Goal: Task Accomplishment & Management: Use online tool/utility

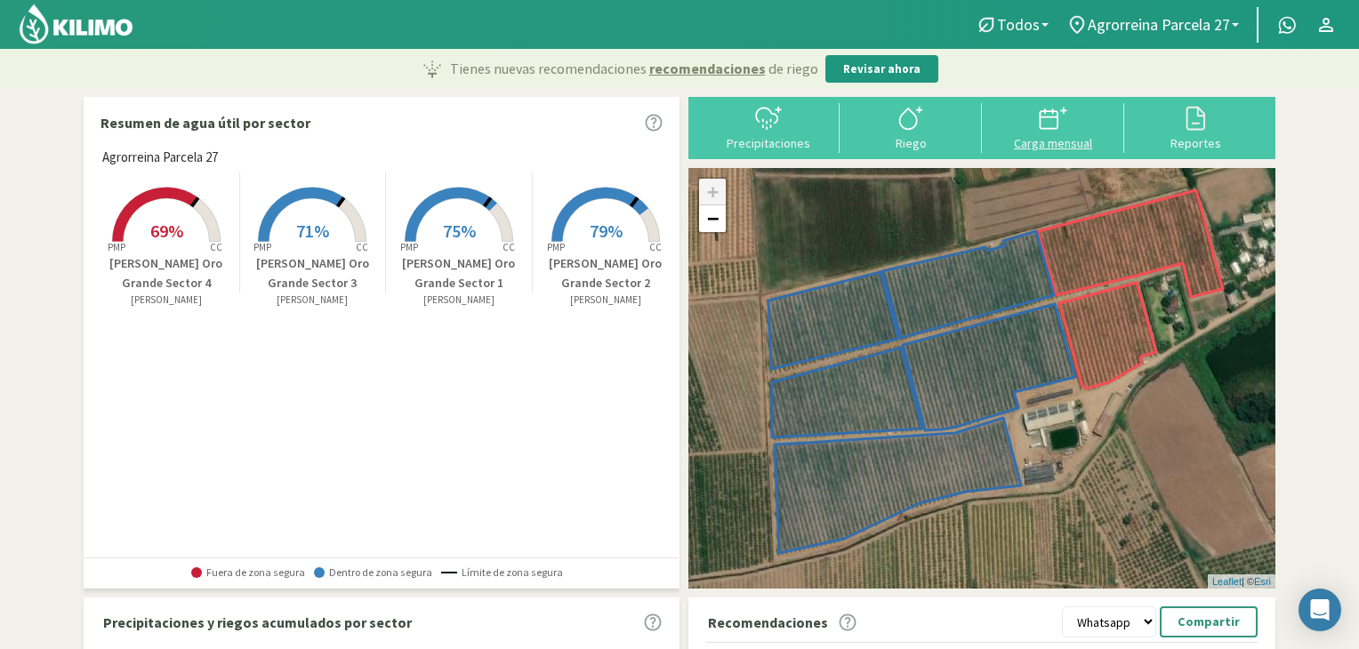
click at [1081, 129] on div at bounding box center [1054, 118] width 132 height 28
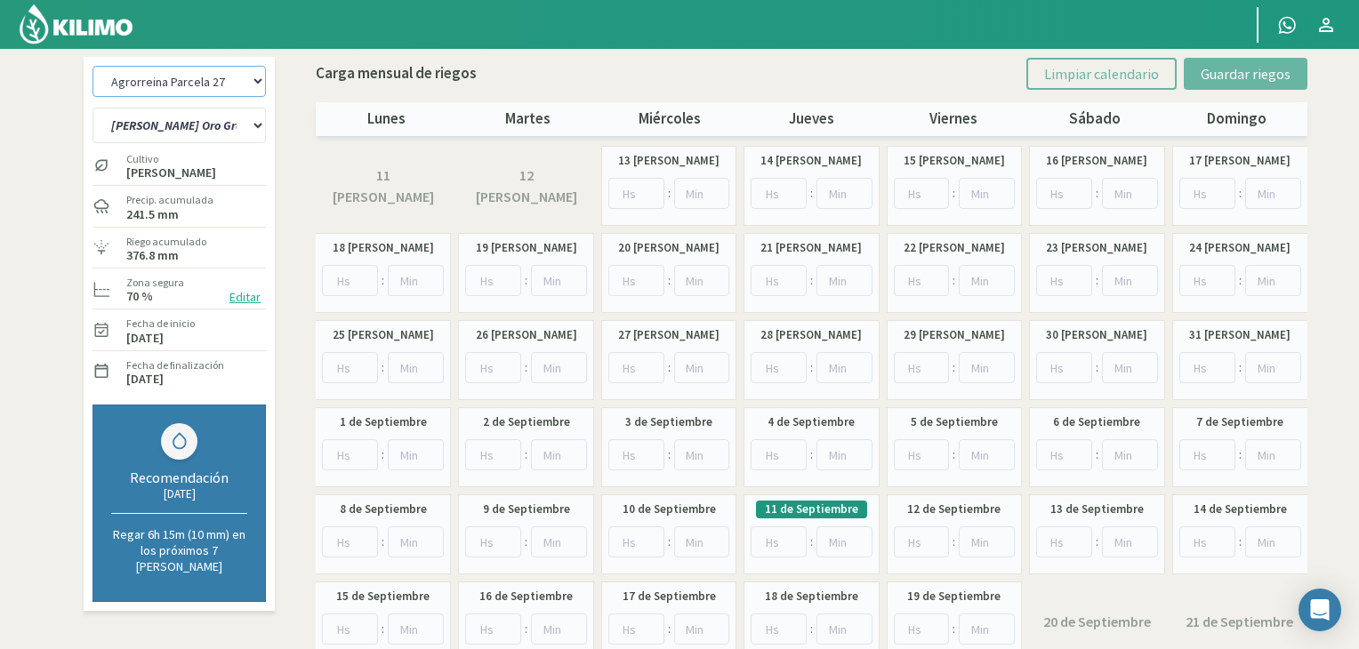
click at [248, 83] on select "Agrorreina Parcela 27 Agrorreina Parcela 42 [GEOGRAPHIC_DATA] 44 Agrorreina Par…" at bounding box center [179, 81] width 173 height 31
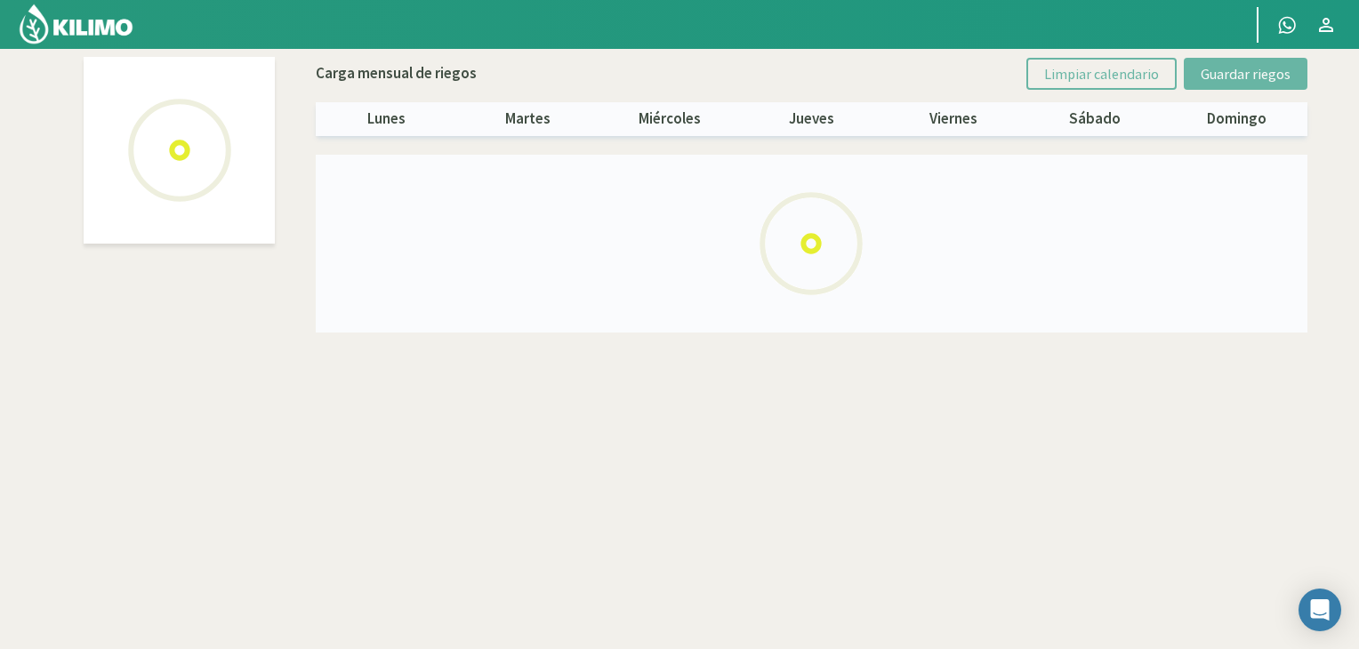
select select "3: Object"
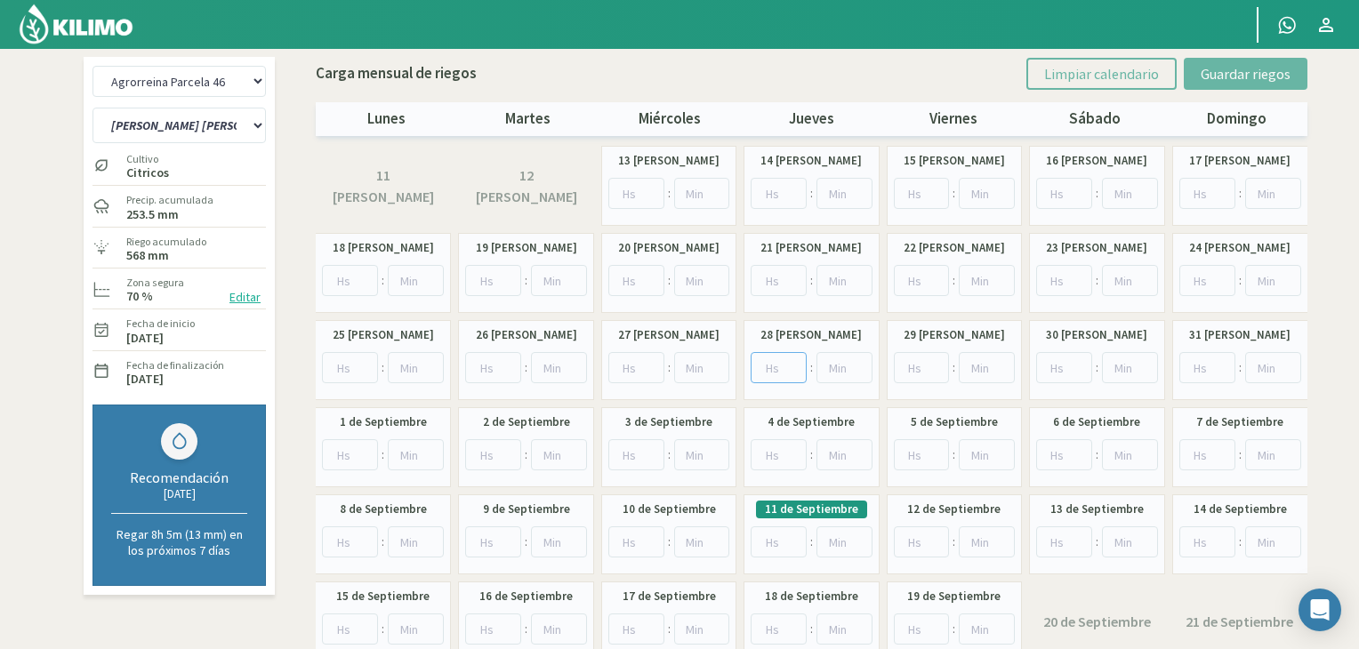
click at [776, 370] on input "number" at bounding box center [779, 367] width 56 height 31
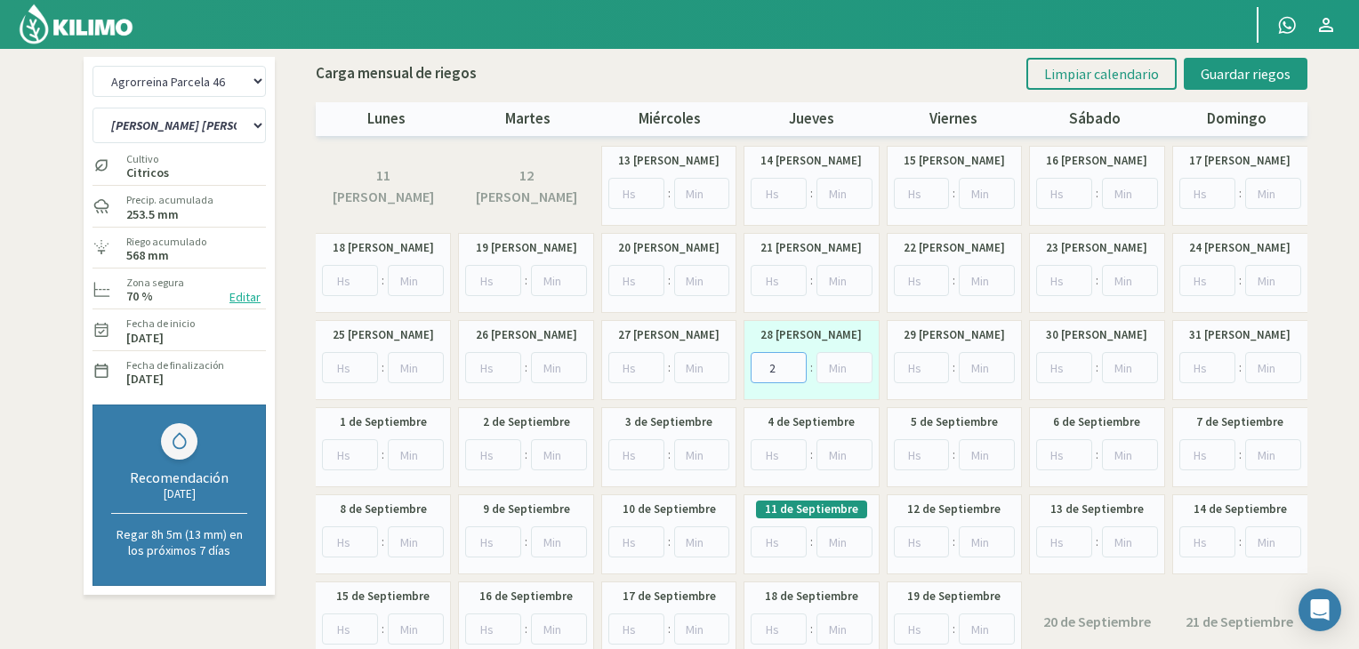
type input "2"
click at [803, 402] on div "11 [PERSON_NAME] 12 [PERSON_NAME] 13 [PERSON_NAME] : 14 [PERSON_NAME] : 15 [PER…" at bounding box center [812, 404] width 992 height 516
click at [494, 544] on input "number" at bounding box center [493, 542] width 56 height 31
type input "4"
click at [555, 535] on input "number" at bounding box center [559, 542] width 56 height 31
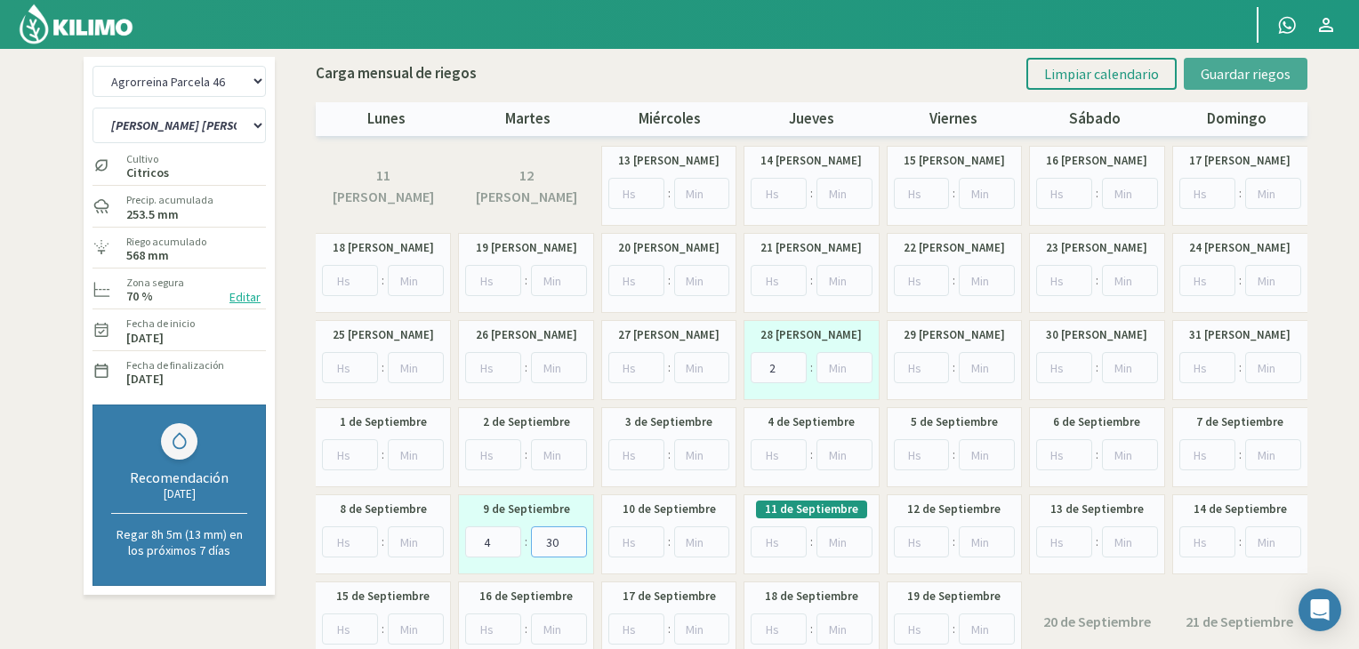
type input "30"
click at [1242, 74] on span "Guardar riegos" at bounding box center [1246, 74] width 90 height 18
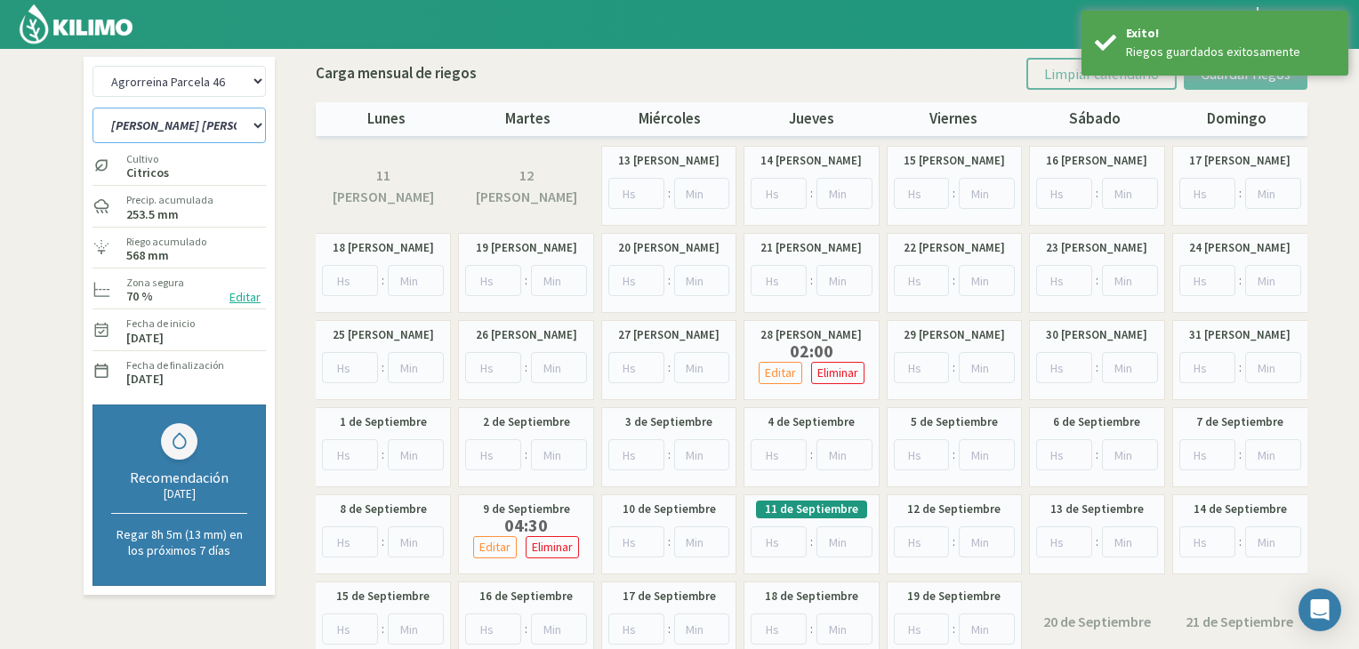
click at [254, 129] on select "[PERSON_NAME] [PERSON_NAME] C1-C3 [PERSON_NAME] [PERSON_NAME] C2-C4" at bounding box center [179, 126] width 173 height 36
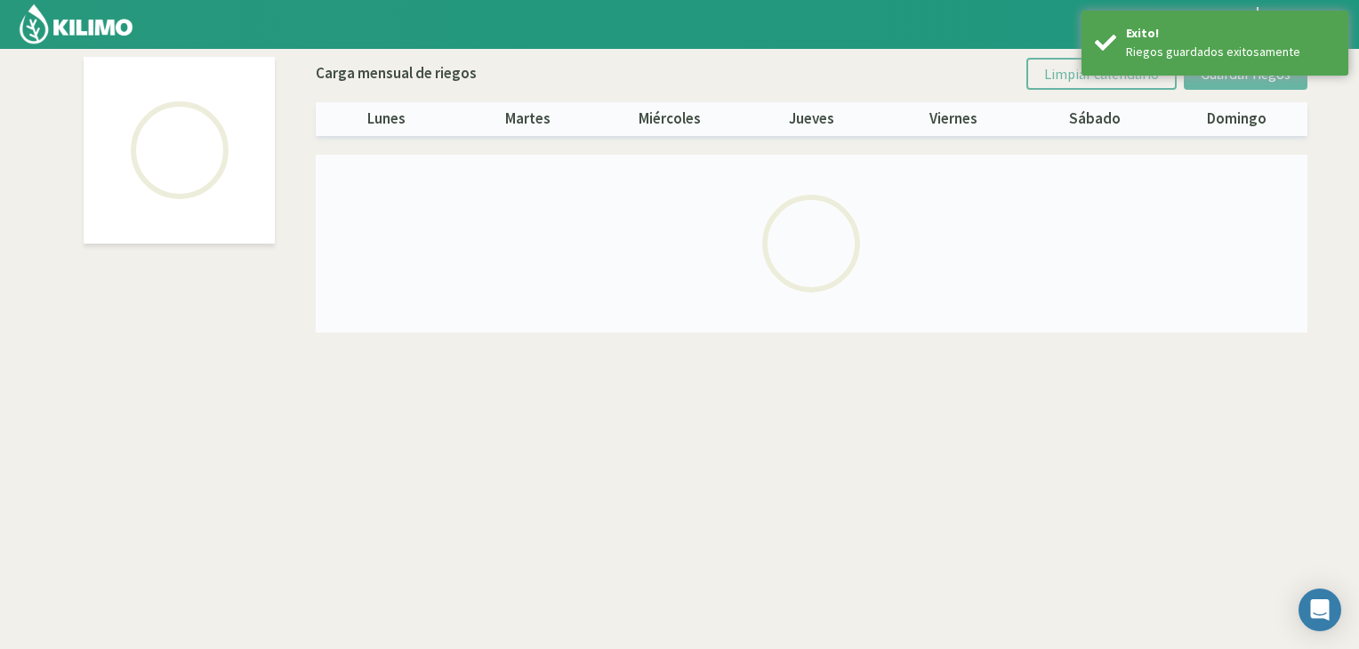
select select "3: Object"
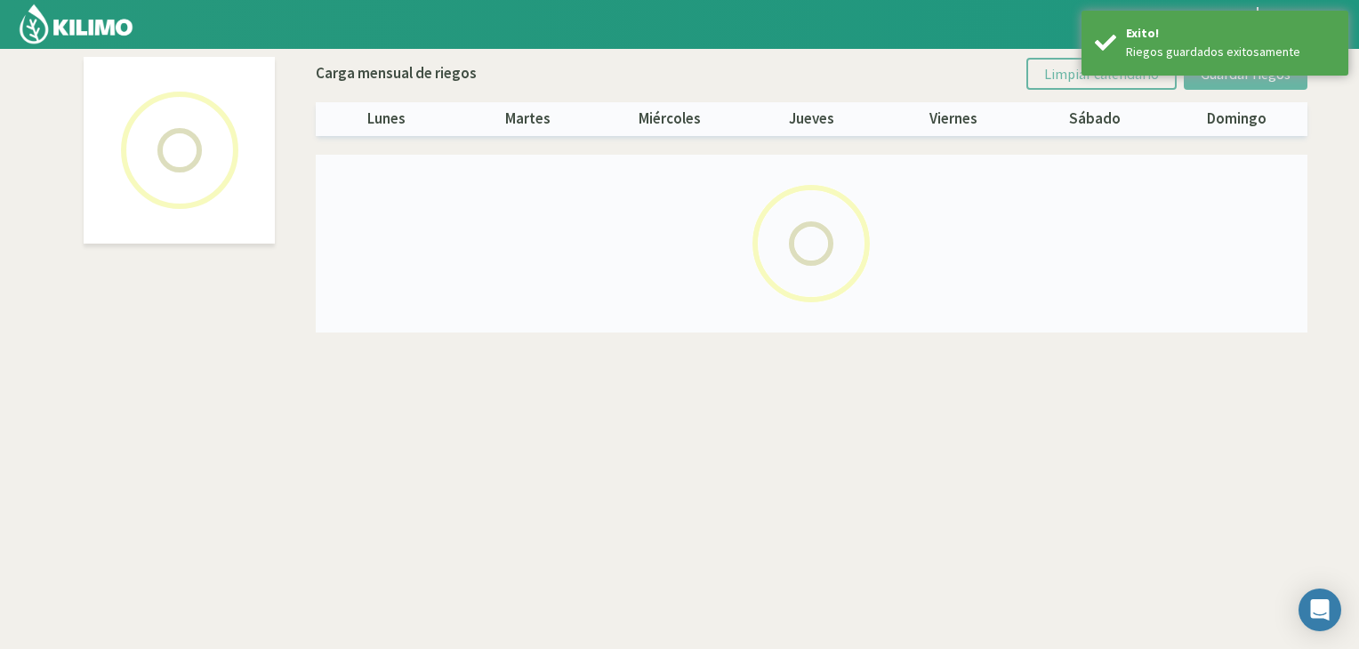
select select "1: Object"
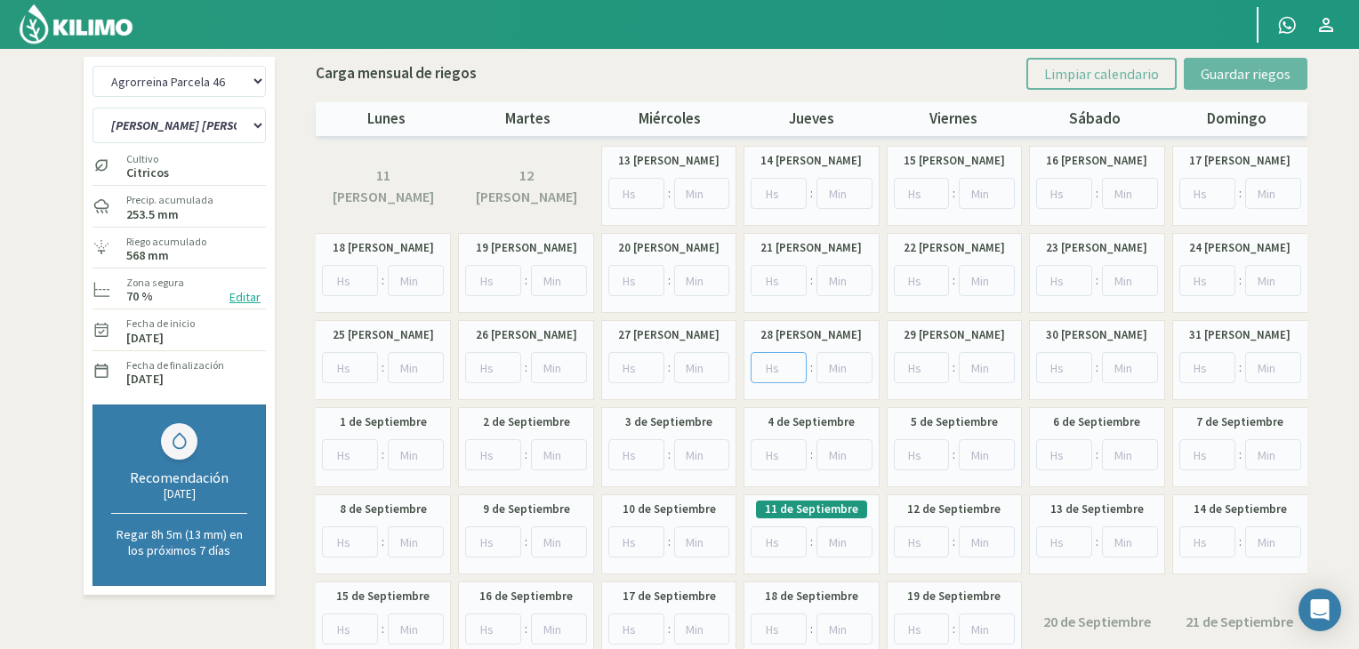
click at [767, 367] on input "number" at bounding box center [779, 367] width 56 height 31
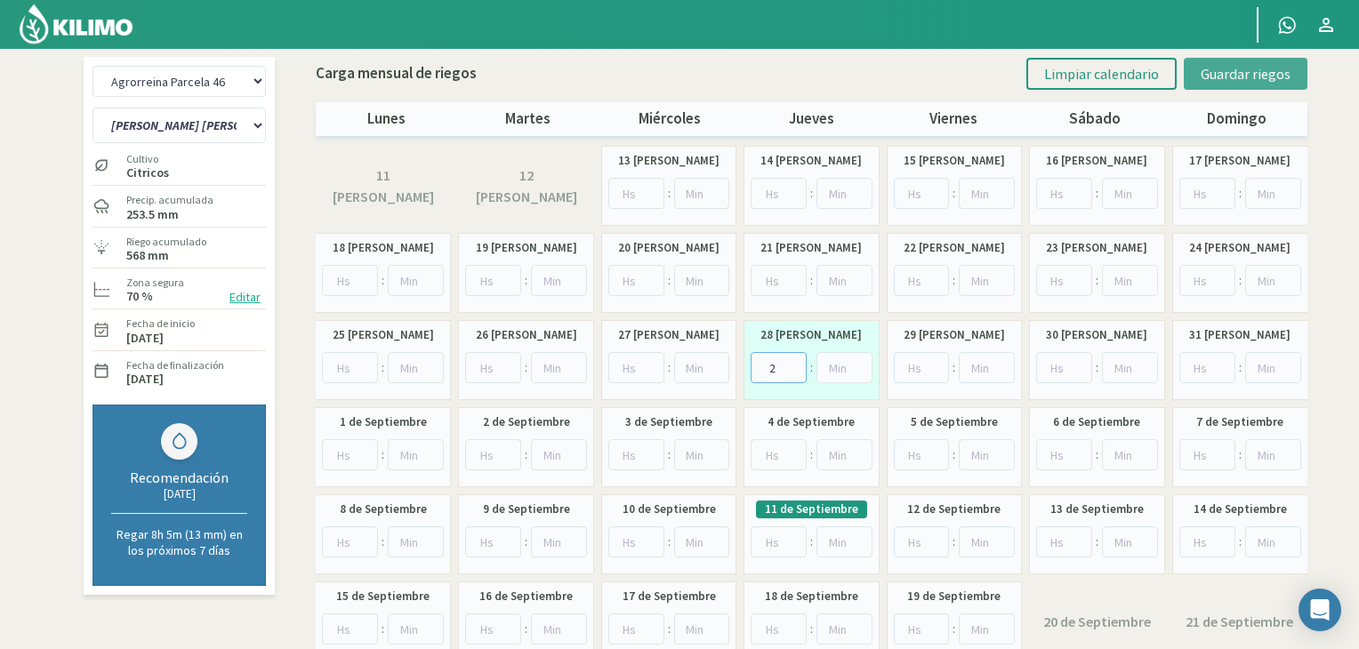
type input "2"
click at [1250, 73] on span "Guardar riegos" at bounding box center [1246, 74] width 90 height 18
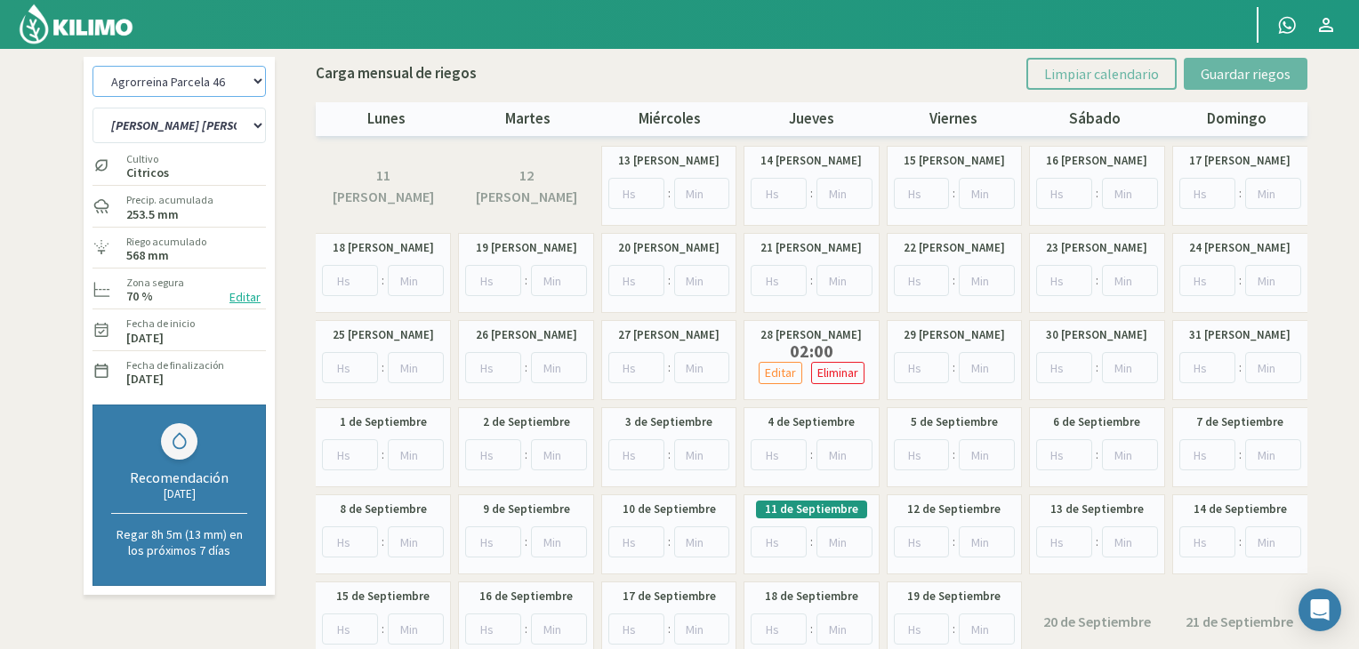
click at [246, 79] on select "Agrorreina Parcela 27 Agrorreina Parcela 42 [GEOGRAPHIC_DATA] 44 Agrorreina Par…" at bounding box center [179, 81] width 173 height 31
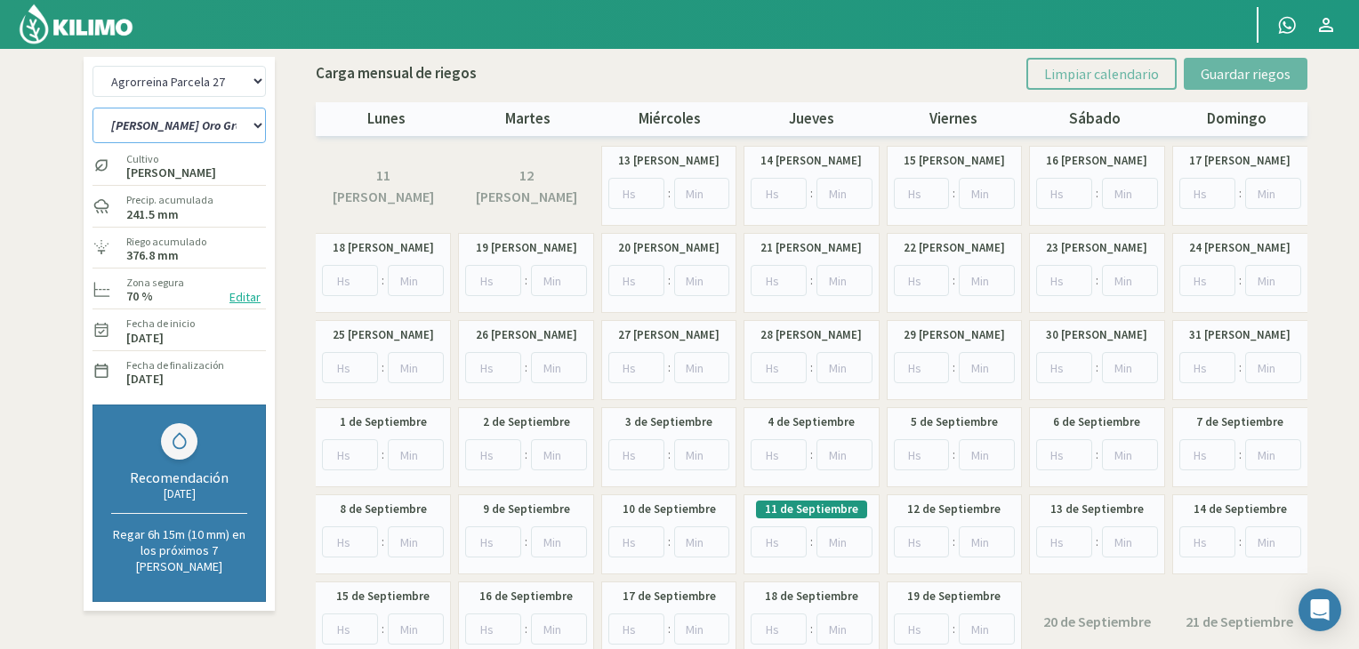
click at [255, 121] on select "[PERSON_NAME] Oro Grande Sector 1 [PERSON_NAME] Oro Grande Sector 2 [PERSON_NAM…" at bounding box center [179, 126] width 173 height 36
click at [93, 108] on select "[PERSON_NAME] Oro Grande Sector 1 [PERSON_NAME] Oro Grande Sector 2 [PERSON_NAM…" at bounding box center [179, 126] width 173 height 36
click at [928, 278] on input "number" at bounding box center [922, 280] width 56 height 31
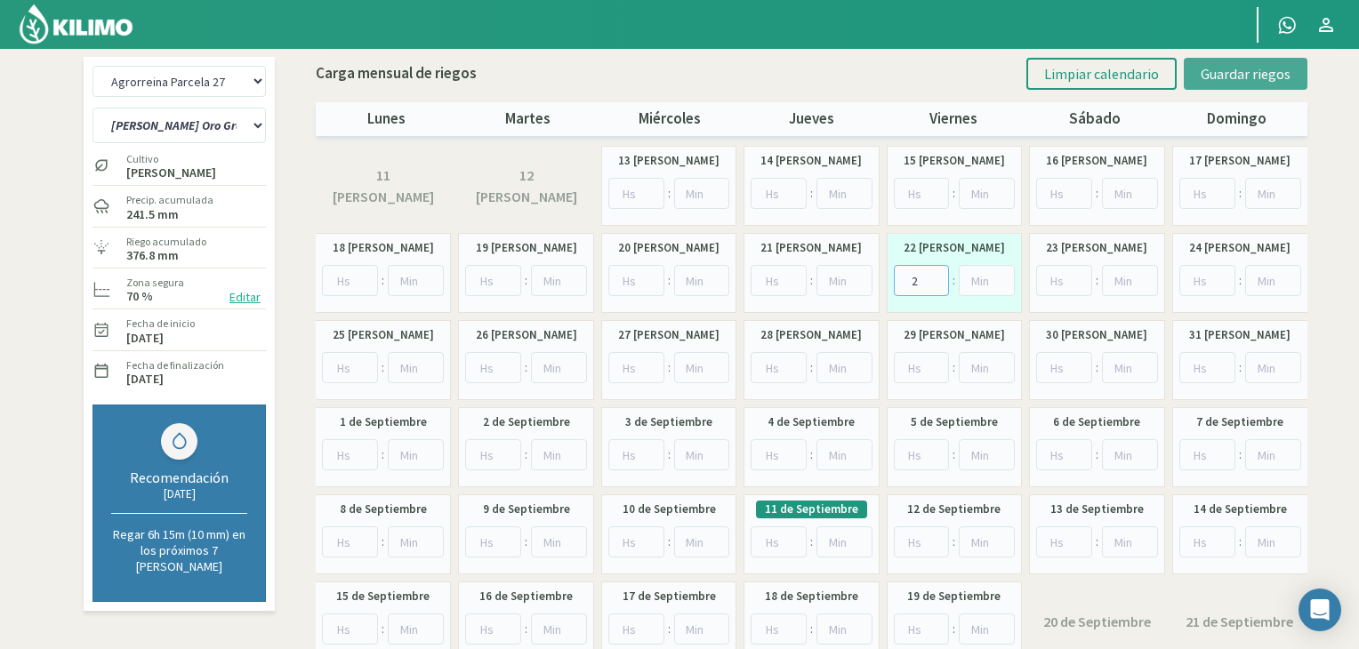
type input "2"
click at [1221, 68] on span "Guardar riegos" at bounding box center [1246, 74] width 90 height 18
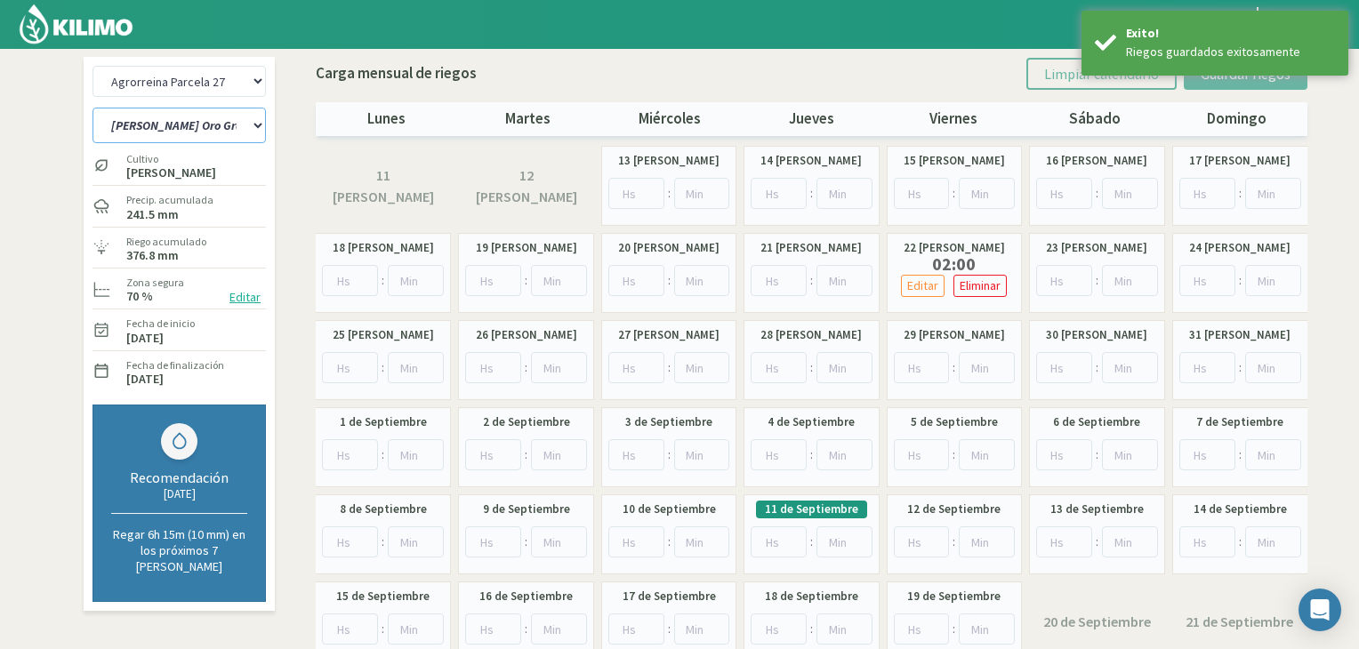
click at [214, 131] on select "[PERSON_NAME] Oro Grande Sector 1 [PERSON_NAME] Oro Grande Sector 2 [PERSON_NAM…" at bounding box center [179, 126] width 173 height 36
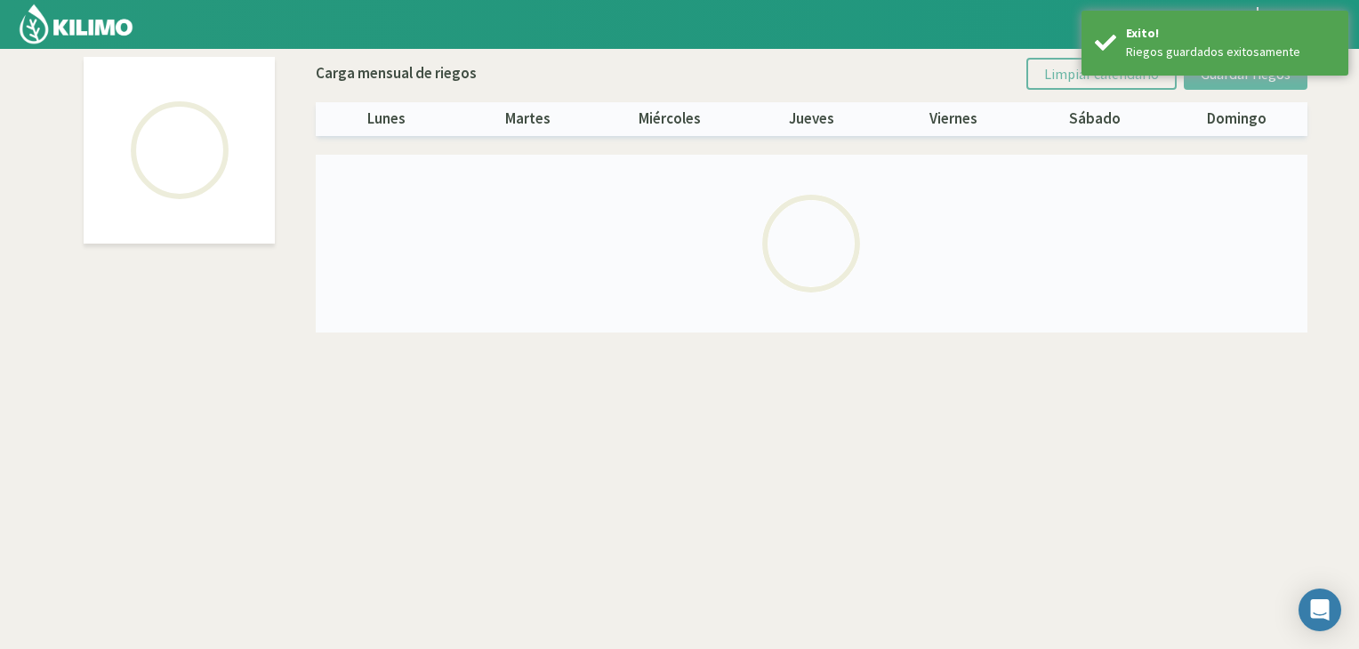
select select "1: Object"
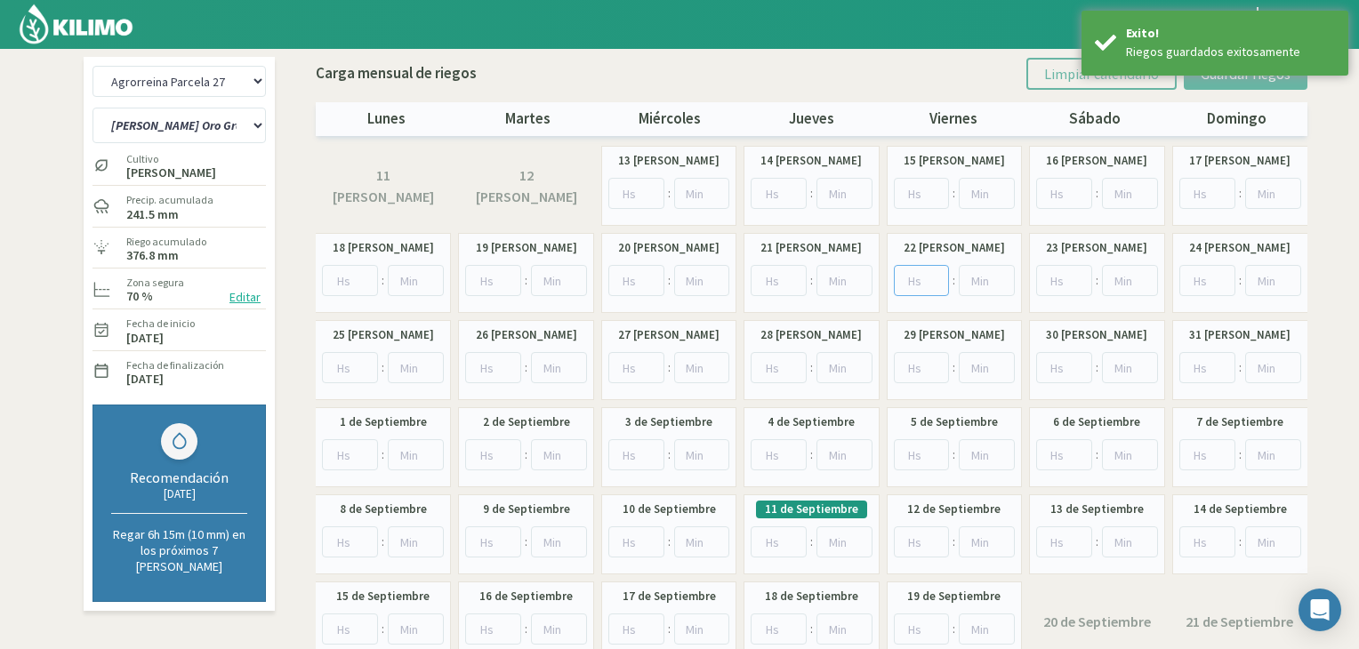
click at [927, 285] on input "number" at bounding box center [922, 280] width 56 height 31
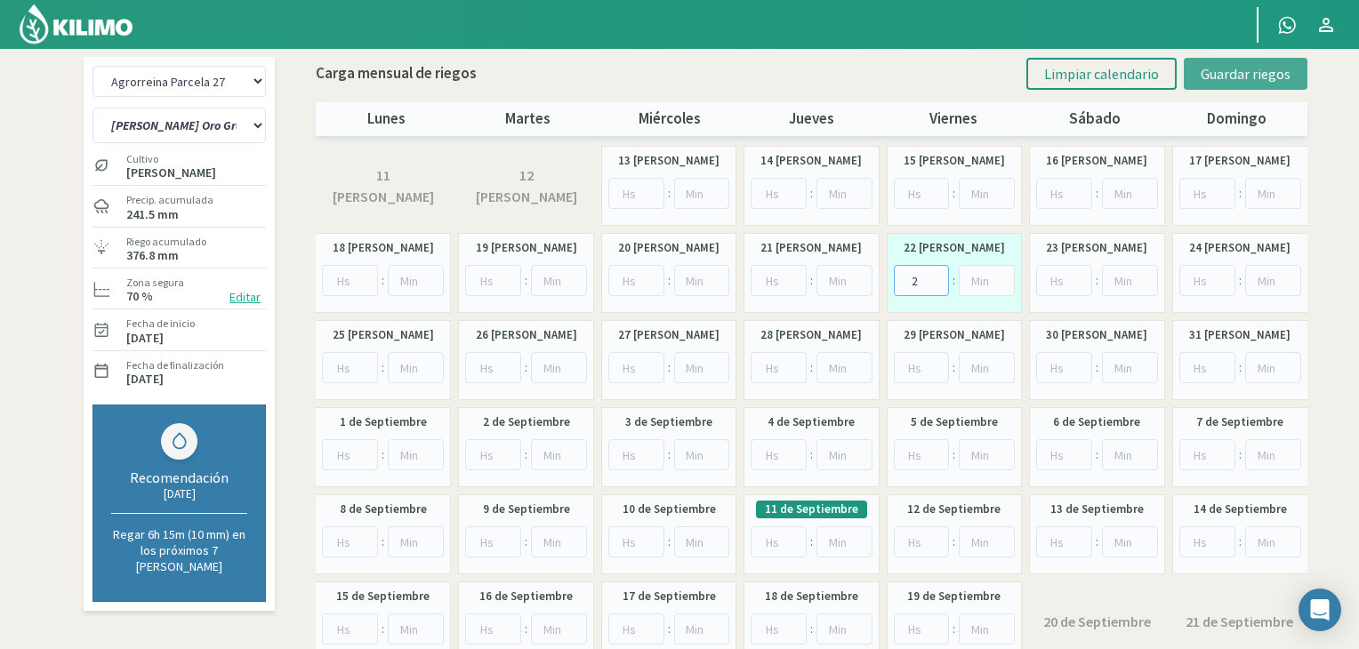
type input "2"
click at [1272, 74] on span "Guardar riegos" at bounding box center [1246, 74] width 90 height 18
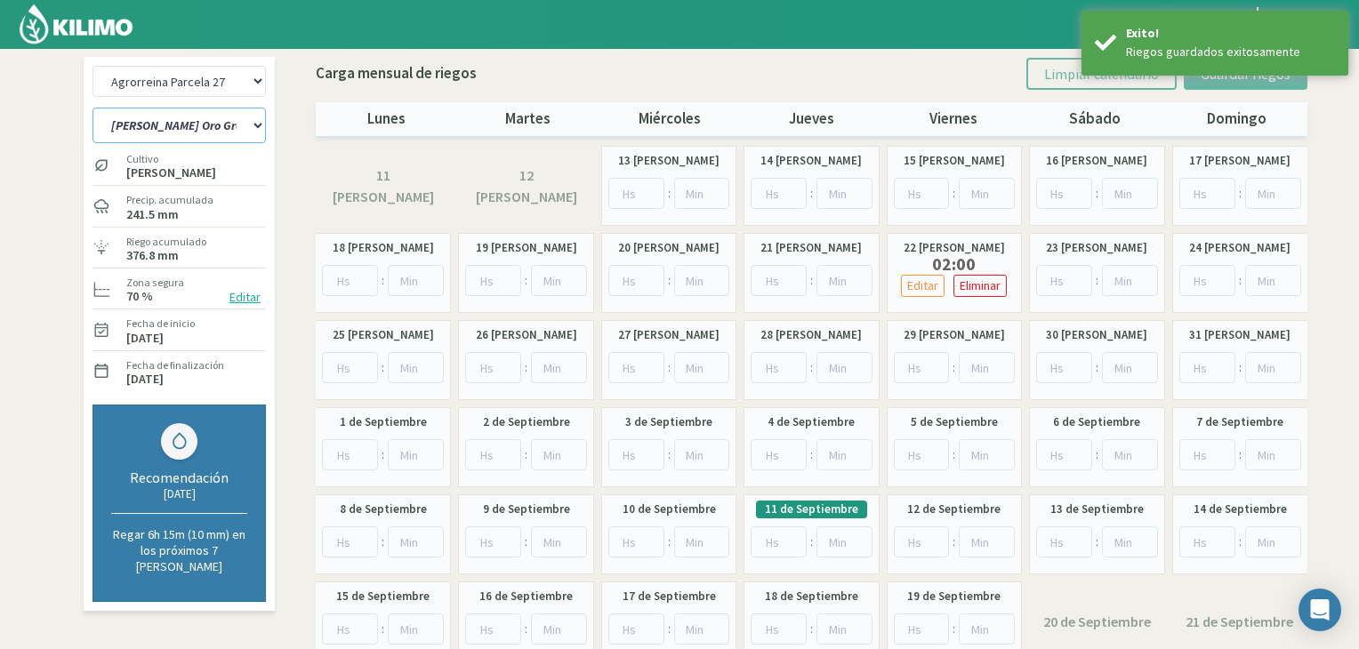
click at [173, 131] on select "[PERSON_NAME] Oro Grande Sector 1 [PERSON_NAME] Oro Grande Sector 2 [PERSON_NAM…" at bounding box center [179, 126] width 173 height 36
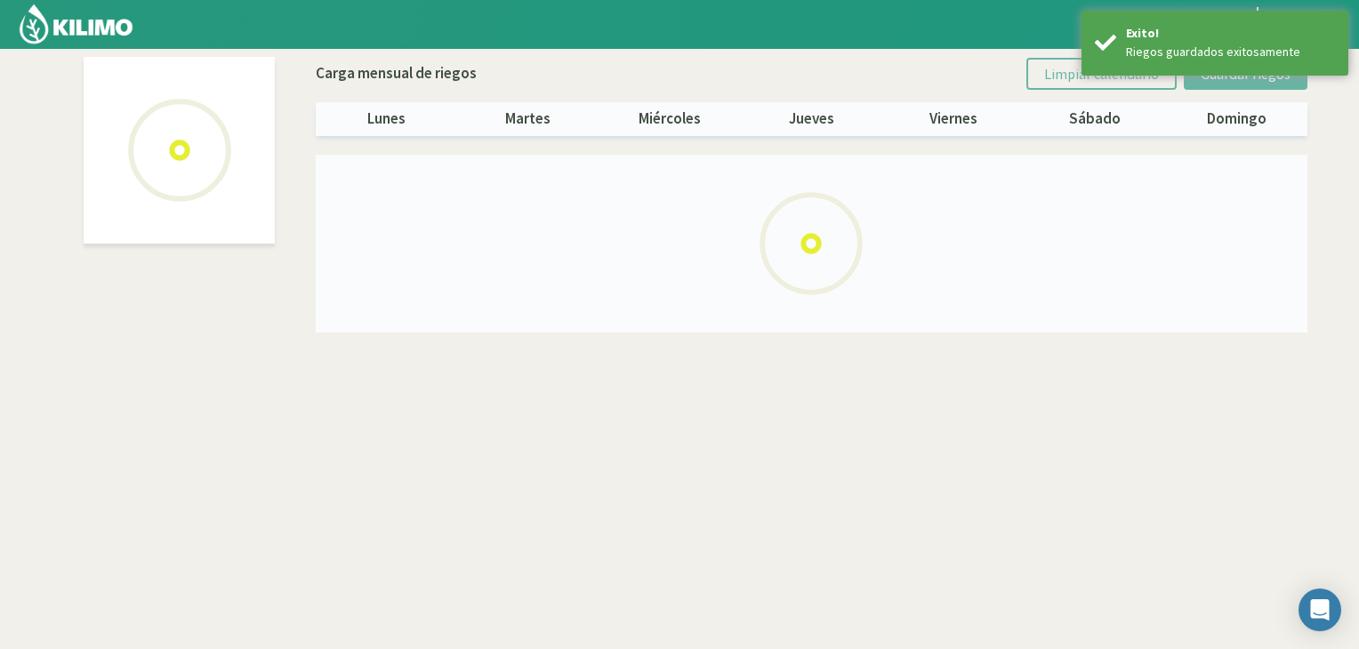
select select "2: Object"
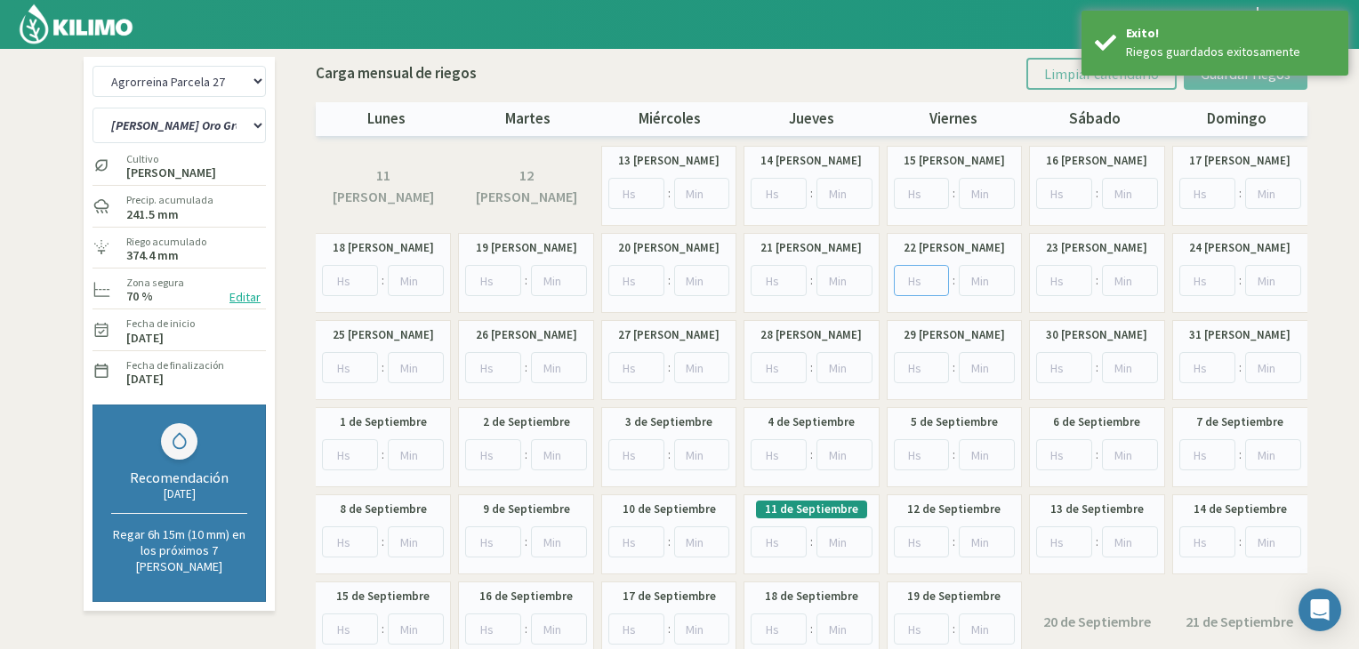
click at [918, 278] on input "number" at bounding box center [922, 280] width 56 height 31
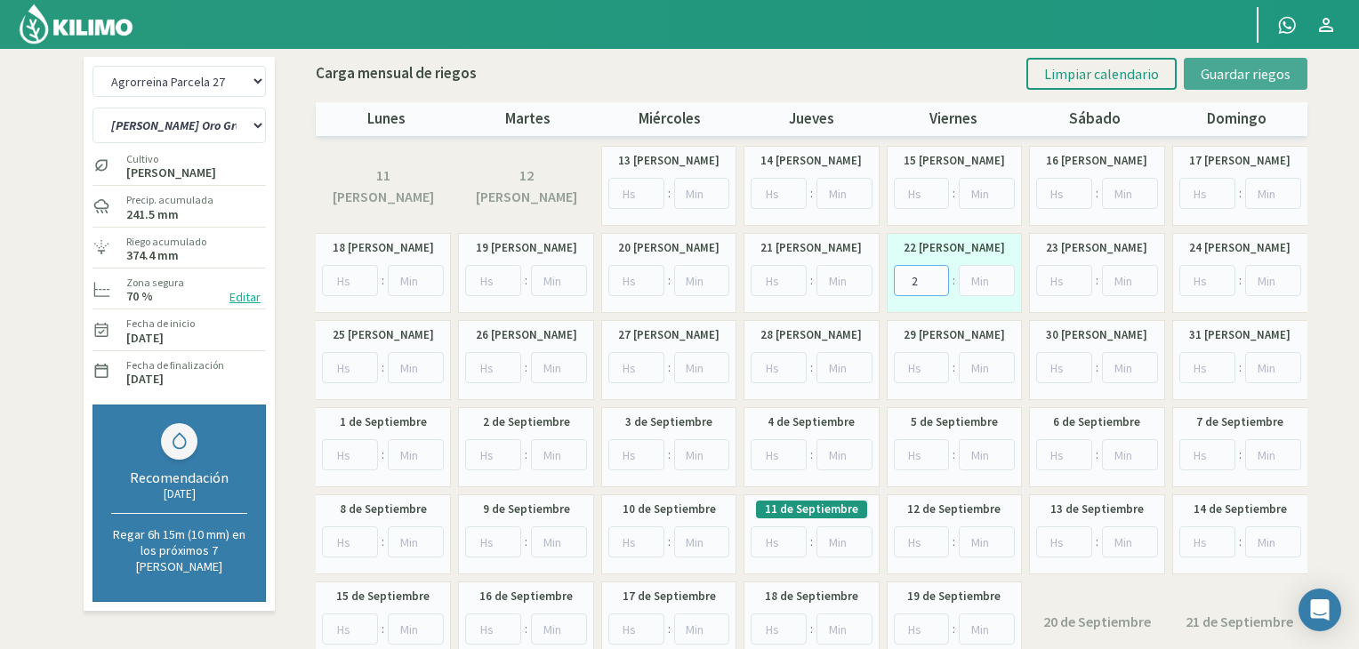
type input "2"
click at [1285, 78] on span "Guardar riegos" at bounding box center [1246, 74] width 90 height 18
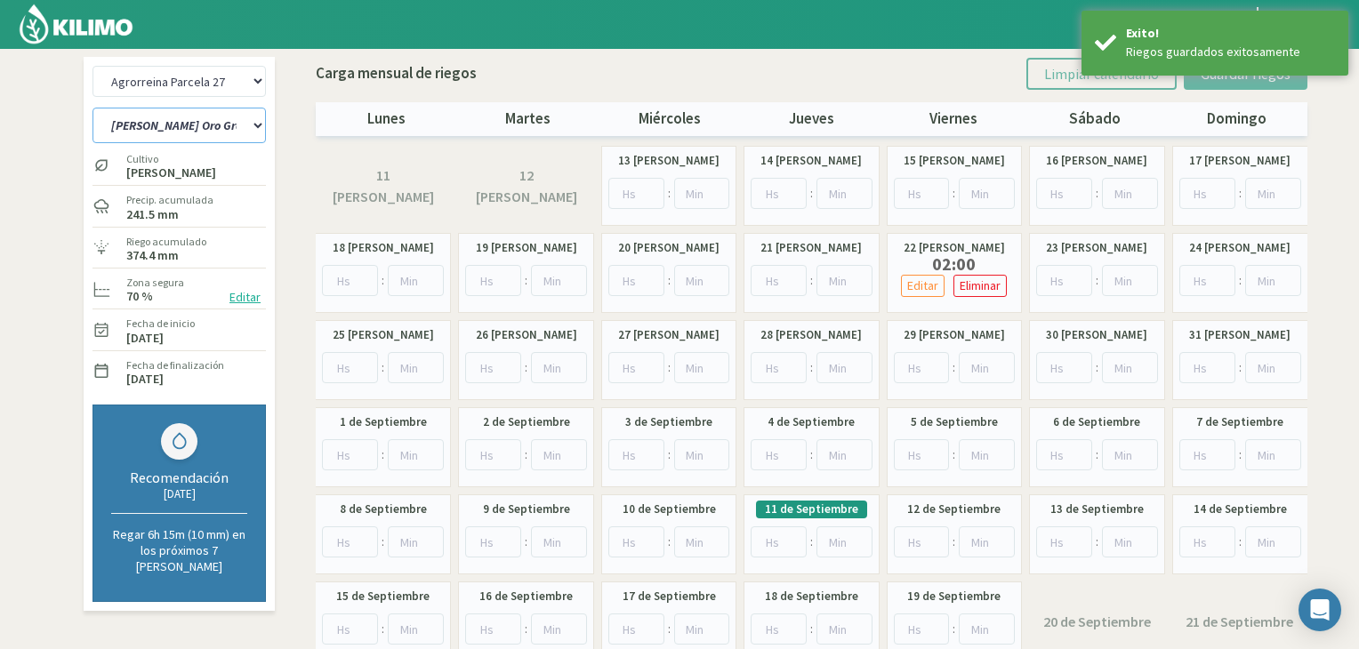
click at [217, 125] on select "[PERSON_NAME] Oro Grande Sector 1 [PERSON_NAME] Oro Grande Sector 2 [PERSON_NAM…" at bounding box center [179, 126] width 173 height 36
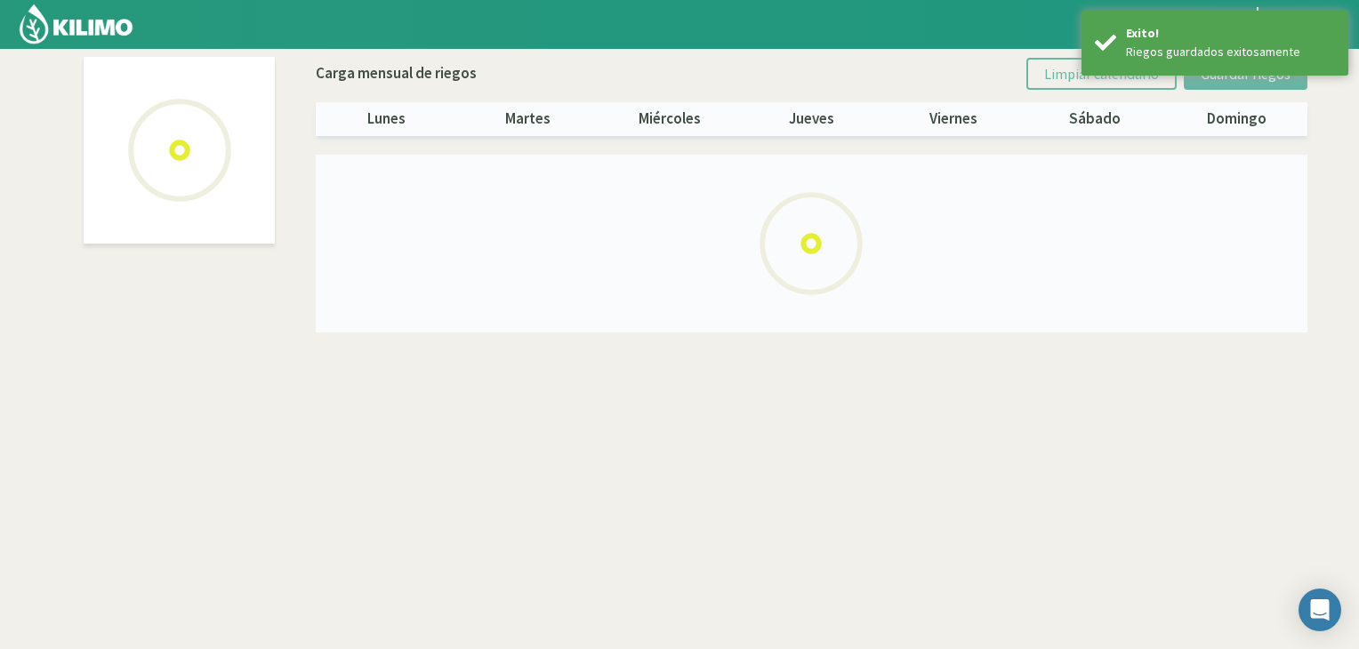
select select "3: Object"
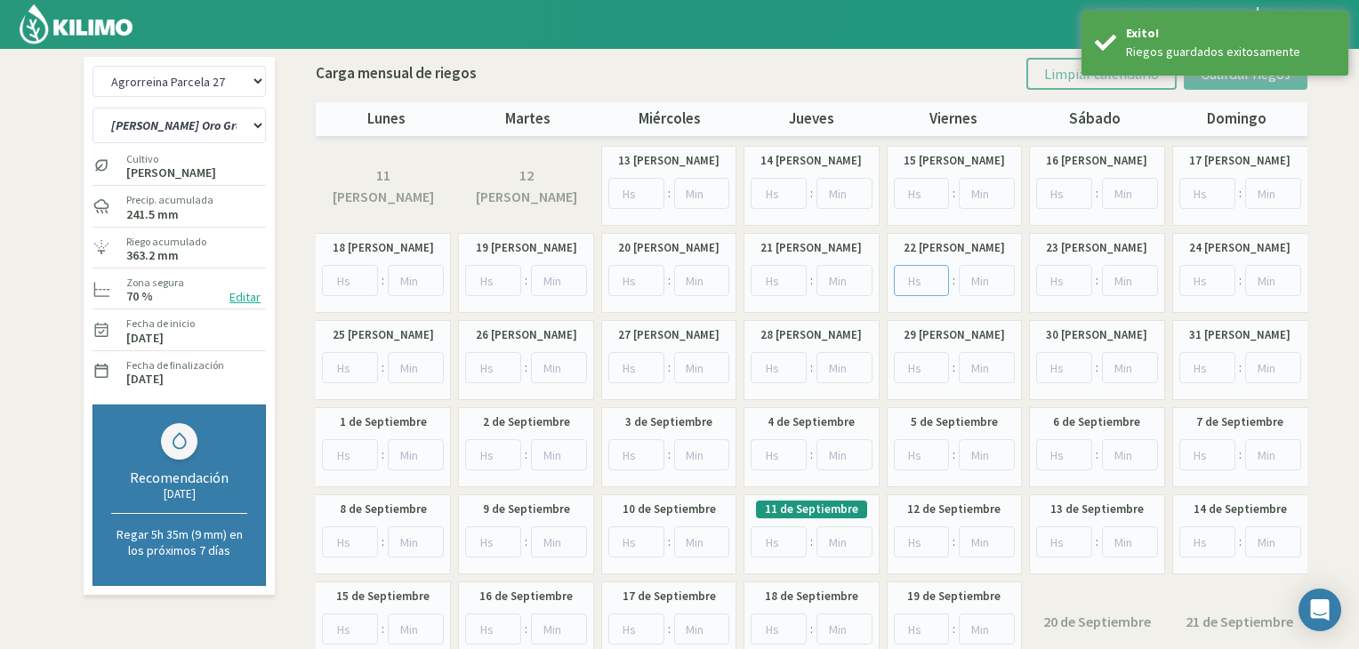
click at [925, 281] on input "number" at bounding box center [922, 280] width 56 height 31
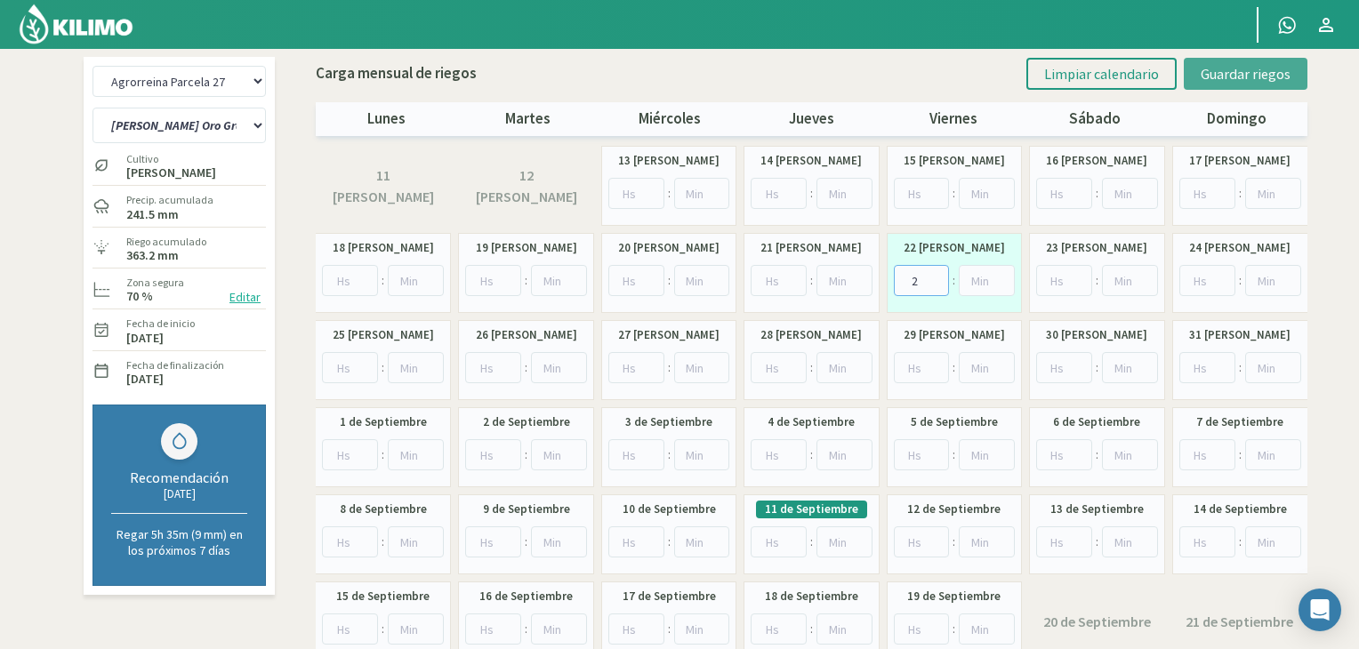
type input "2"
click at [1228, 79] on span "Guardar riegos" at bounding box center [1246, 74] width 90 height 18
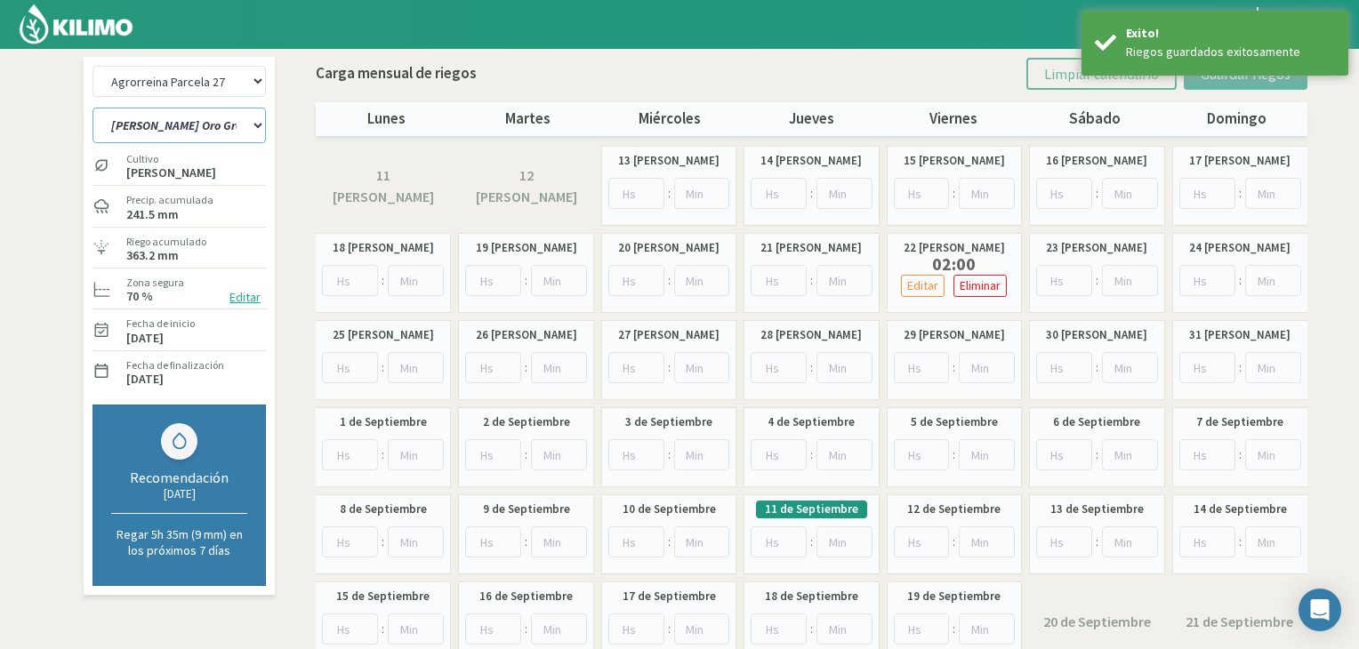
click at [242, 124] on select "[PERSON_NAME] Oro Grande Sector 1 [PERSON_NAME] Oro Grande Sector 2 [PERSON_NAM…" at bounding box center [179, 126] width 173 height 36
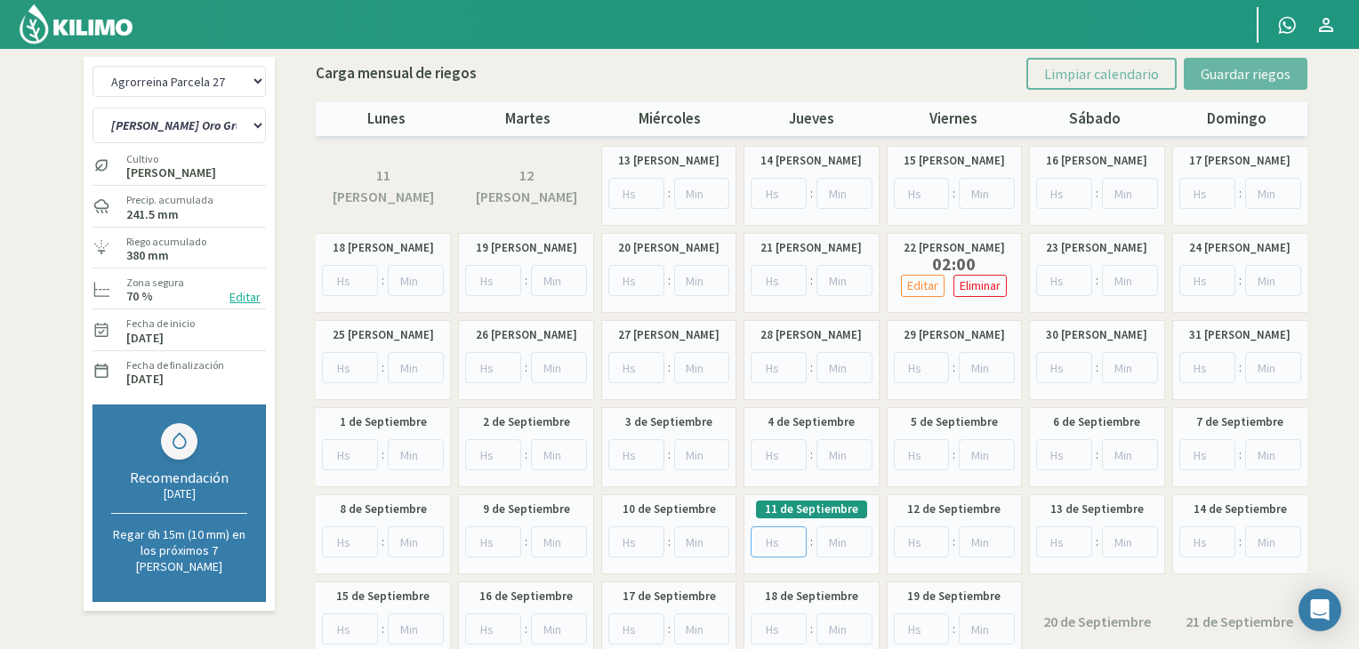
click at [772, 536] on input "number" at bounding box center [779, 542] width 56 height 31
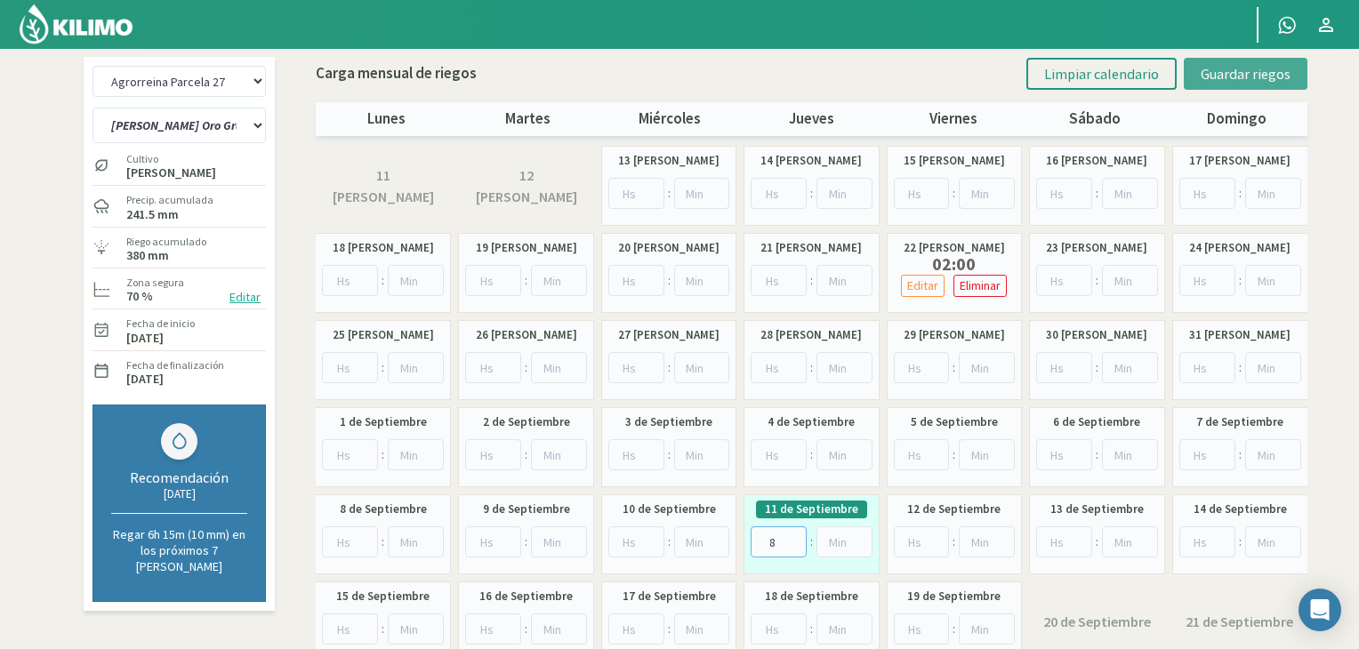
type input "8"
click at [1224, 79] on span "Guardar riegos" at bounding box center [1246, 74] width 90 height 18
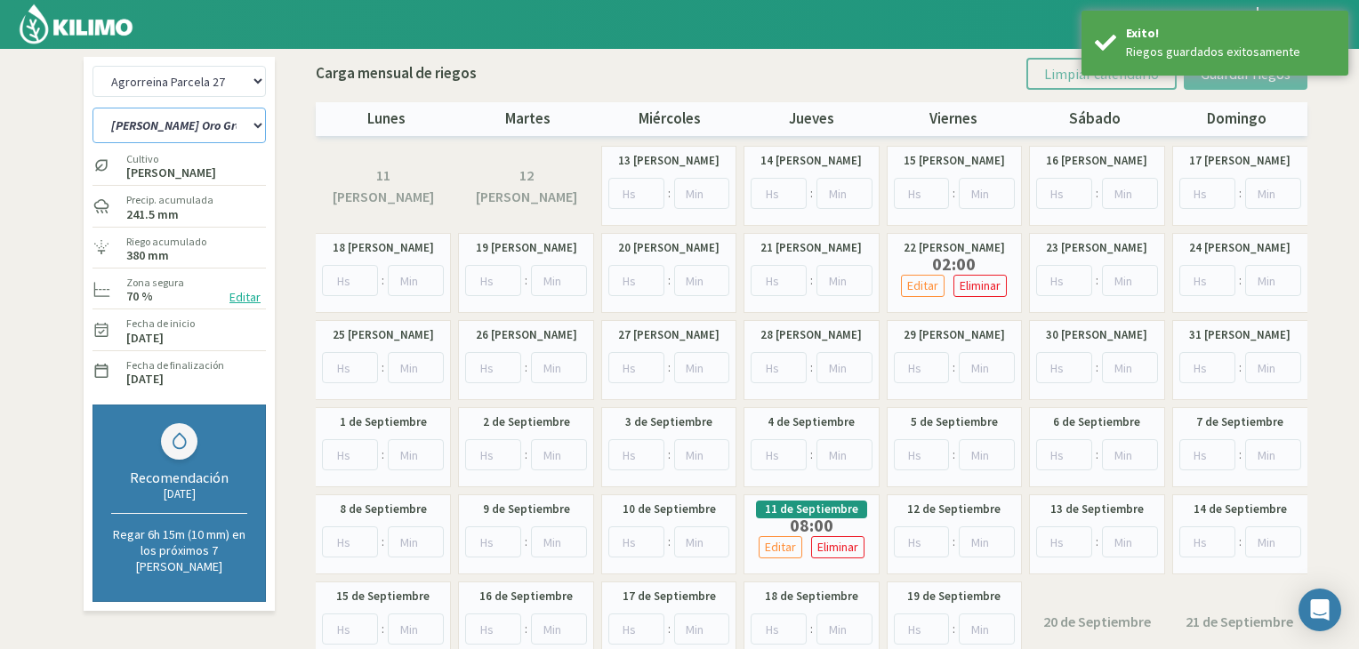
click at [250, 125] on select "[PERSON_NAME] Oro Grande Sector 1 [PERSON_NAME] Oro Grande Sector 2 [PERSON_NAM…" at bounding box center [179, 126] width 173 height 36
click at [256, 92] on select "Agrorreina Parcela 27 Agrorreina Parcela 42 [GEOGRAPHIC_DATA] 44 Agrorreina Par…" at bounding box center [179, 81] width 173 height 31
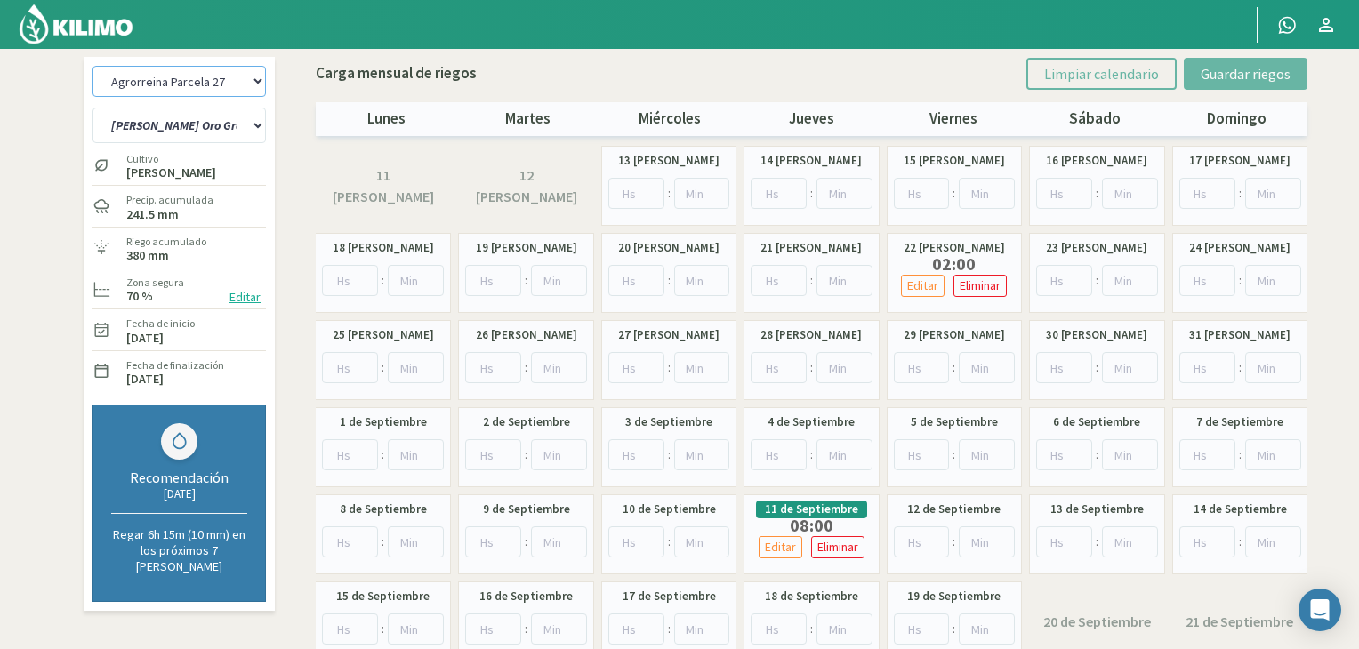
click at [242, 77] on select "Agrorreina Parcela 27 Agrorreina Parcela 42 [GEOGRAPHIC_DATA] 44 Agrorreina Par…" at bounding box center [179, 81] width 173 height 31
click at [250, 80] on select "Agrorreina Parcela 27 Agrorreina Parcela 42 [GEOGRAPHIC_DATA] 44 Agrorreina Par…" at bounding box center [179, 81] width 173 height 31
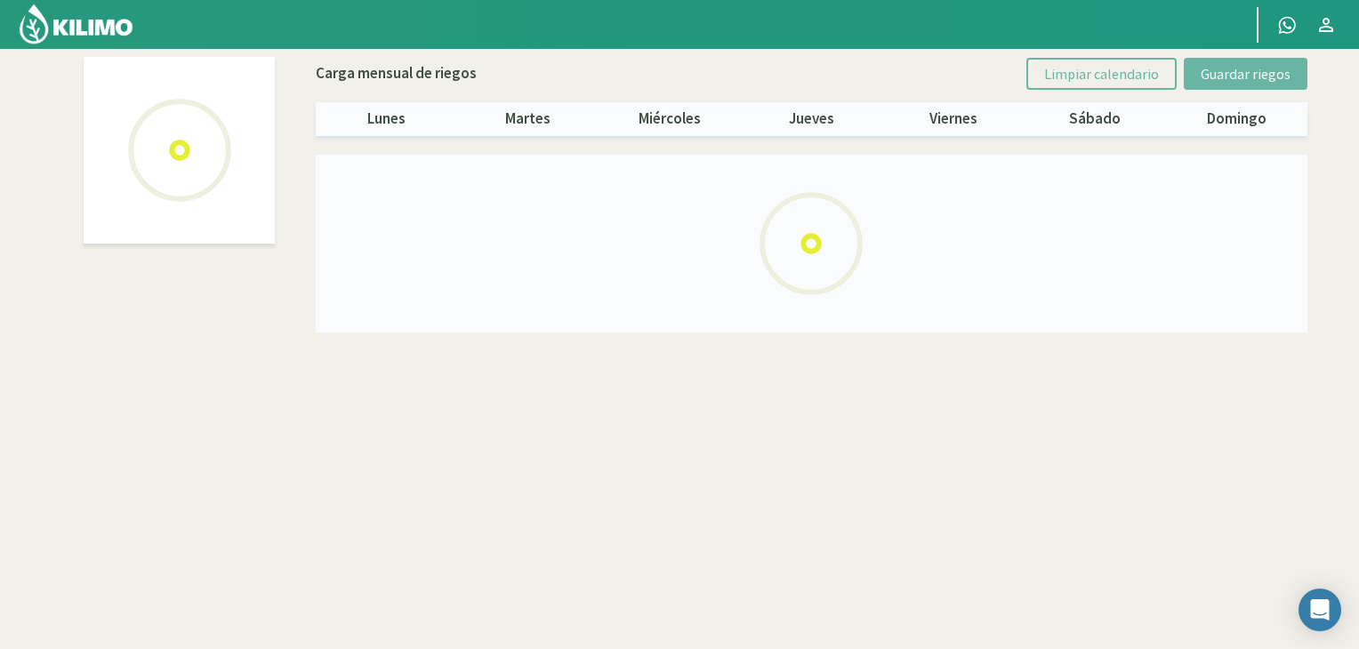
select select "2: Object"
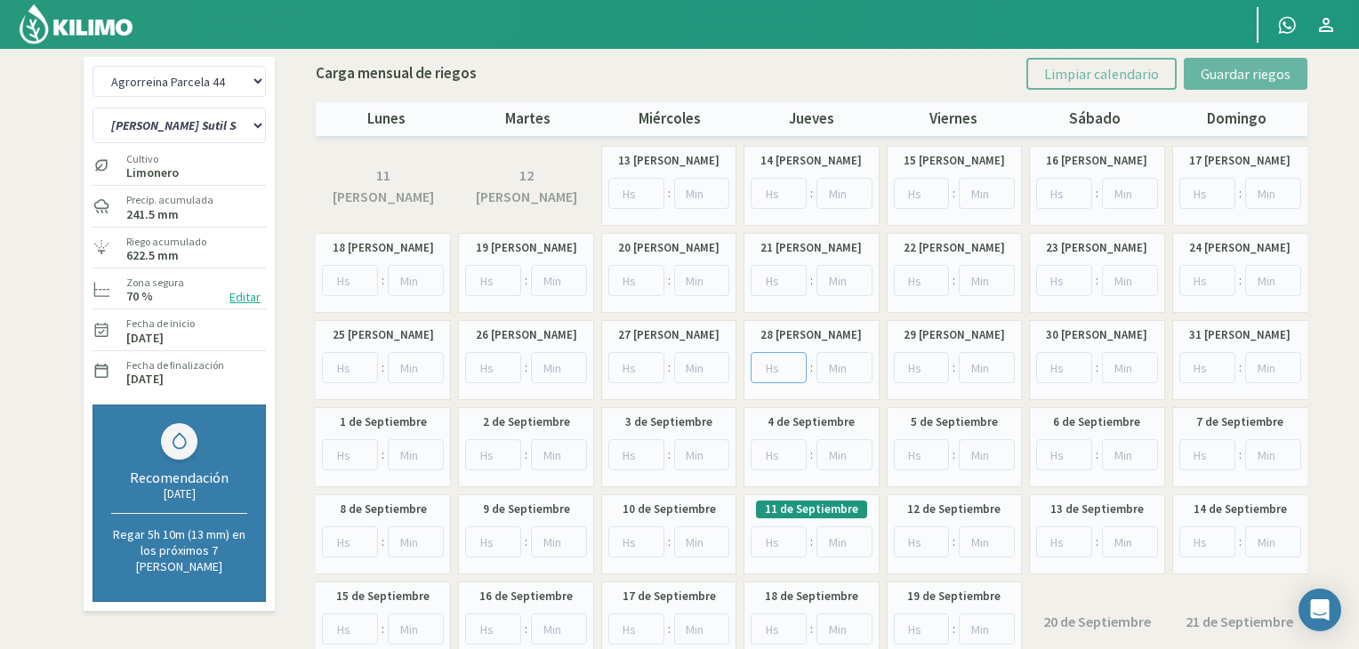
click at [776, 369] on input "number" at bounding box center [779, 367] width 56 height 31
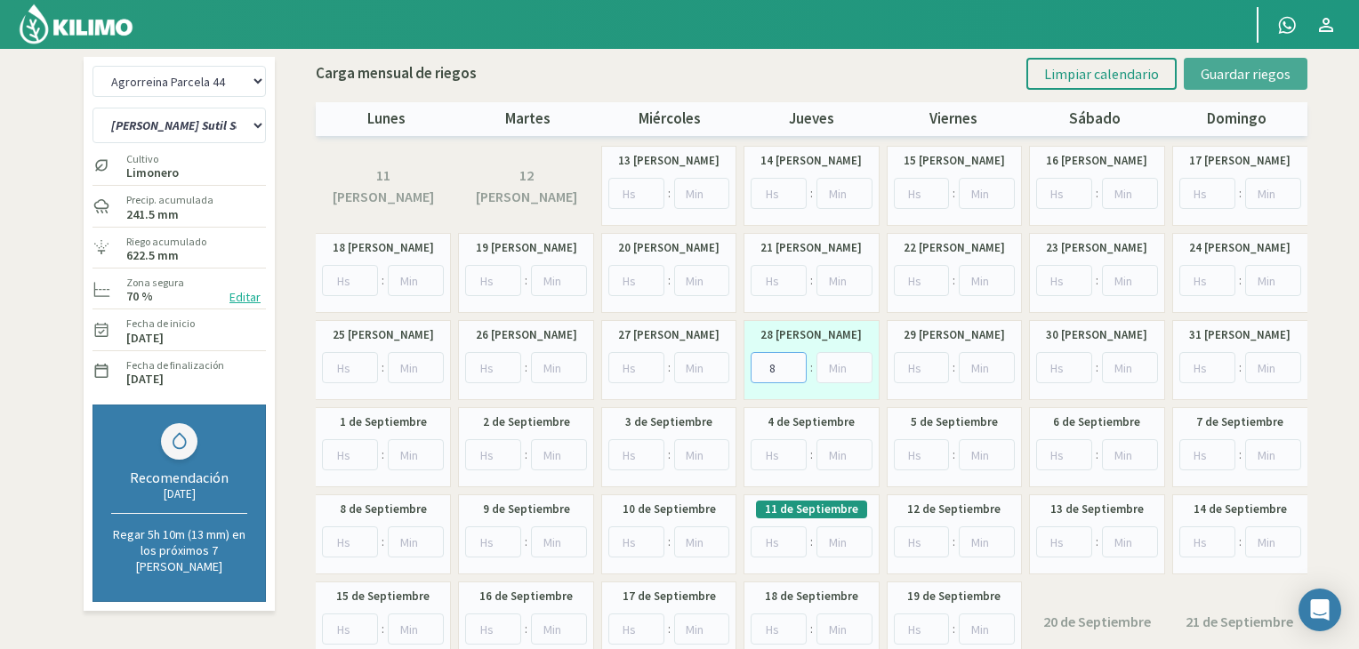
type input "8"
click at [1244, 77] on span "Guardar riegos" at bounding box center [1246, 74] width 90 height 18
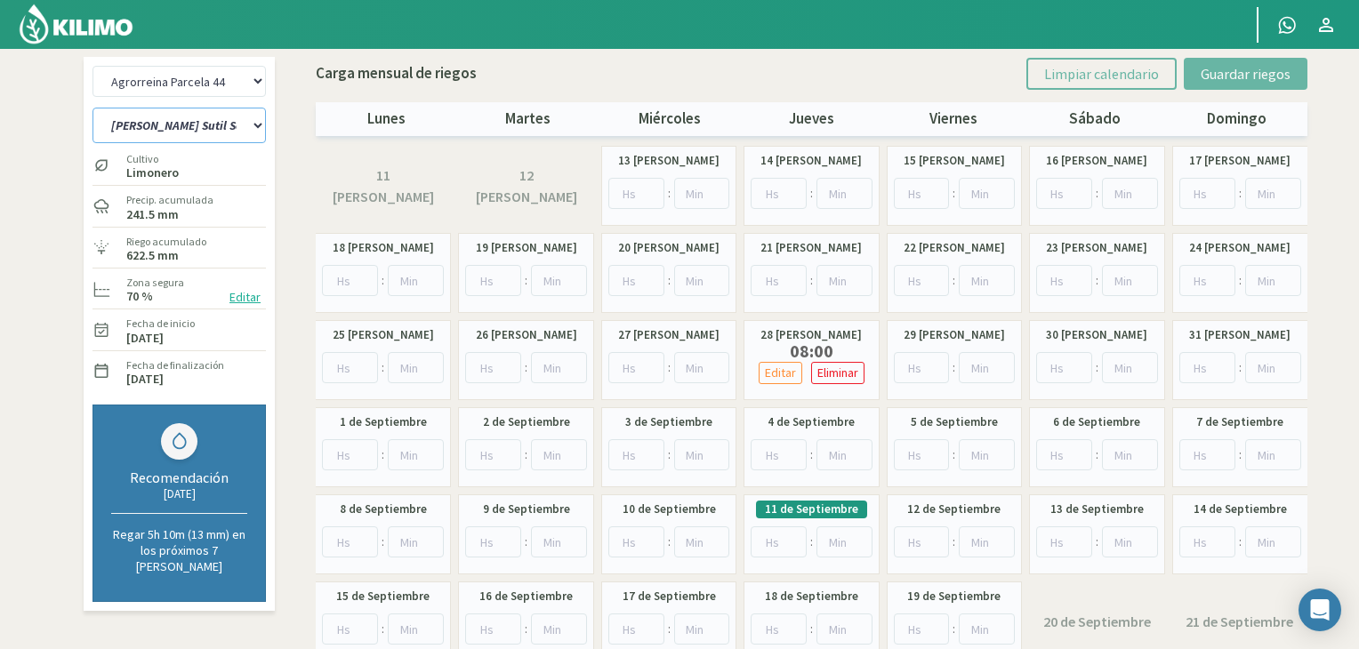
click at [230, 131] on select "[PERSON_NAME] Sutil Sector 2 Naranja [PERSON_NAME]" at bounding box center [179, 126] width 173 height 36
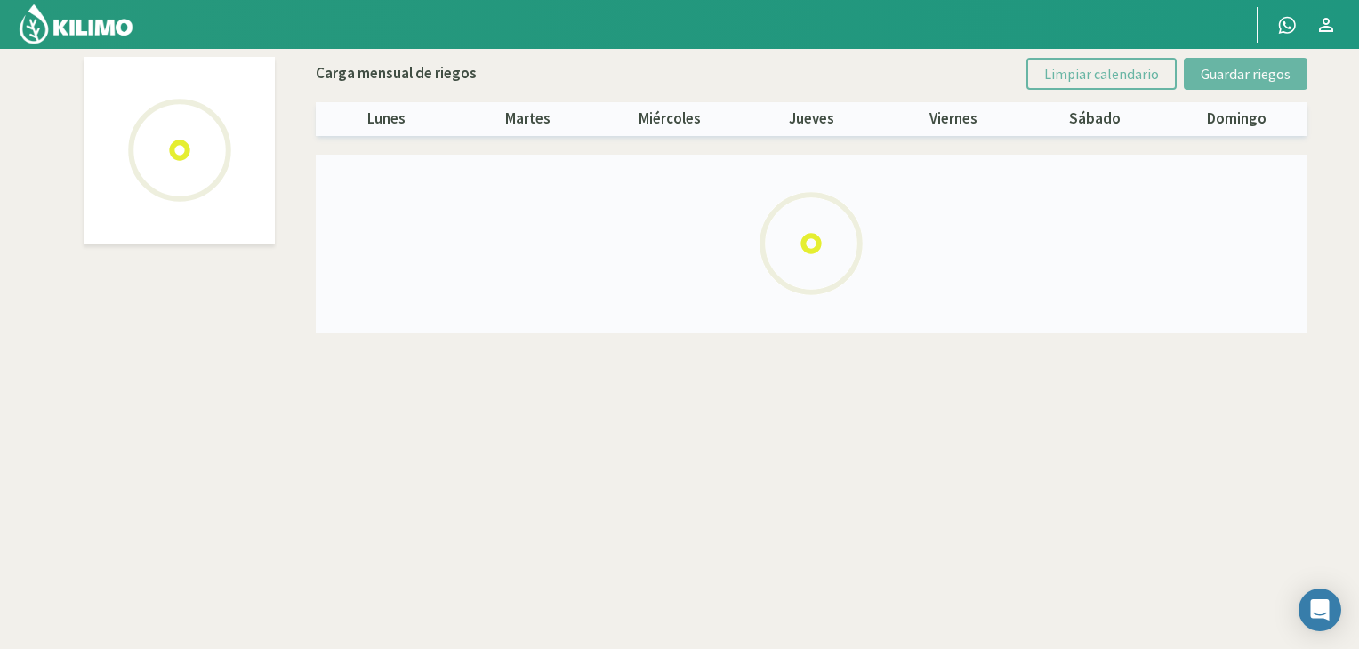
select select "2: Object"
select select "1: Object"
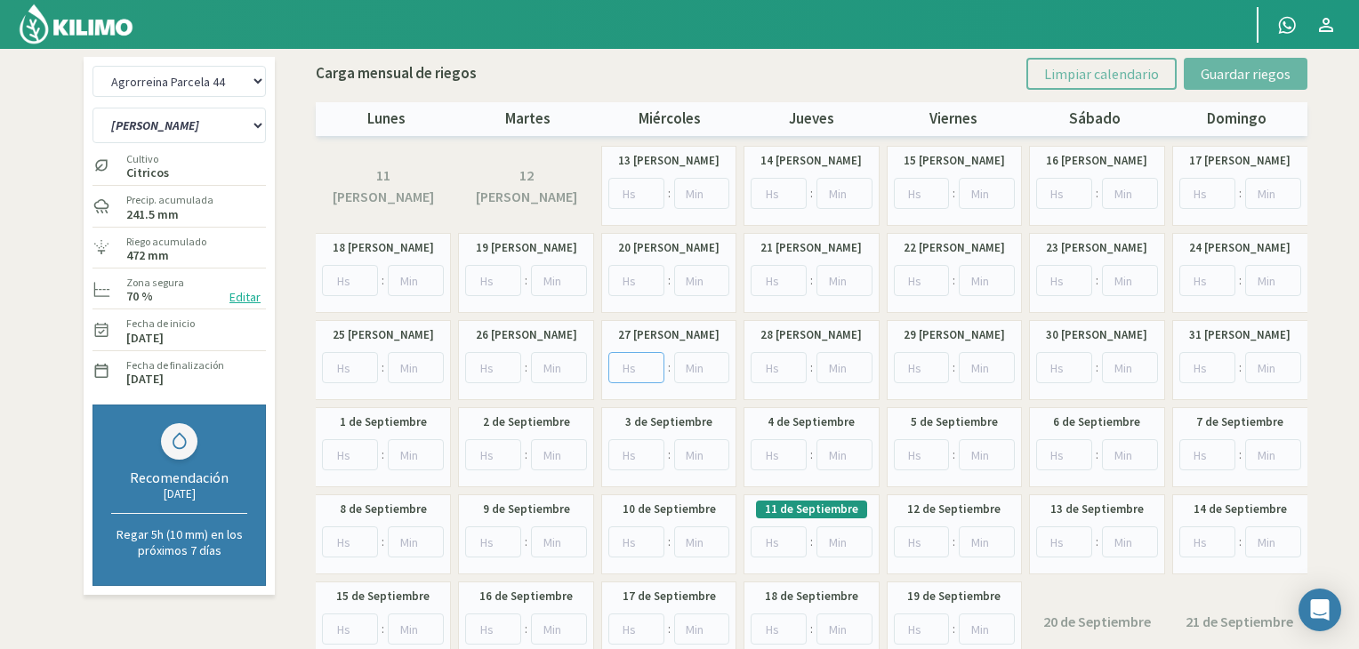
click at [614, 366] on input "number" at bounding box center [637, 367] width 56 height 31
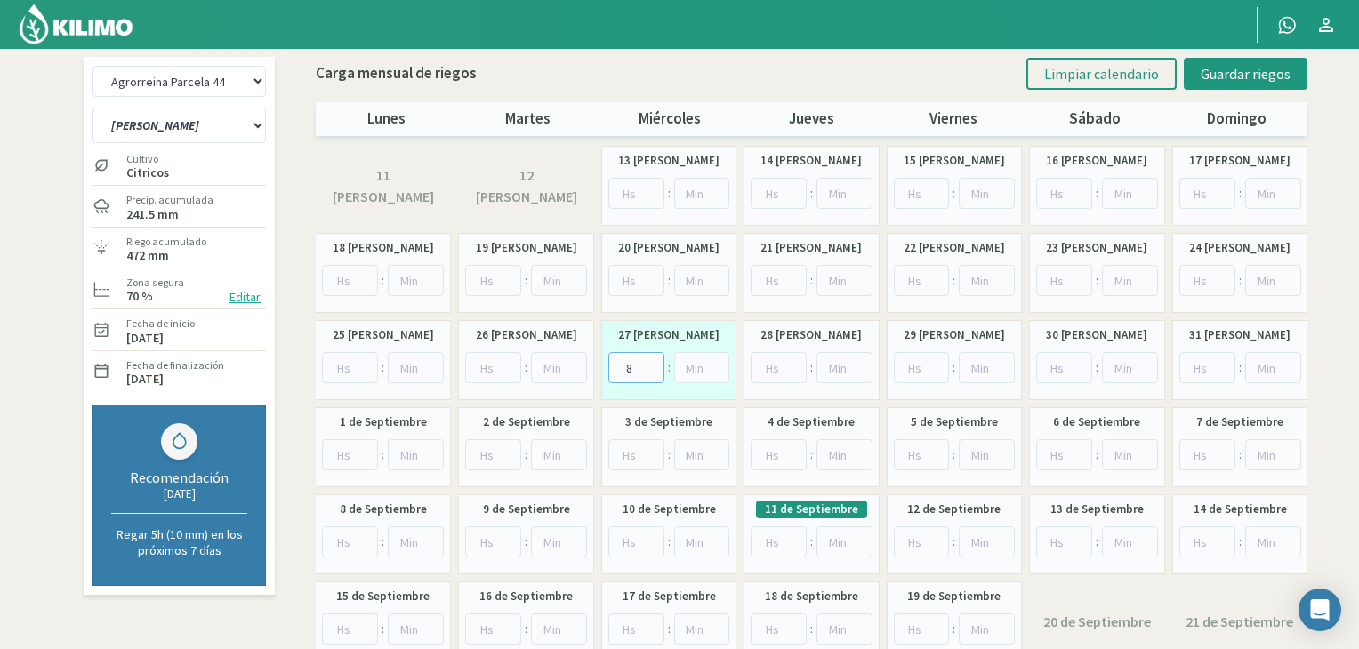
type input "8"
click at [781, 534] on input "number" at bounding box center [779, 542] width 56 height 31
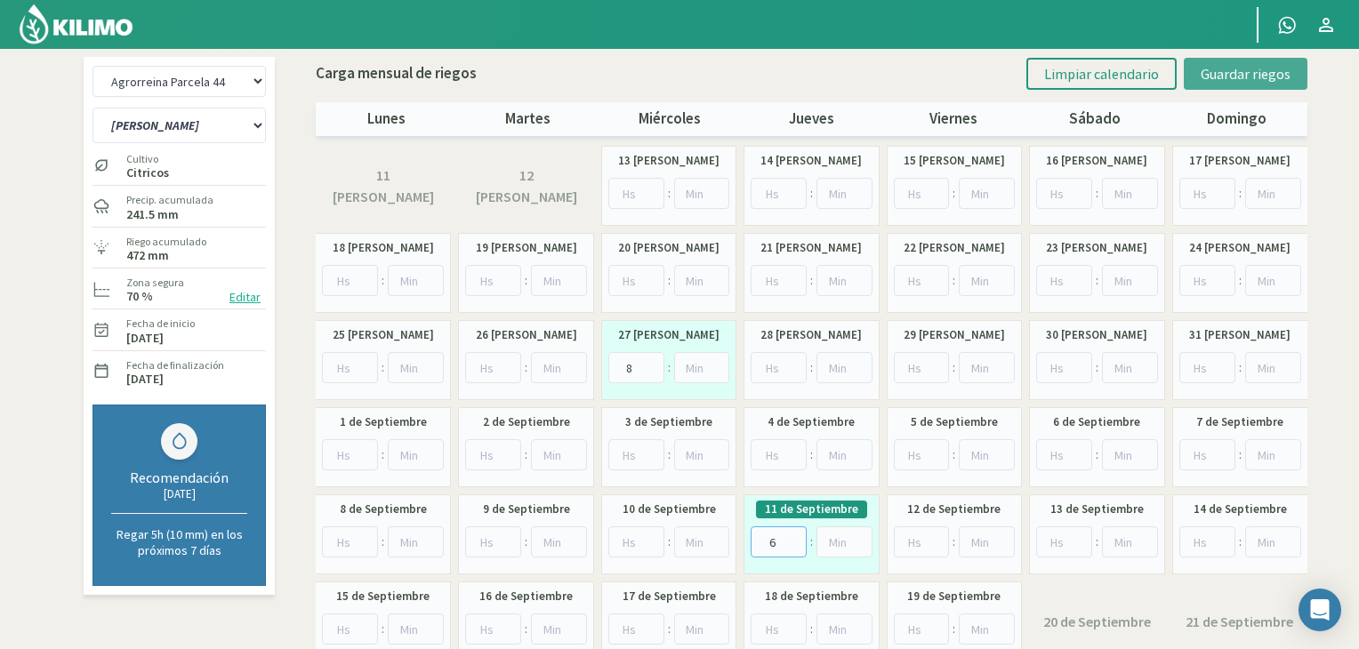
type input "6"
click at [1237, 80] on span "Guardar riegos" at bounding box center [1246, 74] width 90 height 18
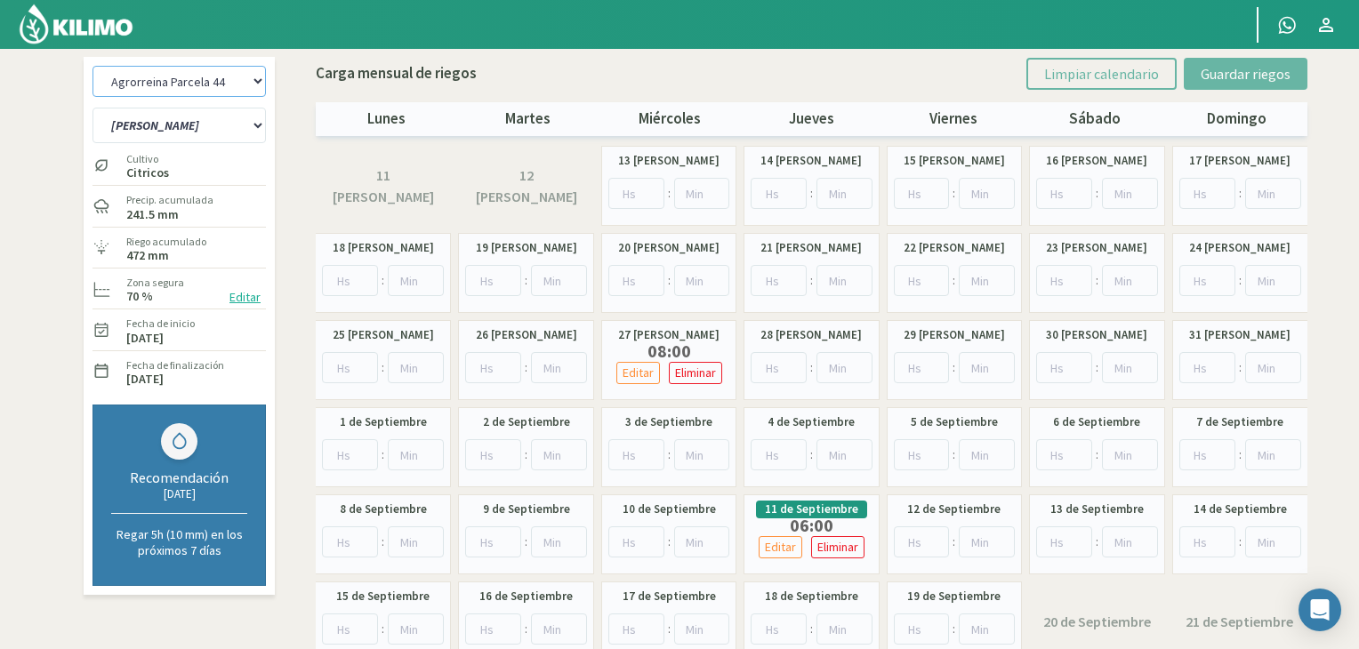
click at [247, 76] on select "Agrorreina Parcela 27 Agrorreina Parcela 42 [GEOGRAPHIC_DATA] 44 Agrorreina Par…" at bounding box center [179, 81] width 173 height 31
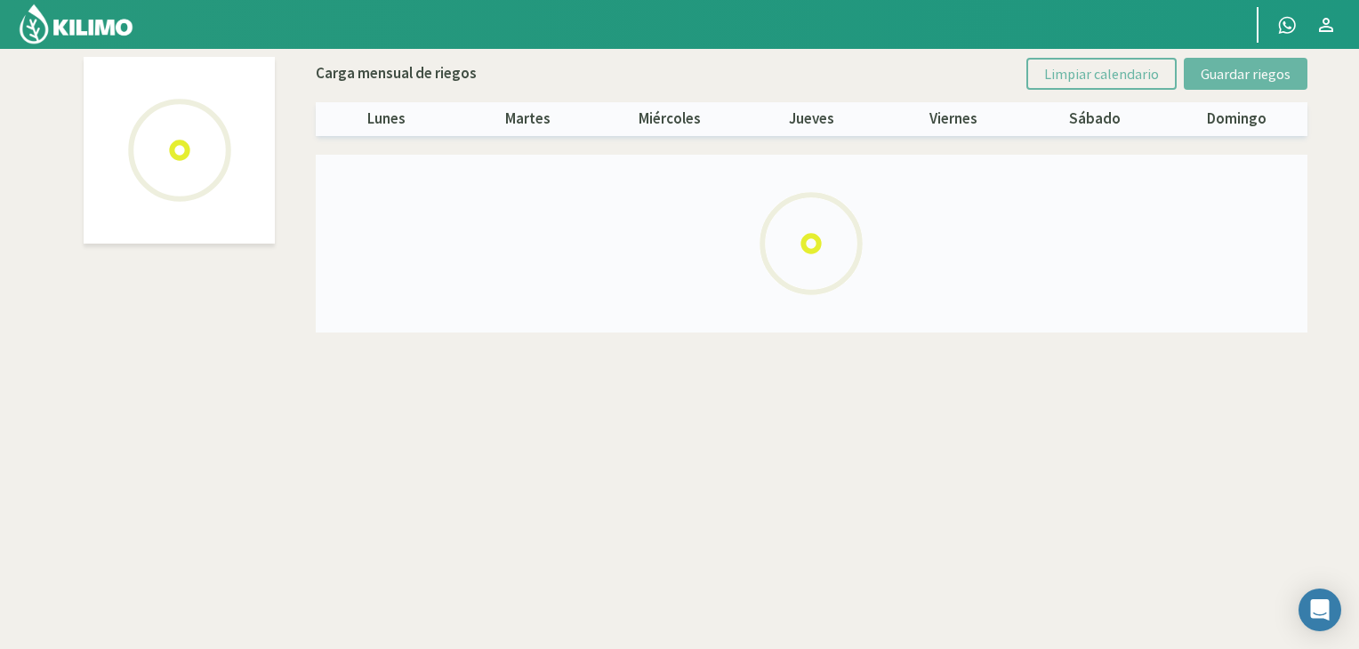
select select "3: Object"
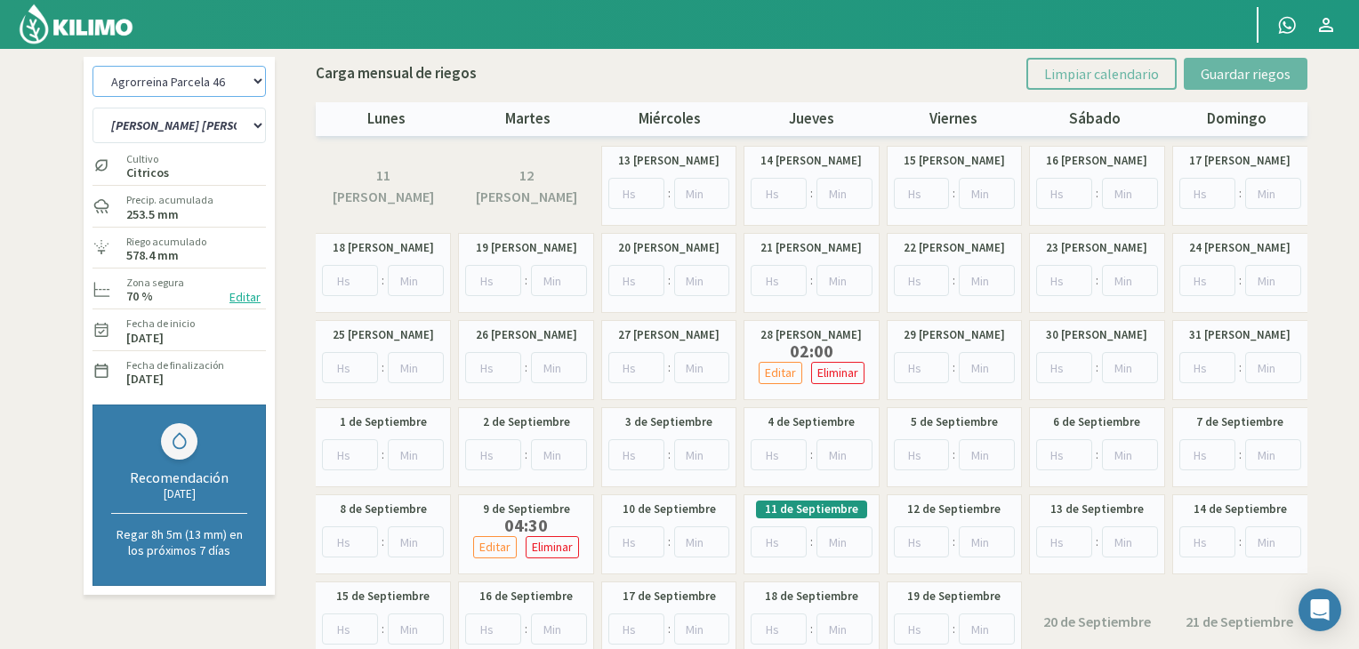
click at [261, 90] on select "Agrorreina Parcela 27 Agrorreina Parcela 42 [GEOGRAPHIC_DATA] 44 Agrorreina Par…" at bounding box center [179, 81] width 173 height 31
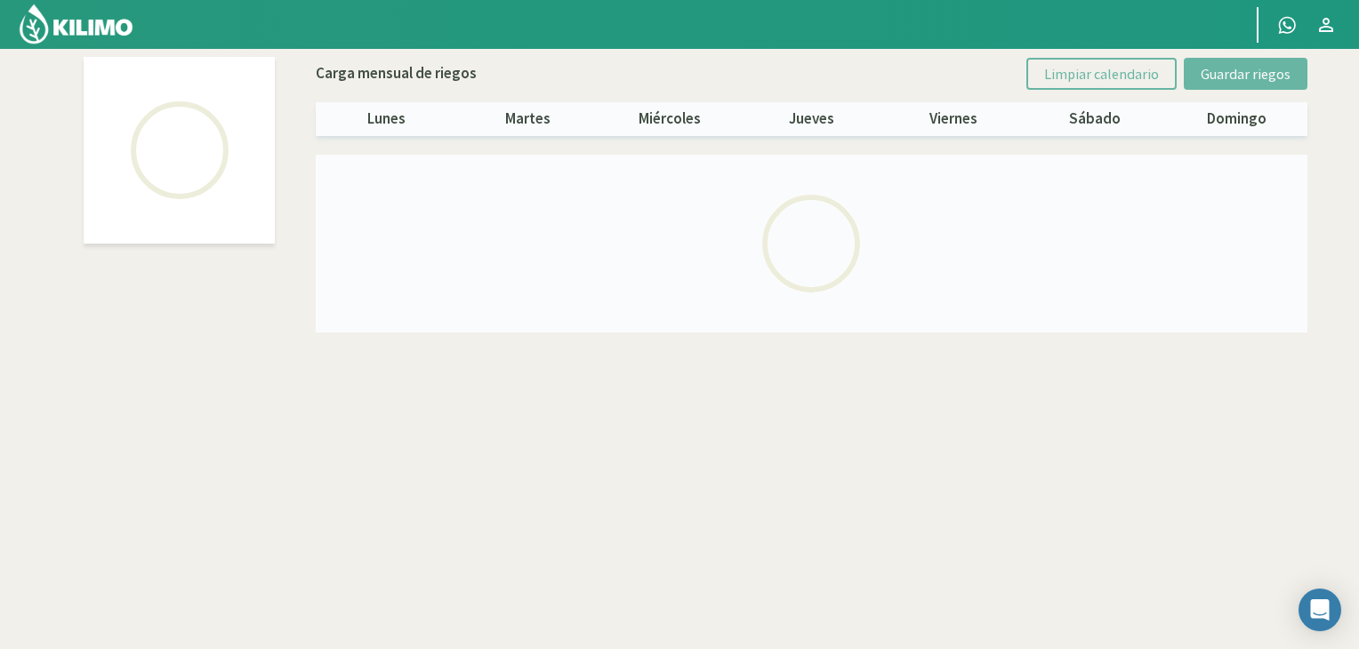
select select "4: Object"
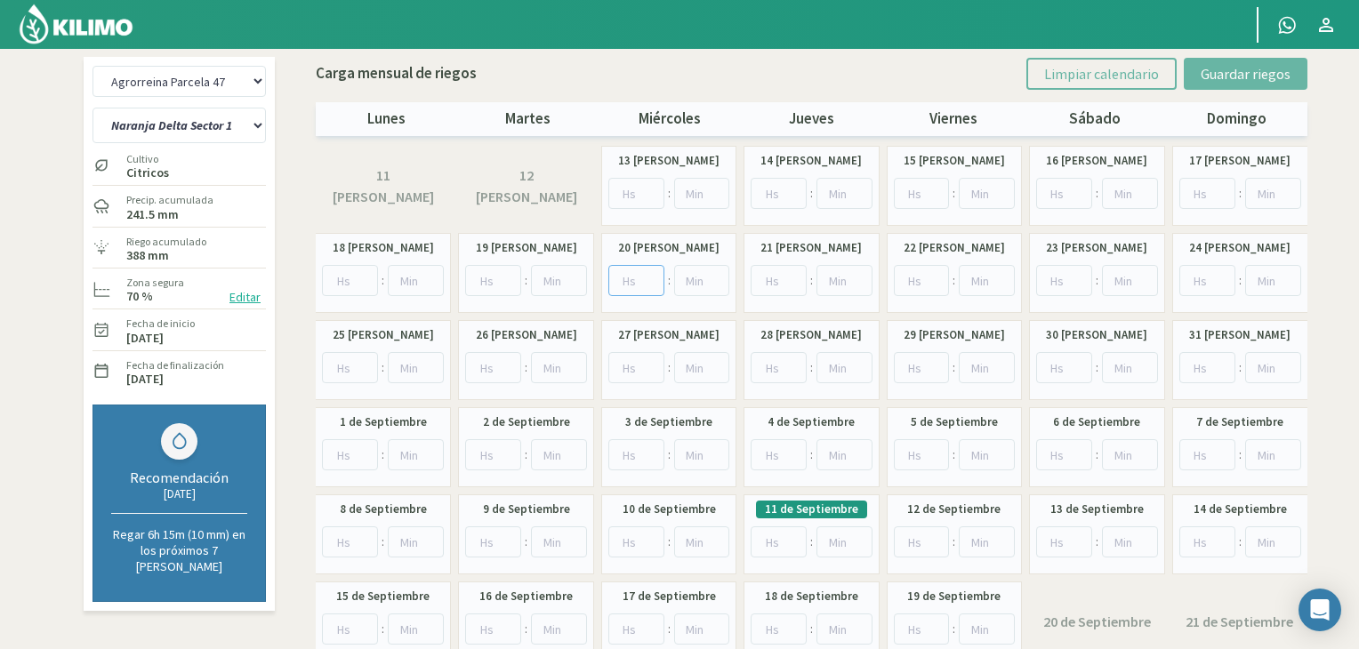
click at [637, 280] on input "number" at bounding box center [637, 280] width 56 height 31
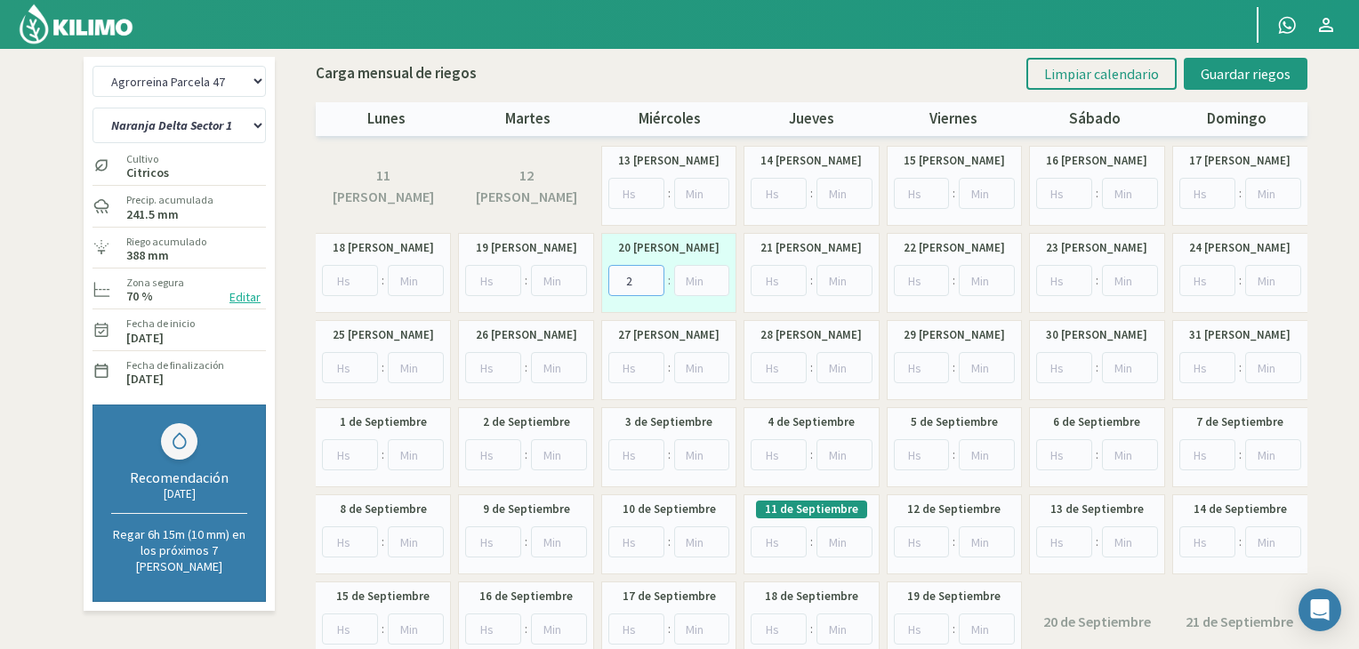
type input "2"
click at [349, 362] on input "number" at bounding box center [350, 367] width 56 height 31
type input "8"
click at [362, 444] on input "number" at bounding box center [350, 455] width 56 height 31
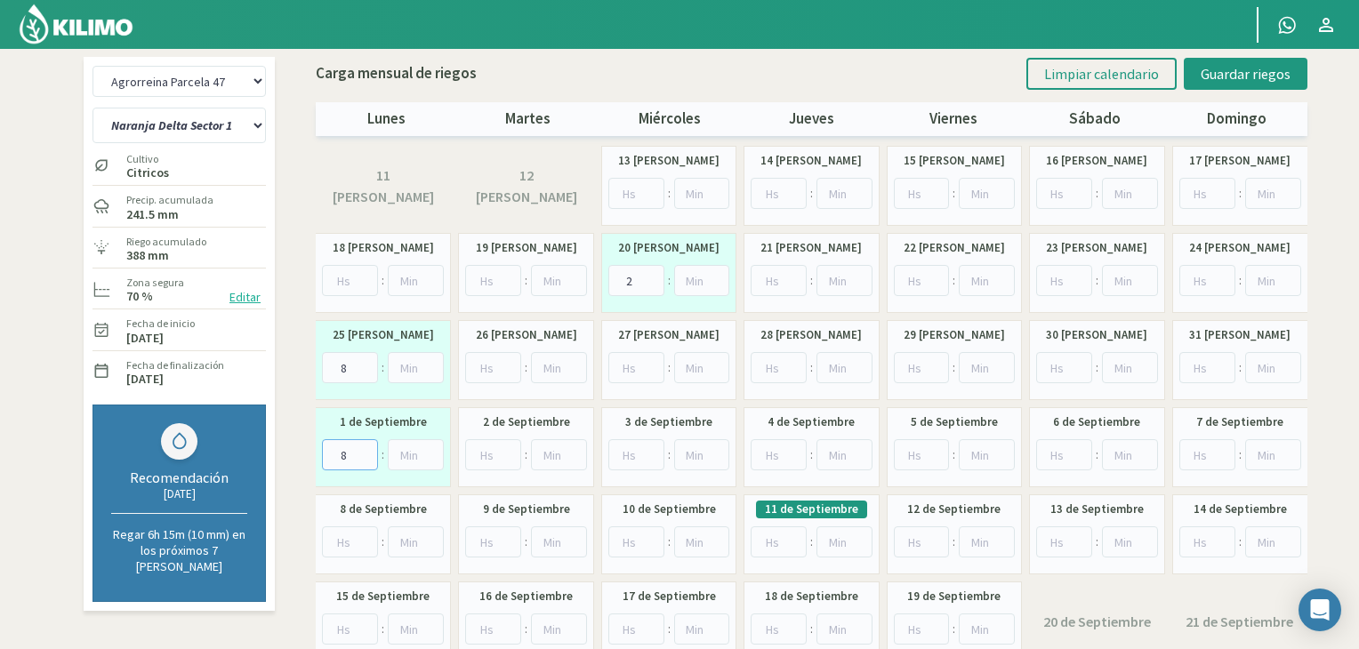
type input "8"
click at [479, 549] on input "number" at bounding box center [493, 542] width 56 height 31
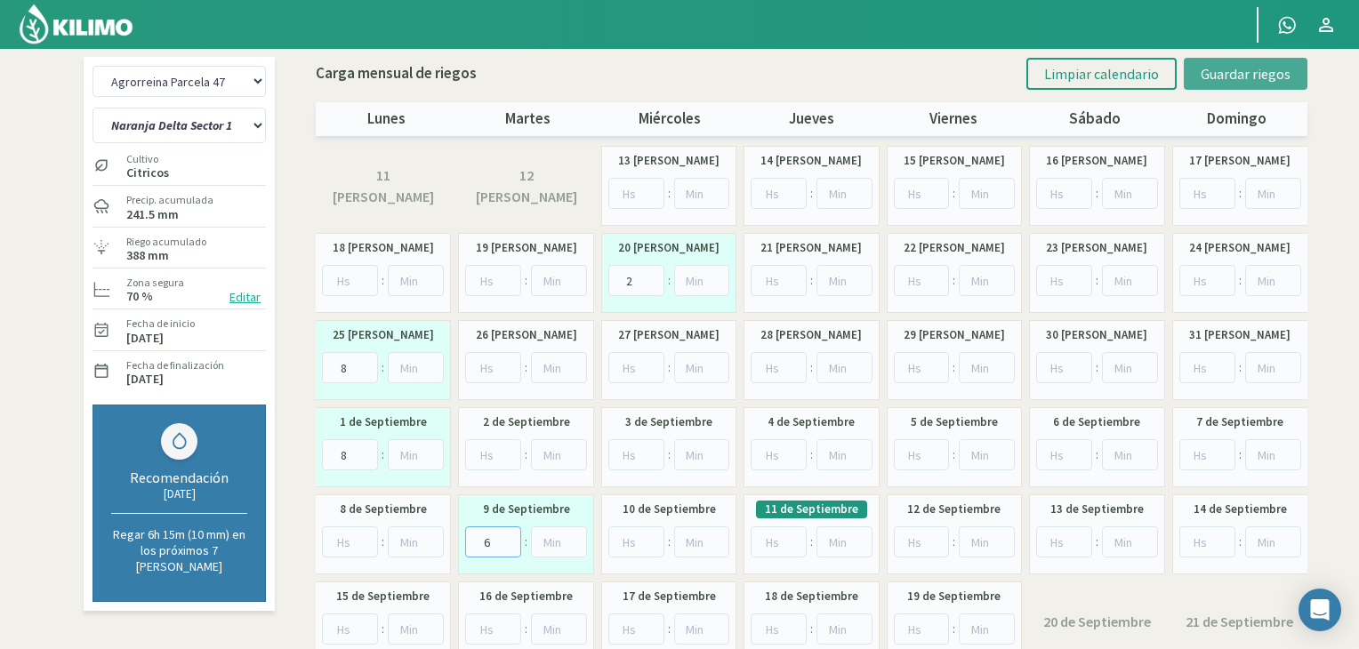
type input "6"
click at [1225, 79] on span "Guardar riegos" at bounding box center [1246, 74] width 90 height 18
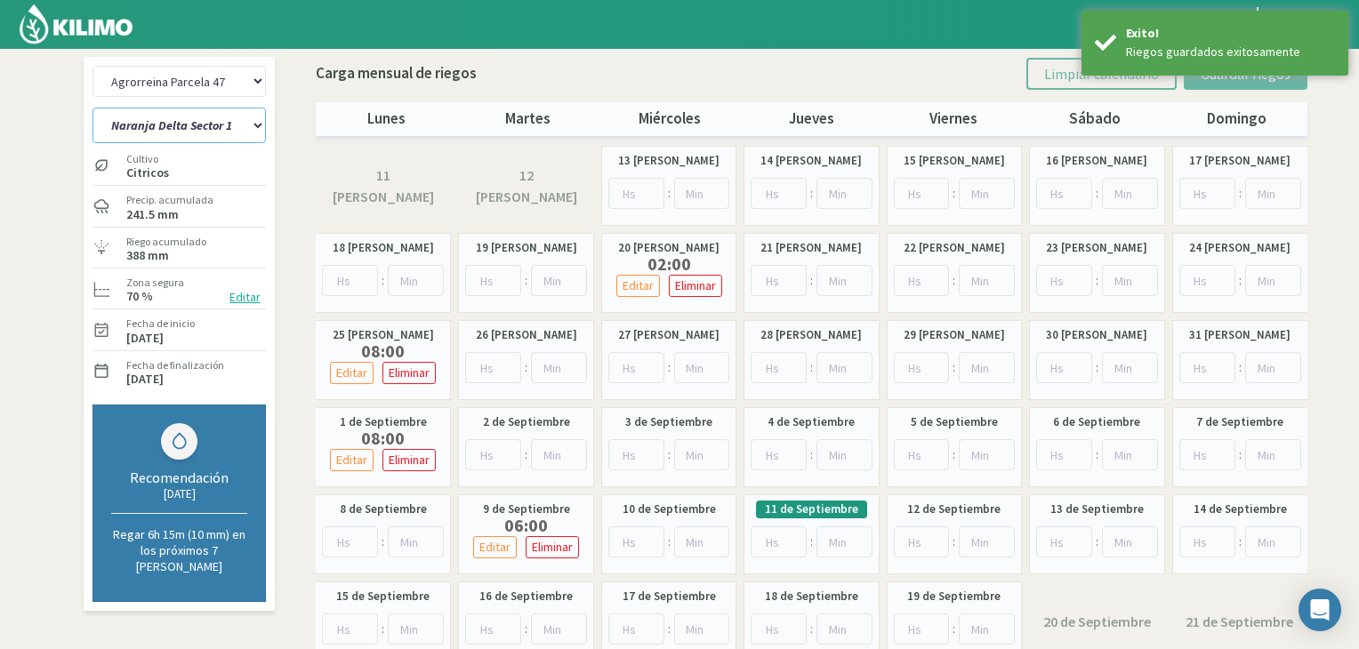
click at [260, 121] on select "Naranja Delta Sector 1 Naranja [GEOGRAPHIC_DATA] Sector 3 Naranja Midknight Sec…" at bounding box center [179, 126] width 173 height 36
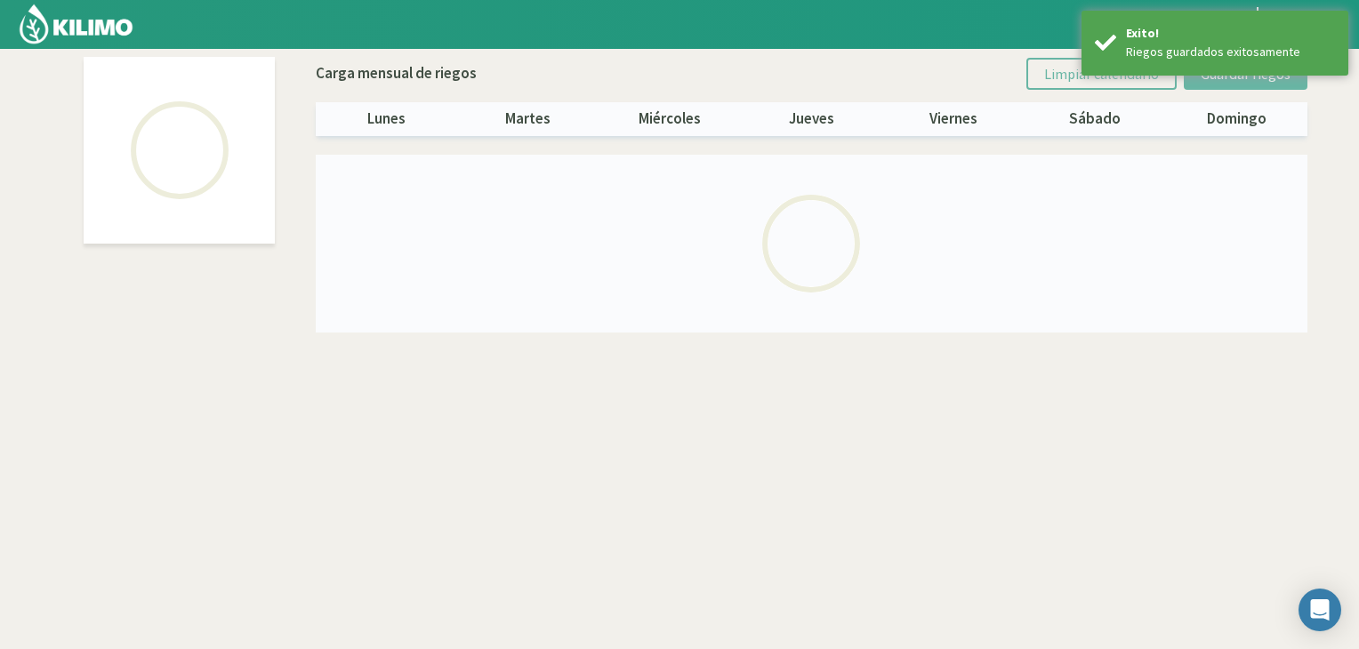
select select "4: Object"
select select "2: Object"
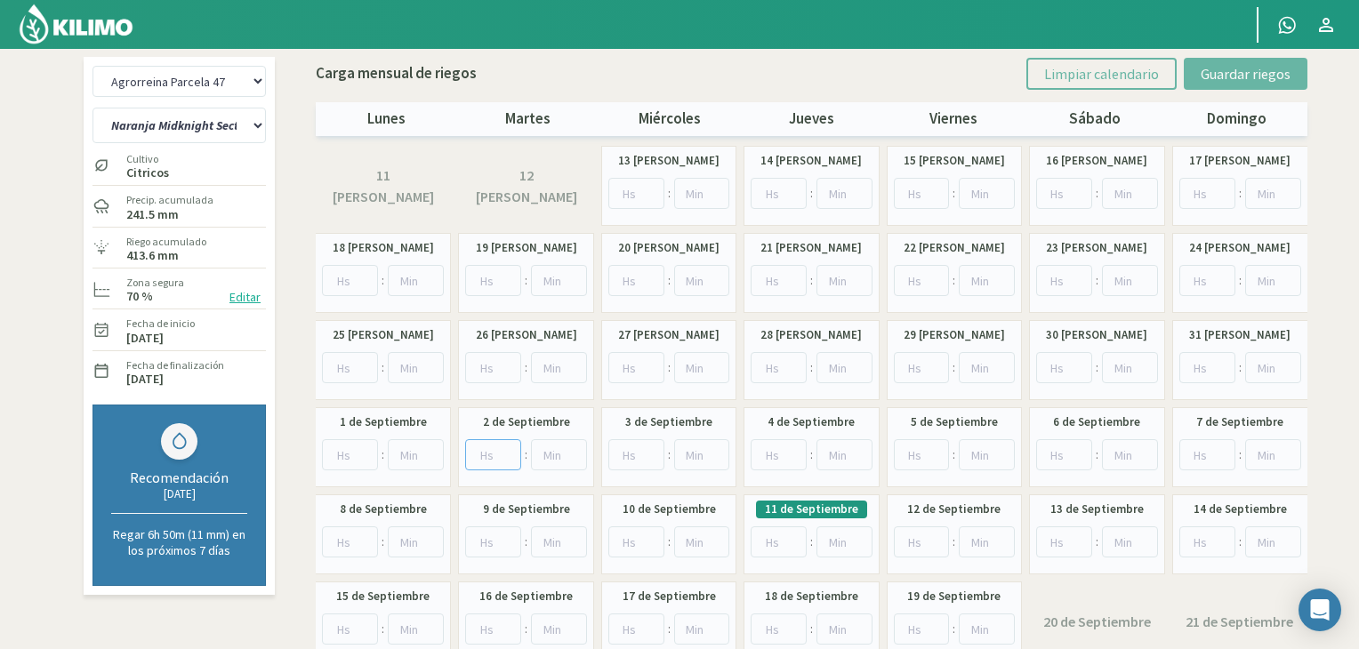
click at [491, 453] on input "number" at bounding box center [493, 455] width 56 height 31
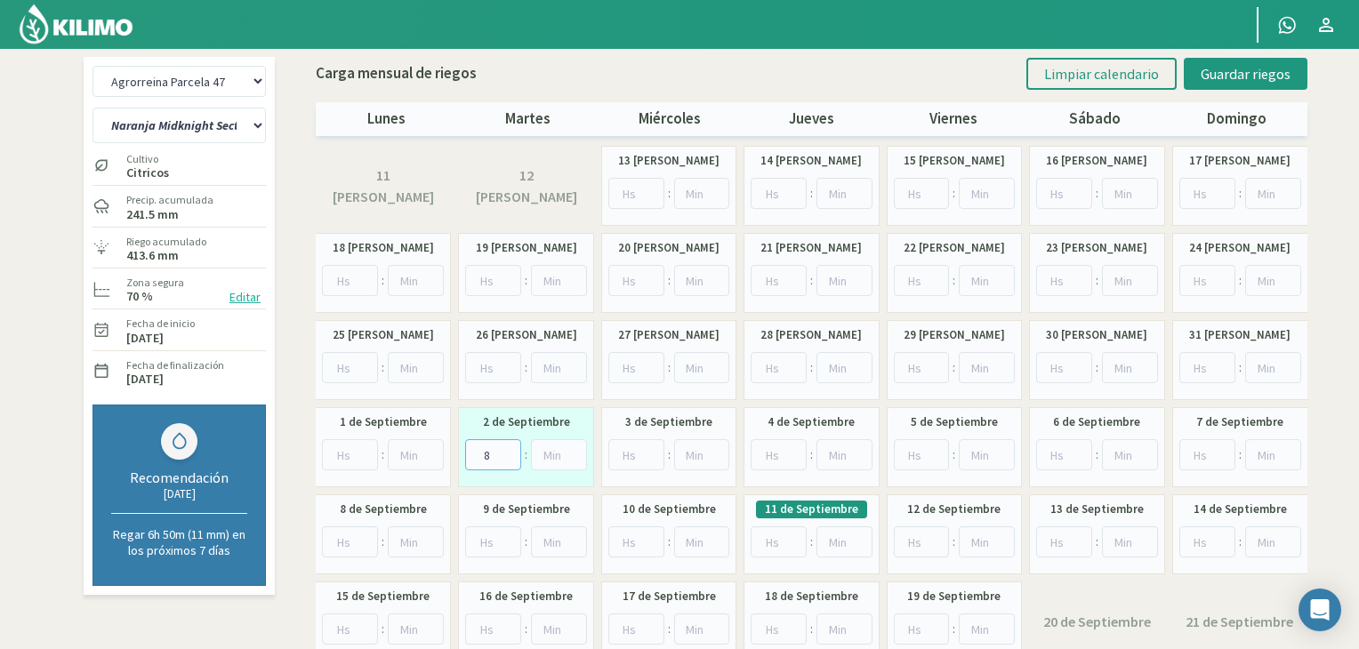
type input "8"
click at [617, 542] on input "number" at bounding box center [637, 542] width 56 height 31
type input "6"
click at [628, 278] on input "number" at bounding box center [637, 280] width 56 height 31
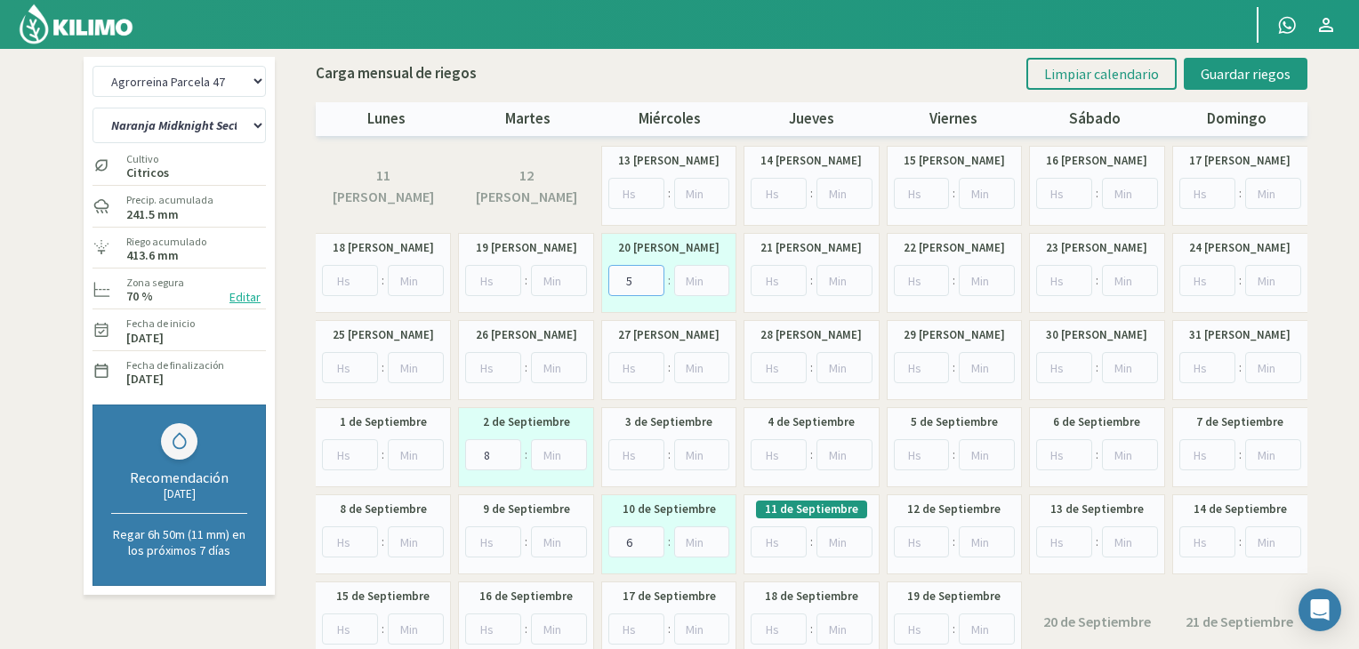
type input "5"
click at [491, 367] on input "number" at bounding box center [493, 367] width 56 height 31
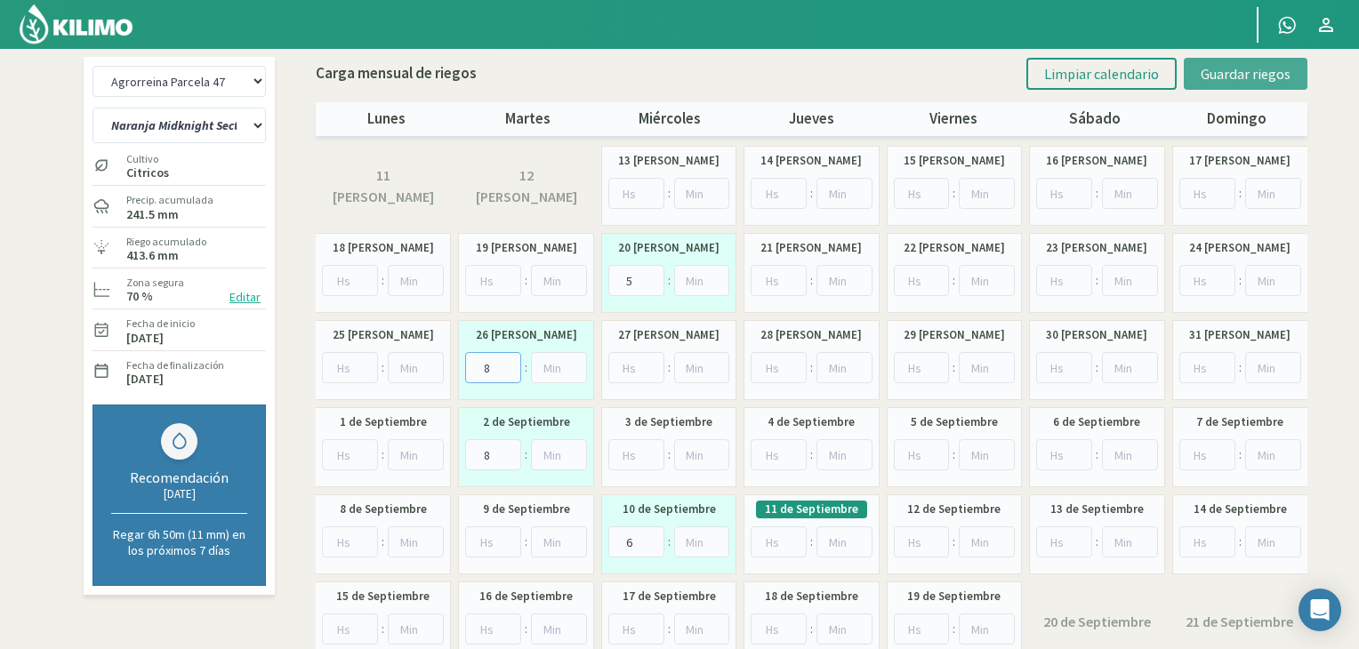
type input "8"
click at [1223, 75] on span "Guardar riegos" at bounding box center [1246, 74] width 90 height 18
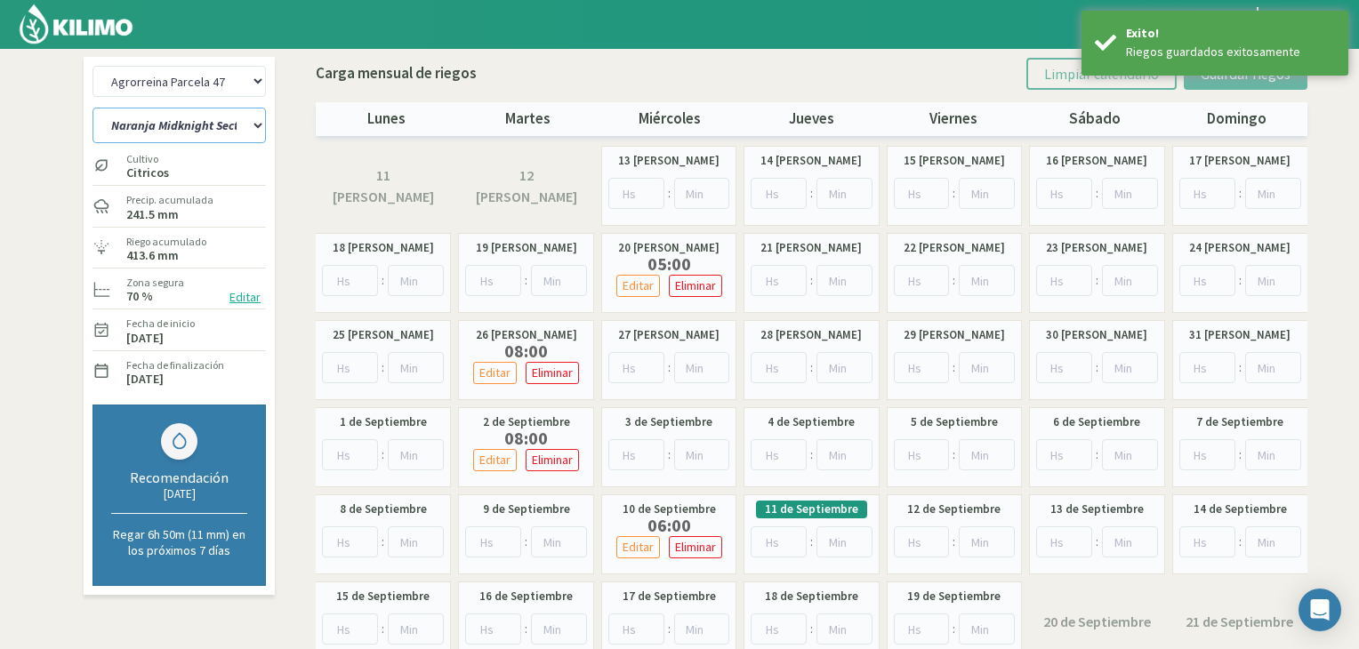
click at [222, 117] on select "Naranja Delta Sector 1 Naranja [GEOGRAPHIC_DATA] Sector 3 Naranja Midknight Sec…" at bounding box center [179, 126] width 173 height 36
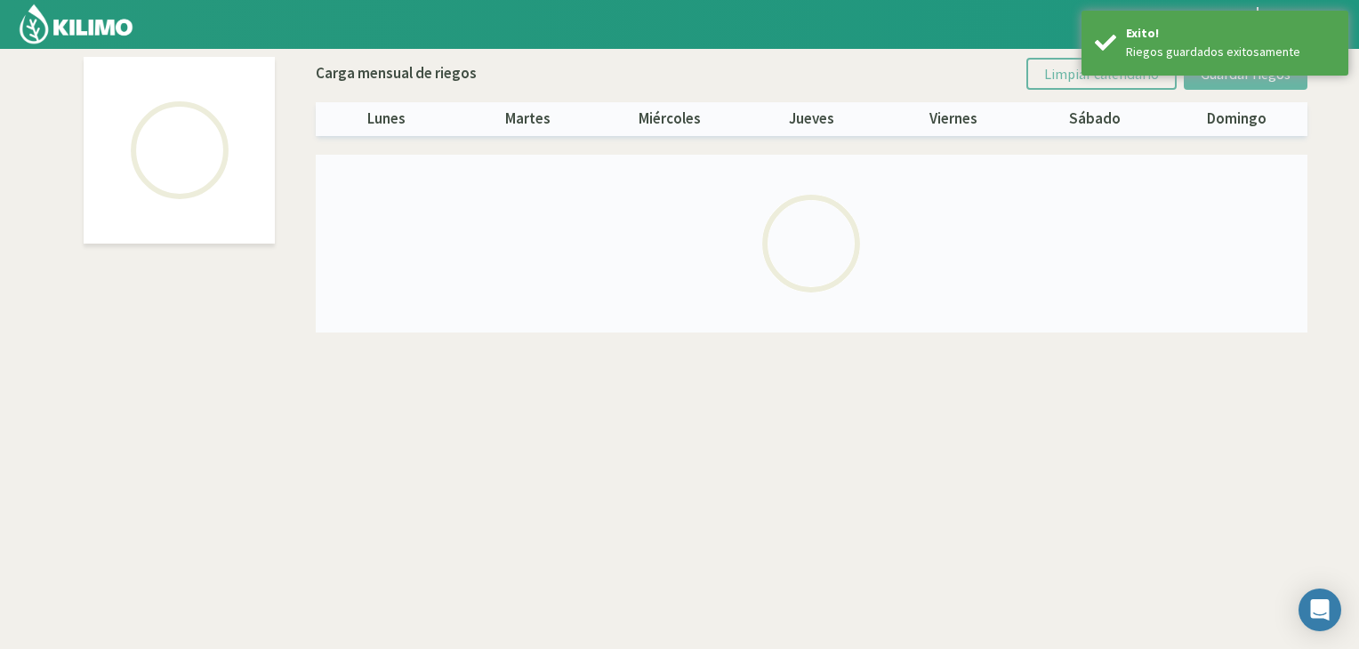
select select "4: Object"
select select "1: Object"
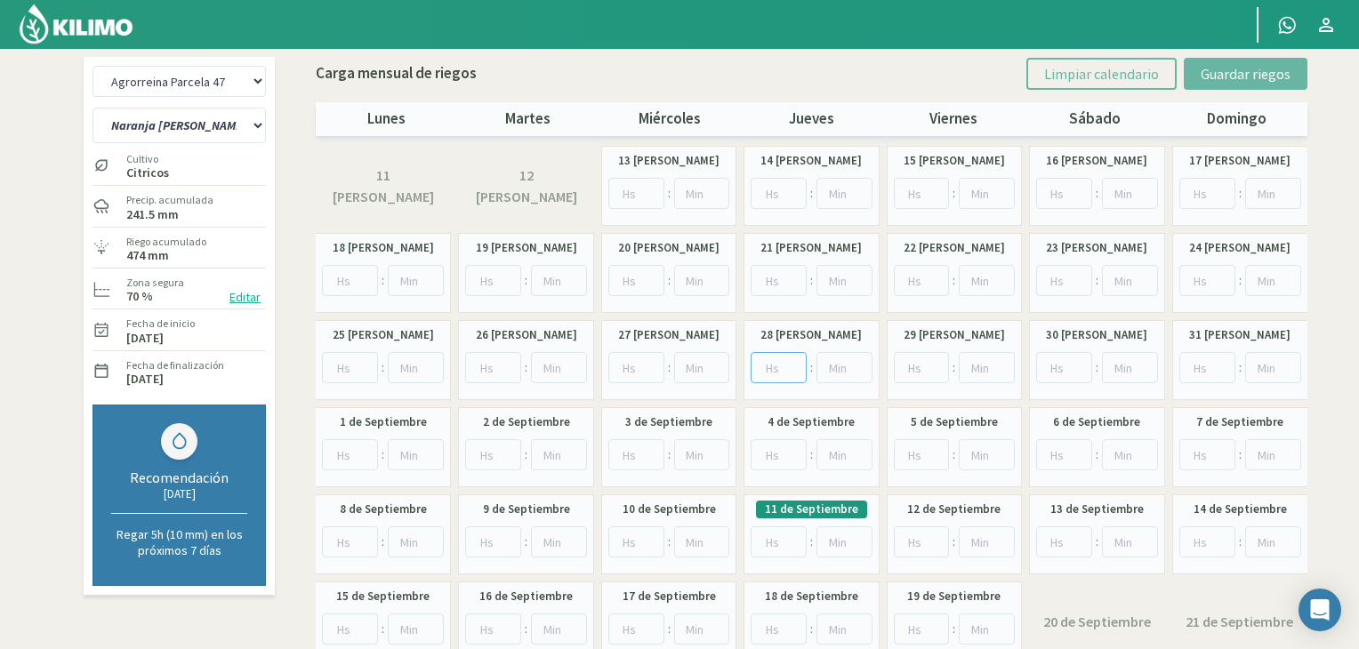
click at [769, 357] on input "number" at bounding box center [779, 367] width 56 height 31
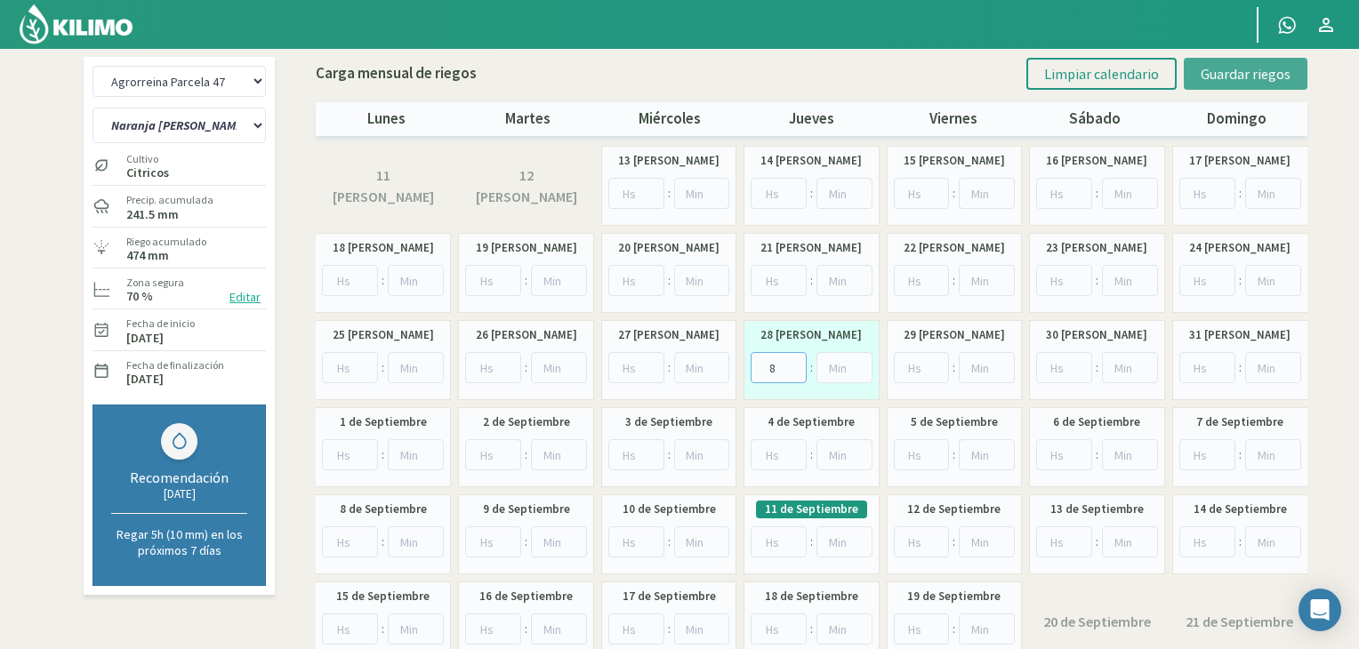
type input "8"
click at [1231, 69] on span "Guardar riegos" at bounding box center [1246, 74] width 90 height 18
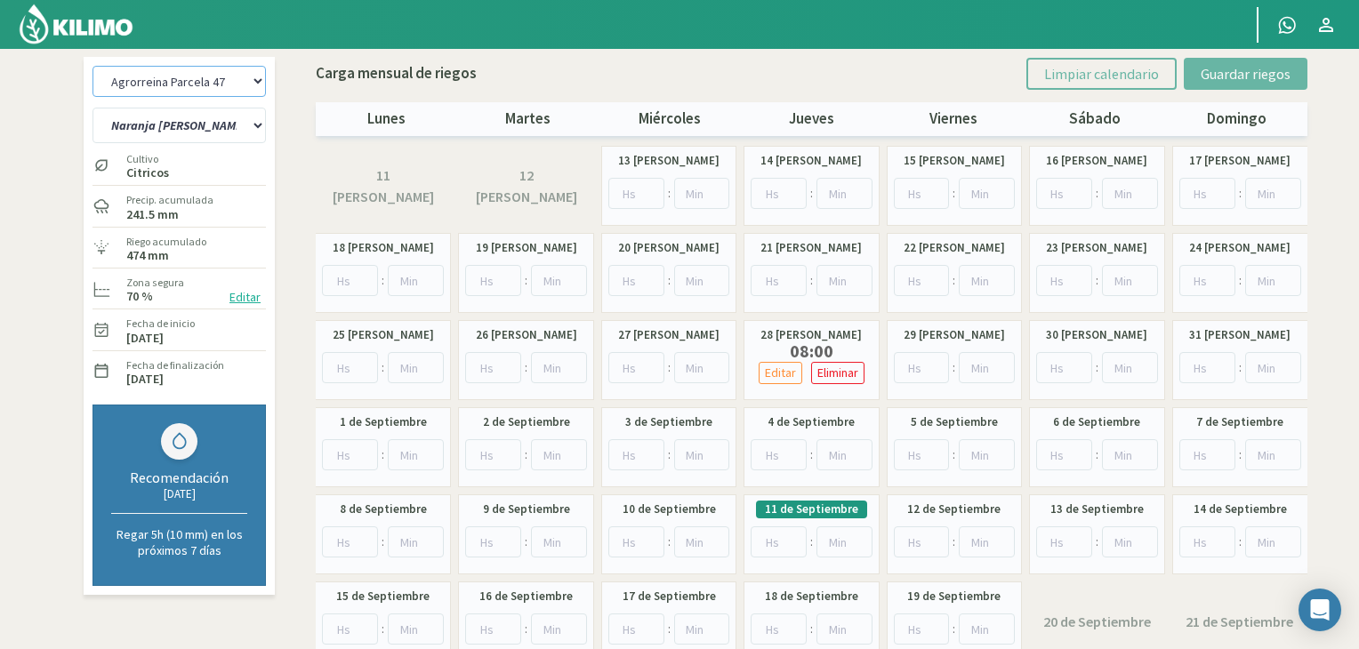
click at [235, 87] on select "Agrorreina Parcela 27 Agrorreina Parcela 42 [GEOGRAPHIC_DATA] 44 Agrorreina Par…" at bounding box center [179, 81] width 173 height 31
click at [296, 157] on div "Agrorreina Parcela 27 Agrorreina Parcela 42 [GEOGRAPHIC_DATA] 44 [GEOGRAPHIC_DA…" at bounding box center [679, 364] width 1201 height 614
click at [255, 127] on select "Naranja Delta Sector 1 Naranja [GEOGRAPHIC_DATA] Sector 3 Naranja Midknight Sec…" at bounding box center [179, 126] width 173 height 36
click at [254, 76] on select "Agrorreina Parcela 27 Agrorreina Parcela 42 [GEOGRAPHIC_DATA] 44 Agrorreina Par…" at bounding box center [179, 81] width 173 height 31
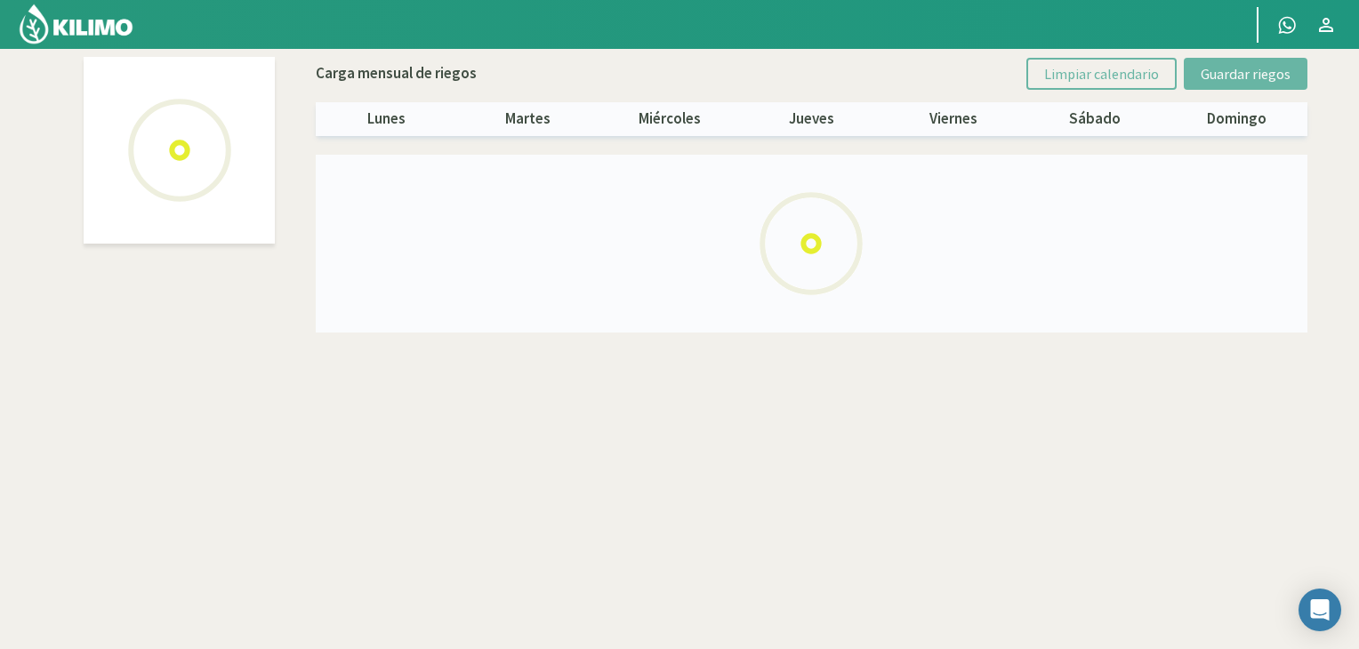
select select "1: Object"
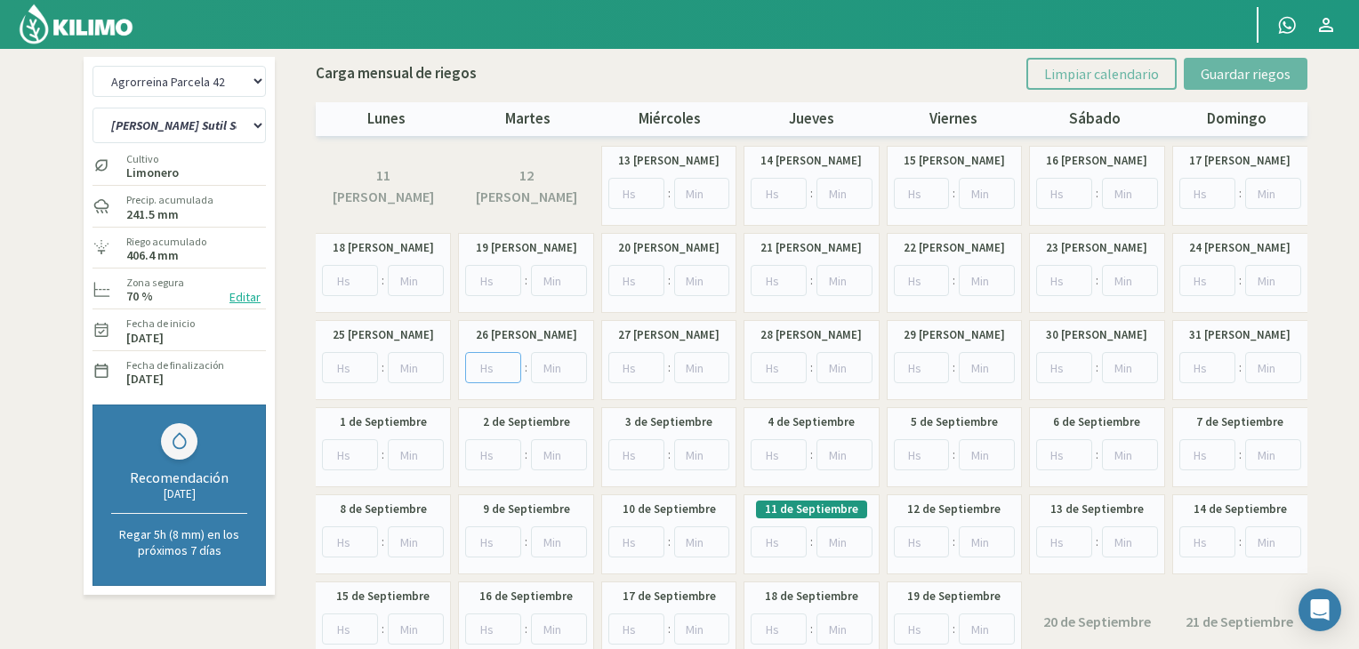
click at [498, 375] on input "number" at bounding box center [493, 367] width 56 height 31
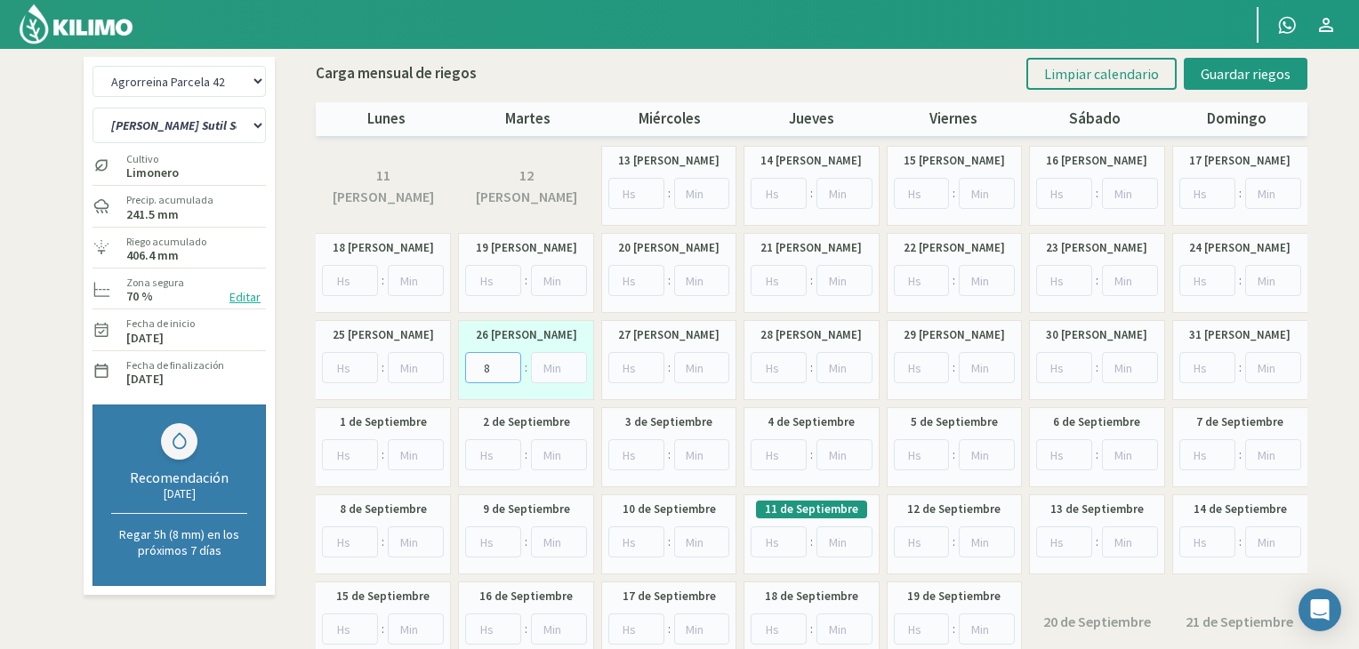
type input "8"
click at [497, 443] on input "number" at bounding box center [493, 455] width 56 height 31
type input "8"
click at [633, 544] on input "number" at bounding box center [637, 542] width 56 height 31
type input "6"
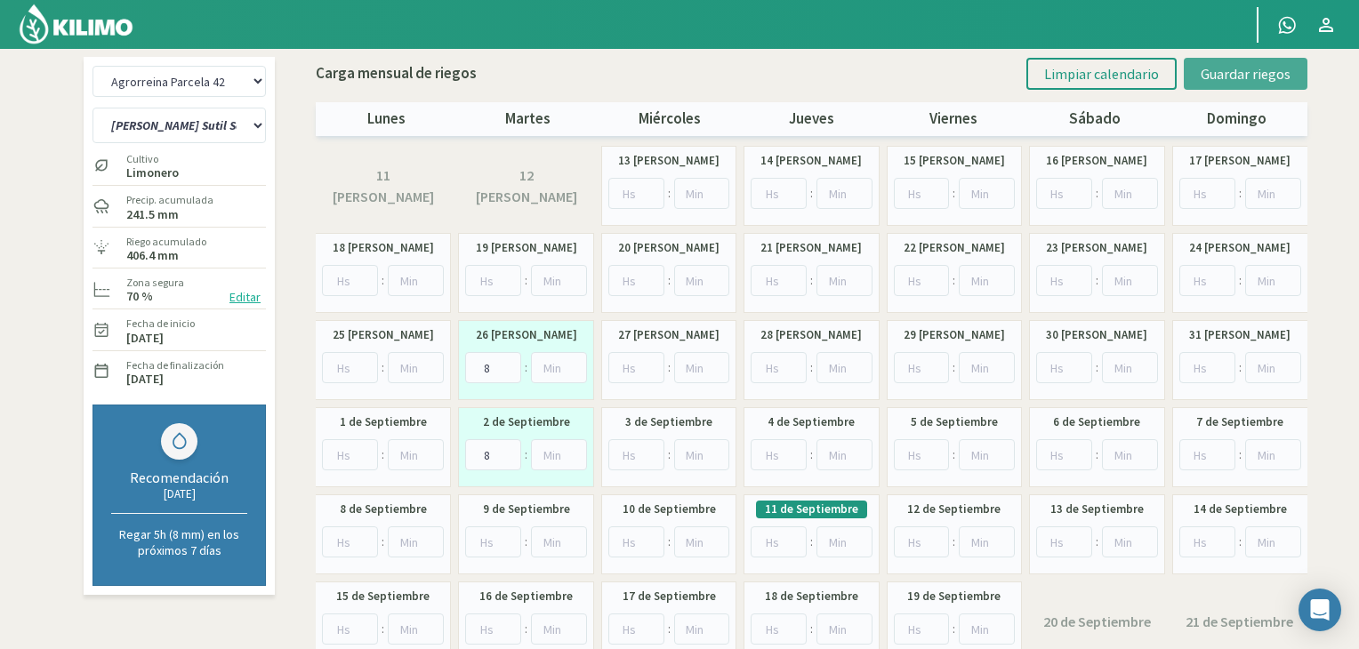
click at [1218, 72] on span "Guardar riegos" at bounding box center [1246, 74] width 90 height 18
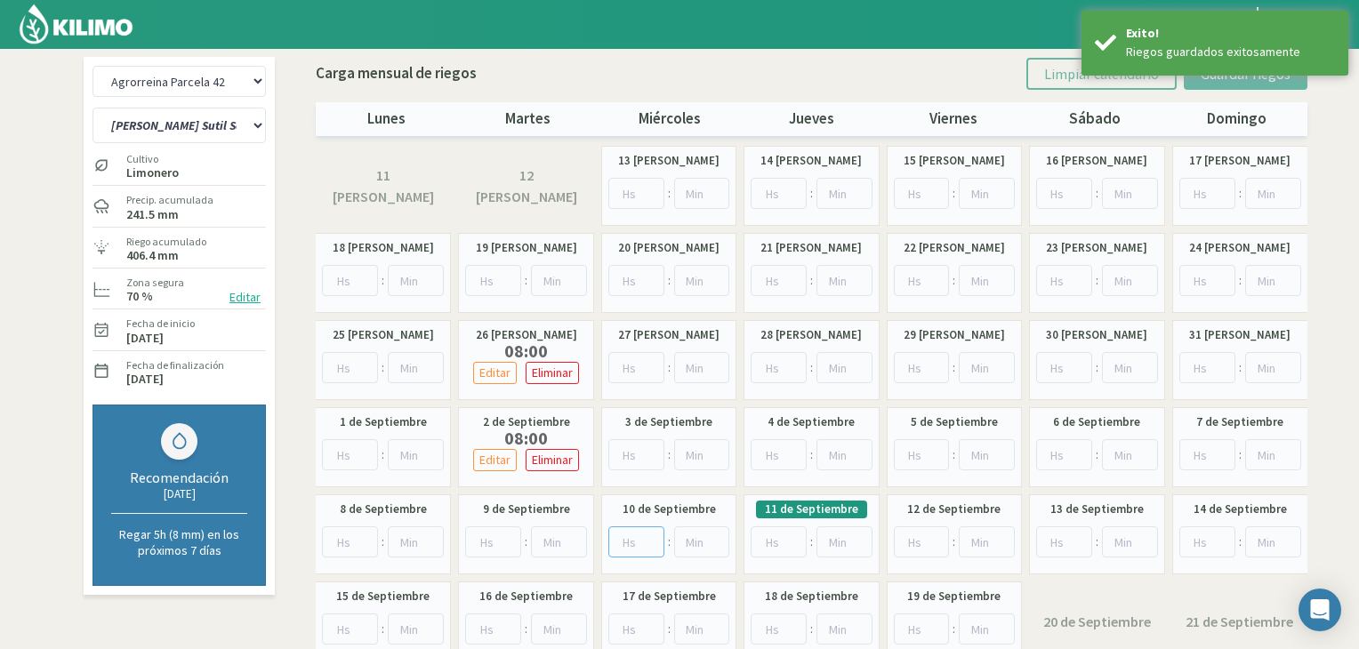
click at [637, 542] on input "number" at bounding box center [637, 542] width 56 height 31
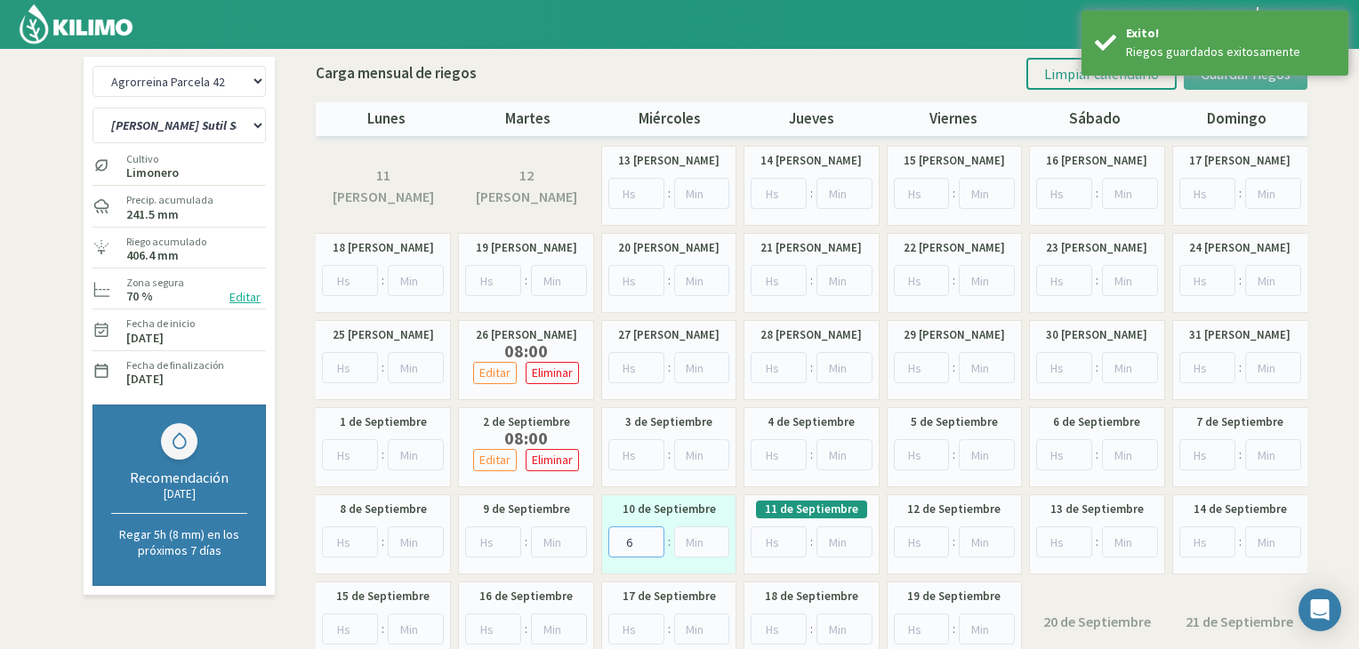
type input "6"
click at [1260, 82] on button "Guardar riegos" at bounding box center [1246, 74] width 124 height 32
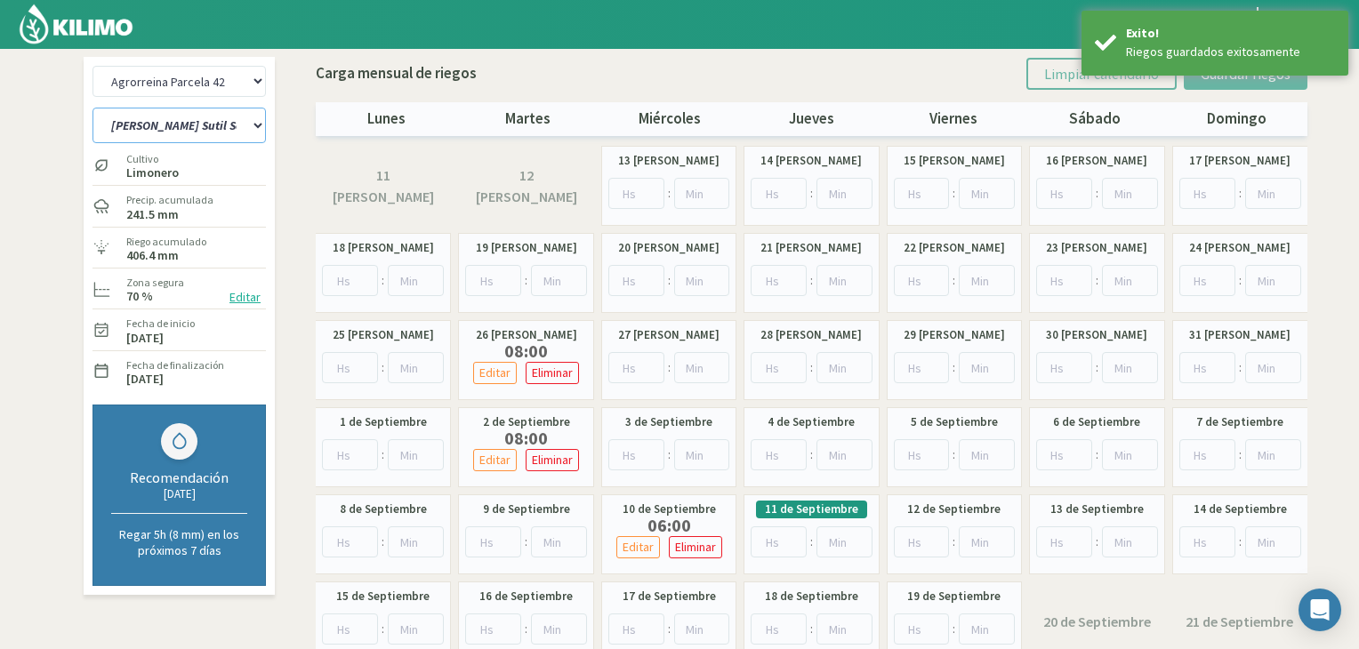
click at [190, 124] on select "[PERSON_NAME] Sutil Sector 1-3 [GEOGRAPHIC_DATA][PERSON_NAME] [GEOGRAPHIC_DATA]…" at bounding box center [179, 126] width 173 height 36
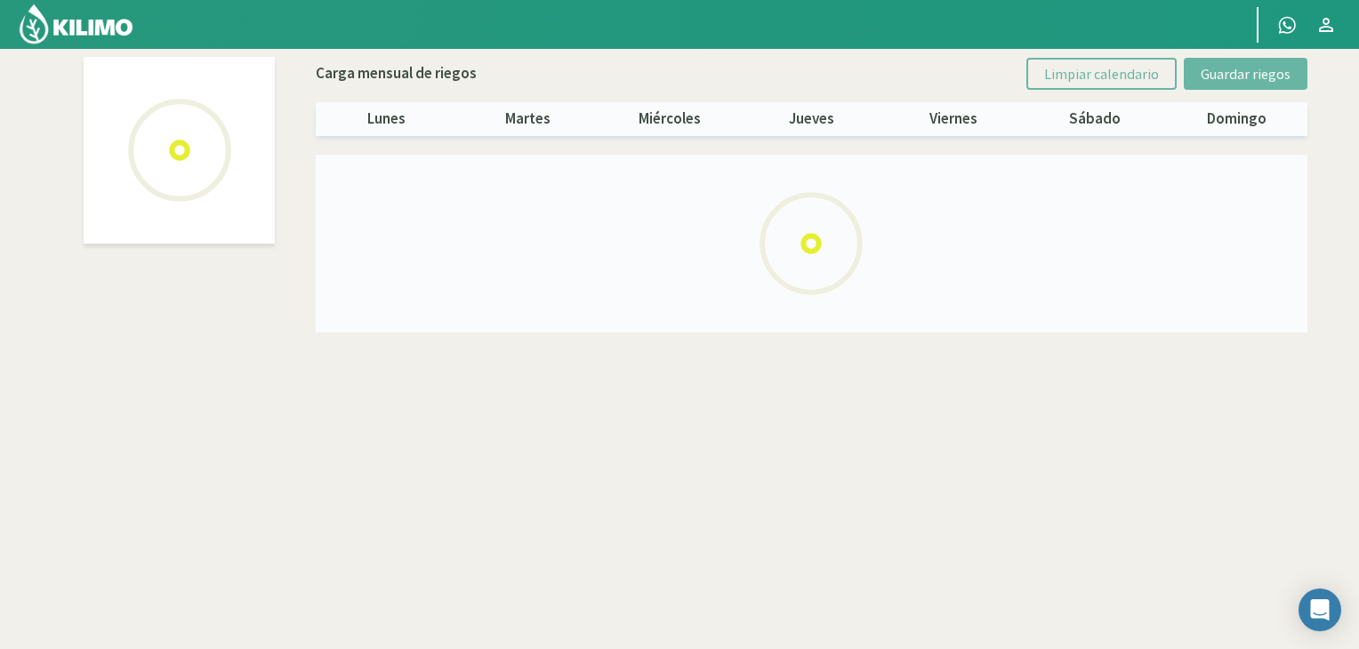
select select "1: Object"
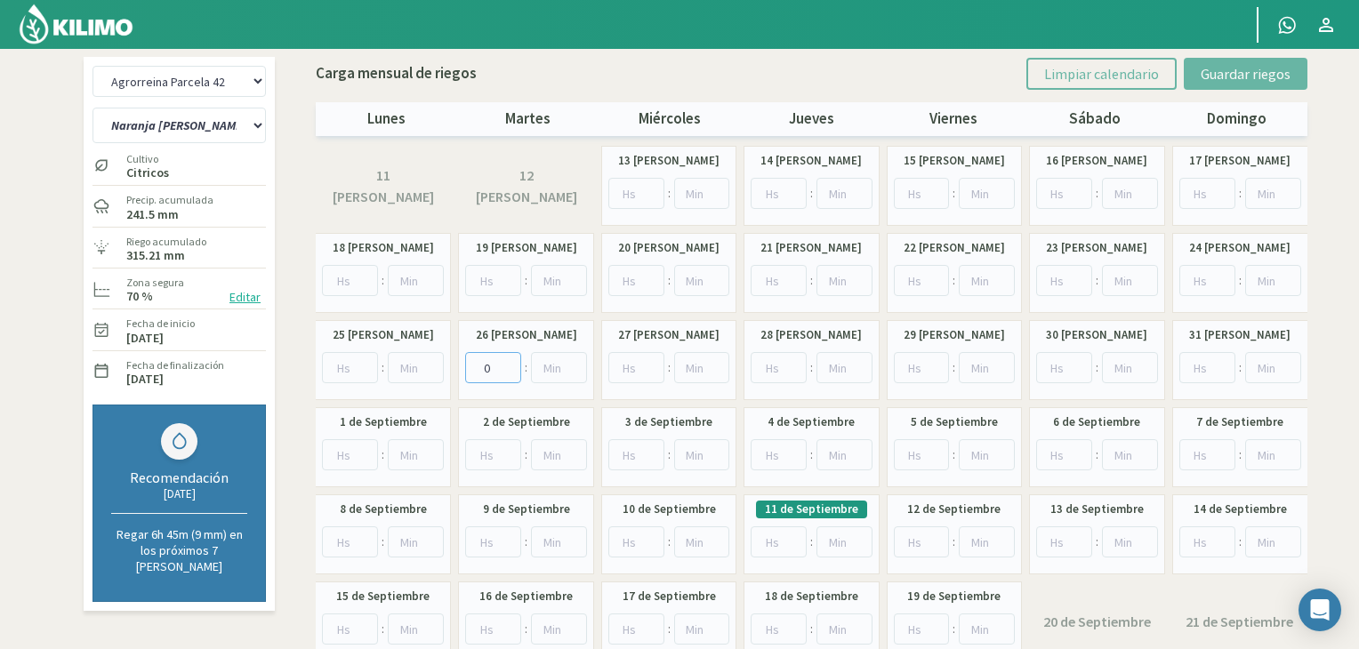
click at [503, 373] on input "0" at bounding box center [493, 367] width 56 height 31
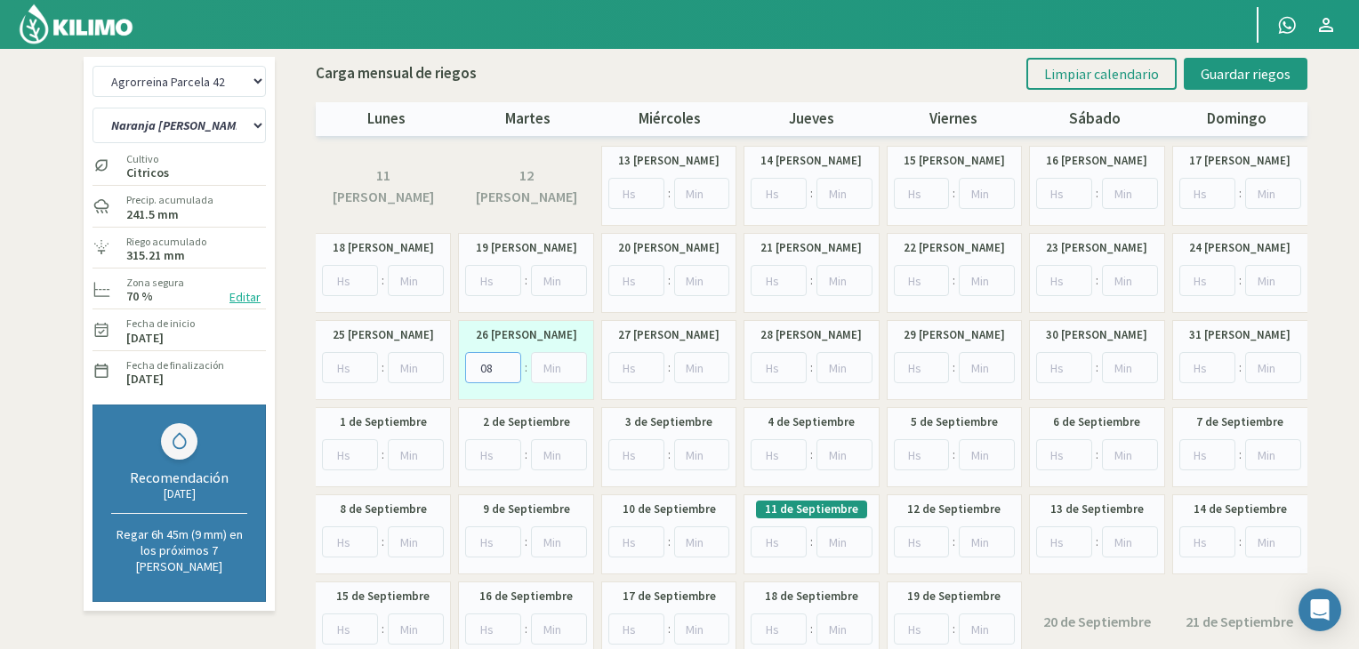
type input "0"
type input "8"
click at [499, 457] on input "number" at bounding box center [493, 455] width 56 height 31
type input "8"
click at [630, 534] on input "number" at bounding box center [637, 542] width 56 height 31
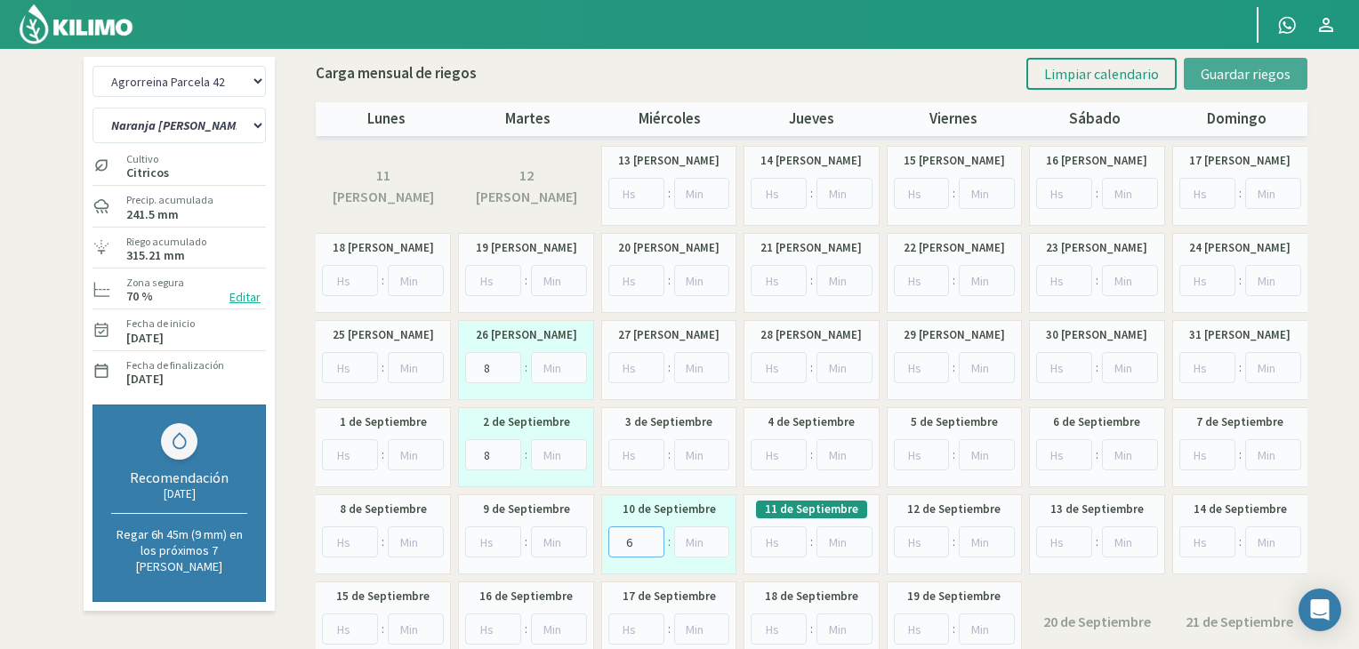
type input "6"
click at [1200, 70] on button "Guardar riegos" at bounding box center [1246, 74] width 124 height 32
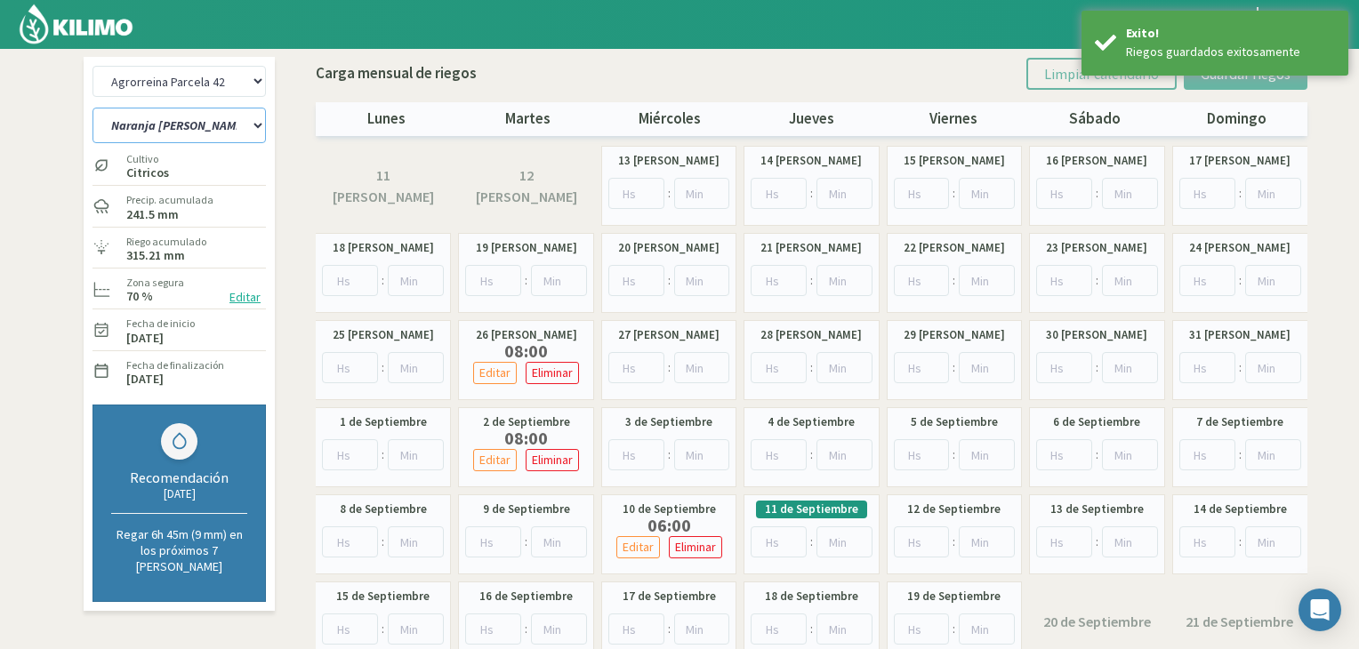
click at [225, 115] on select "[PERSON_NAME] Sutil Sector 1-3 [GEOGRAPHIC_DATA][PERSON_NAME] [GEOGRAPHIC_DATA]…" at bounding box center [179, 126] width 173 height 36
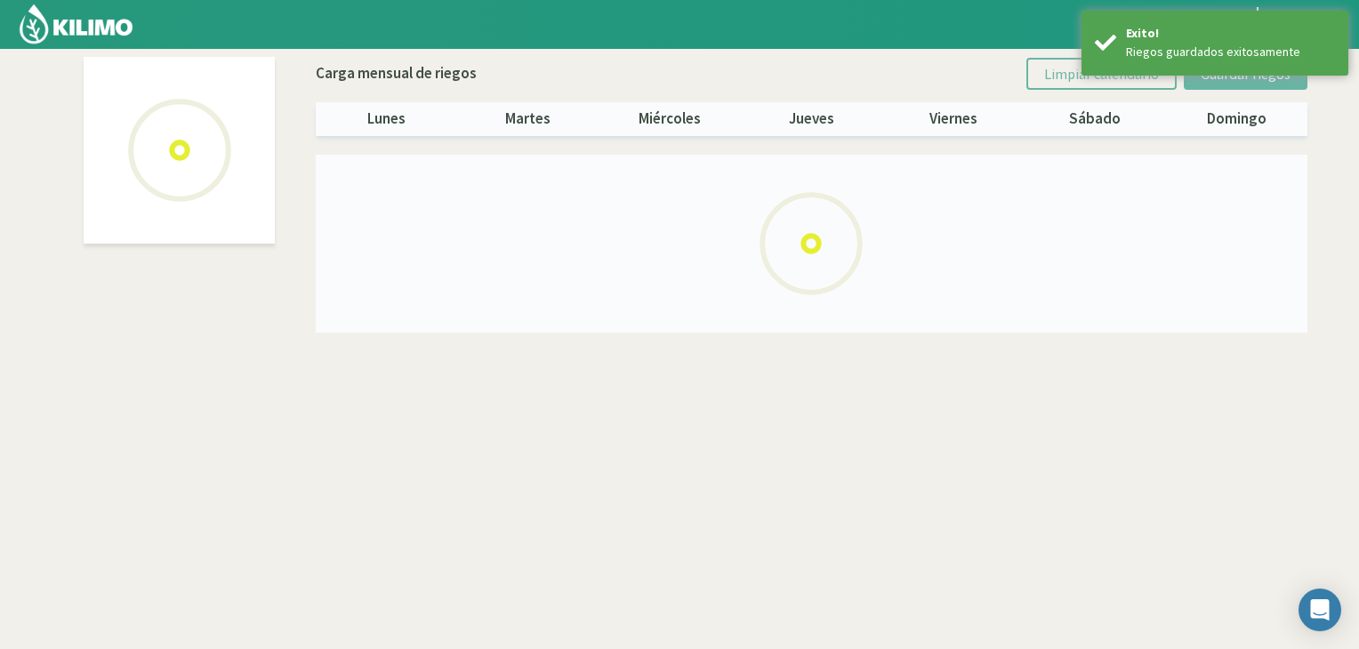
select select "1: Object"
select select "2: Object"
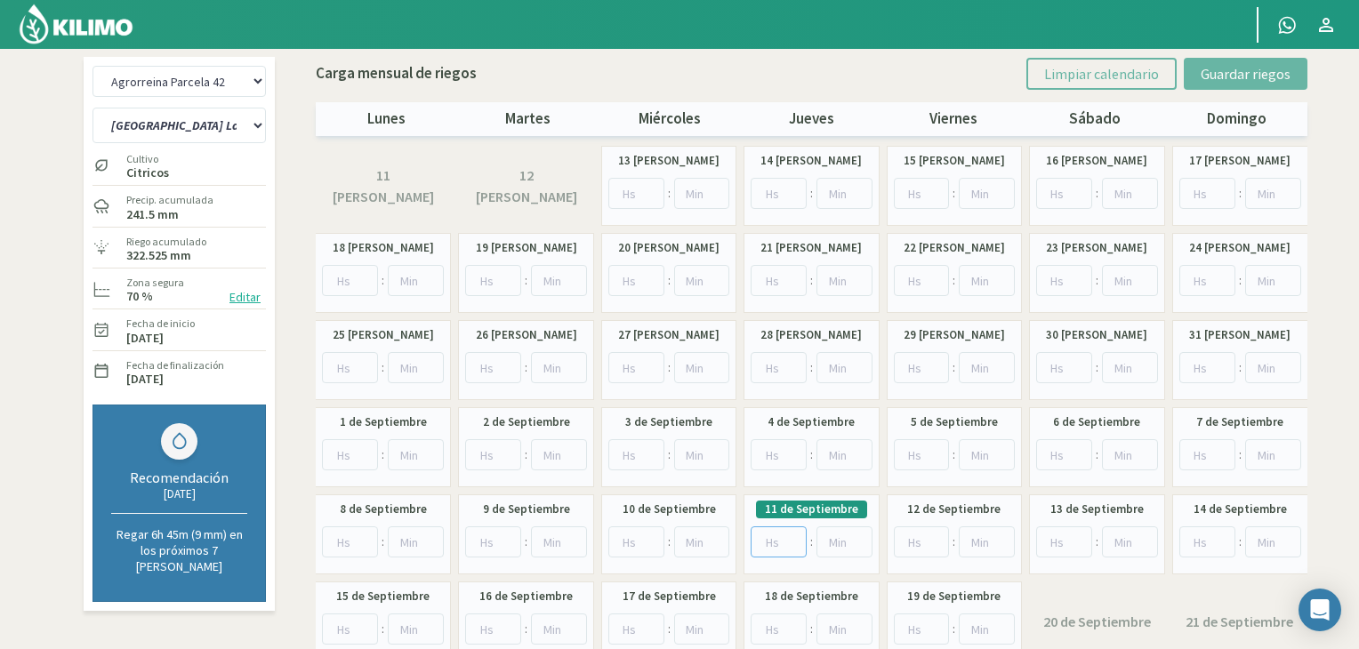
click at [773, 532] on input "number" at bounding box center [779, 542] width 56 height 31
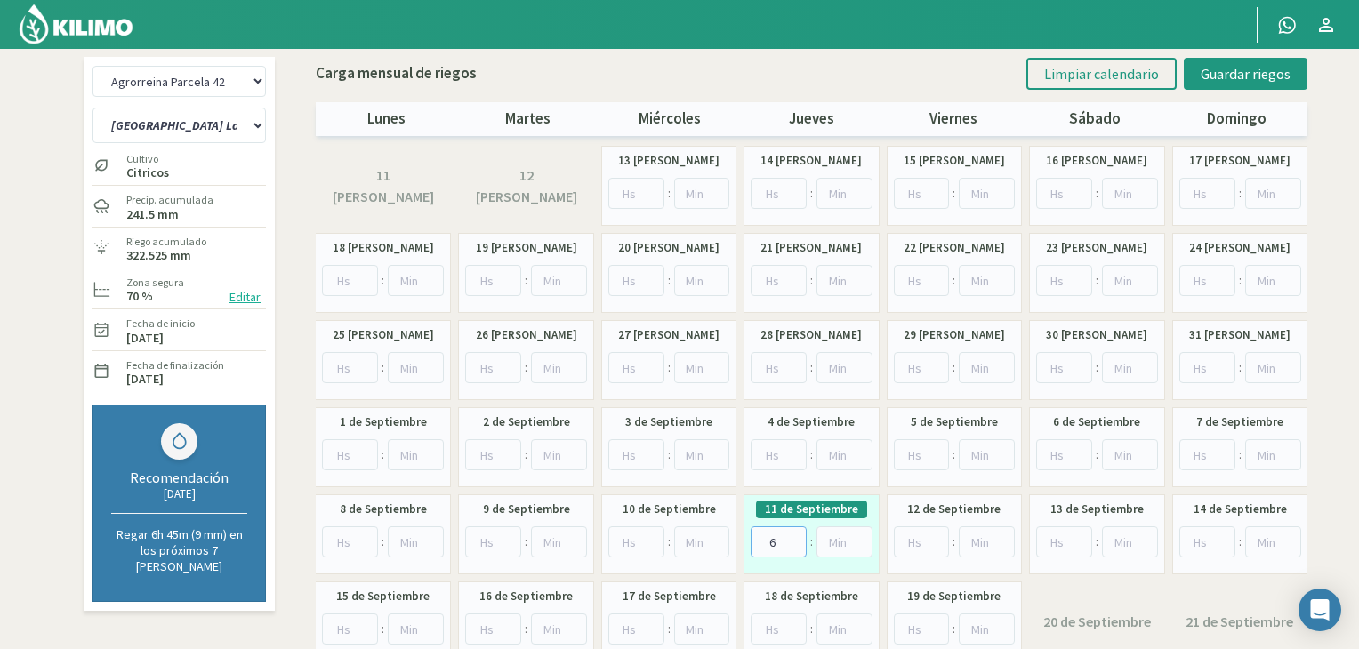
type input "6"
click at [634, 367] on input "number" at bounding box center [637, 367] width 56 height 31
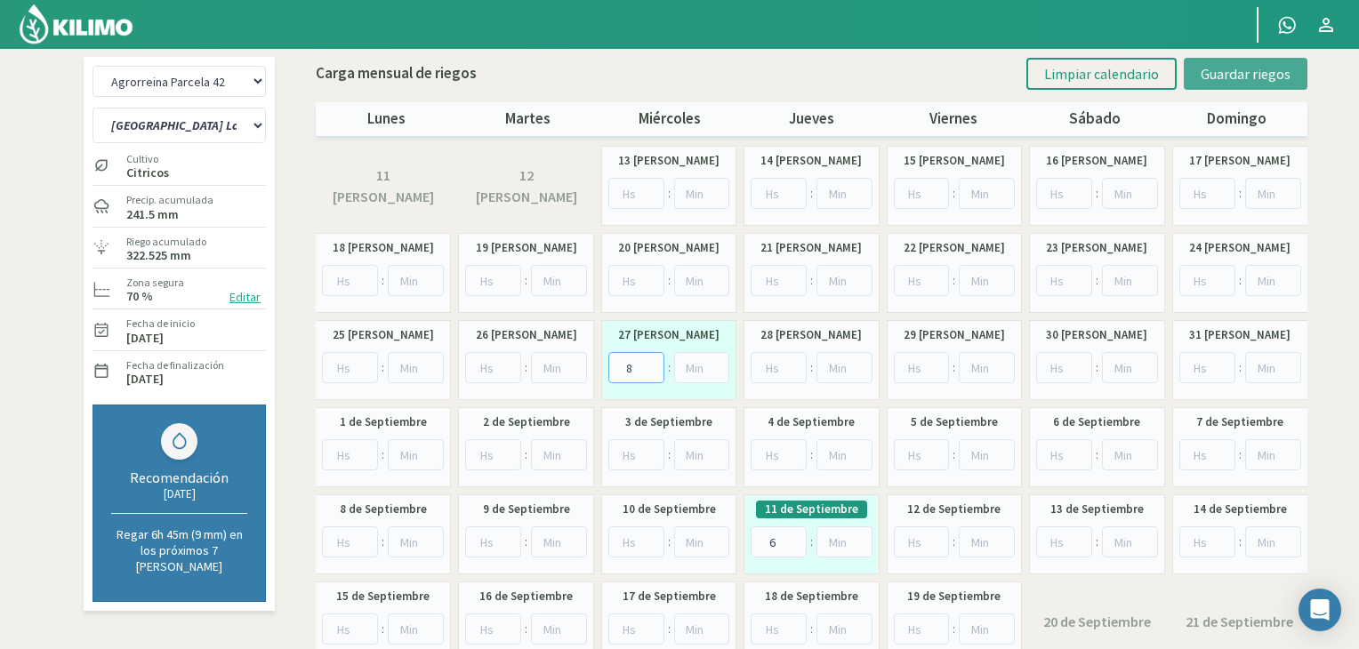
type input "8"
click at [1202, 75] on button "Guardar riegos" at bounding box center [1246, 74] width 124 height 32
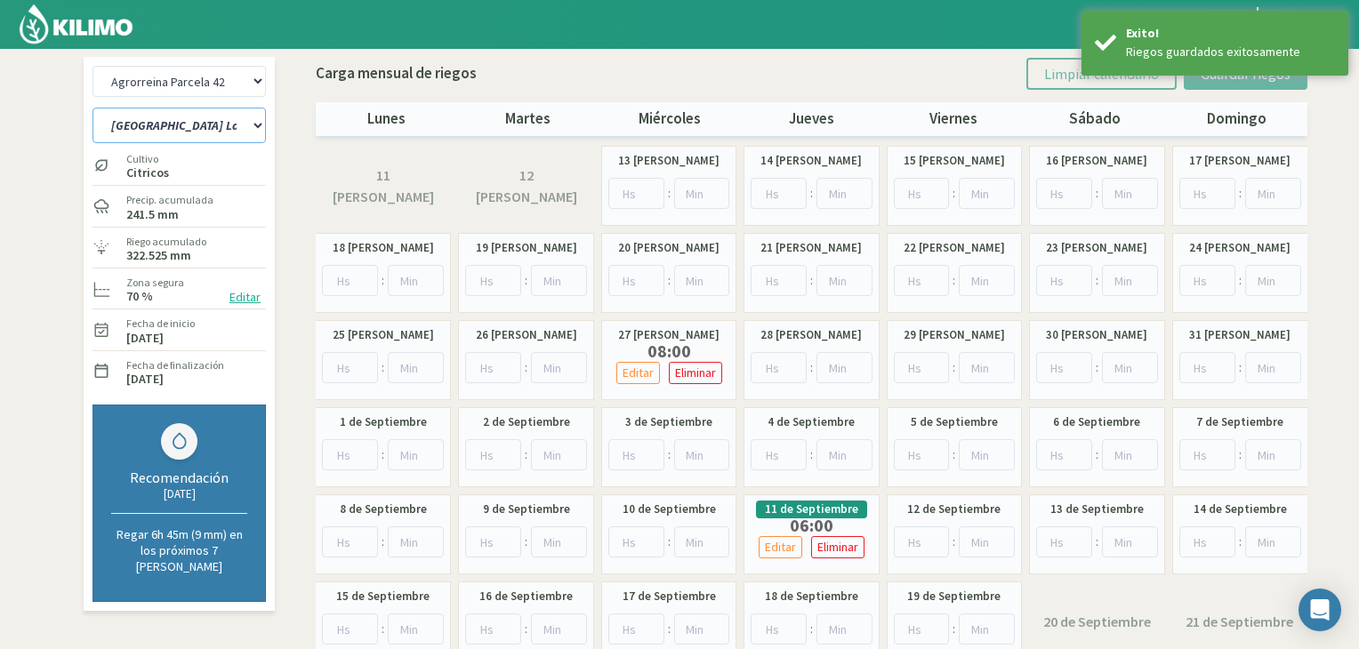
click at [208, 125] on select "[PERSON_NAME] Sutil Sector 1-3 [GEOGRAPHIC_DATA][PERSON_NAME] [GEOGRAPHIC_DATA]…" at bounding box center [179, 126] width 173 height 36
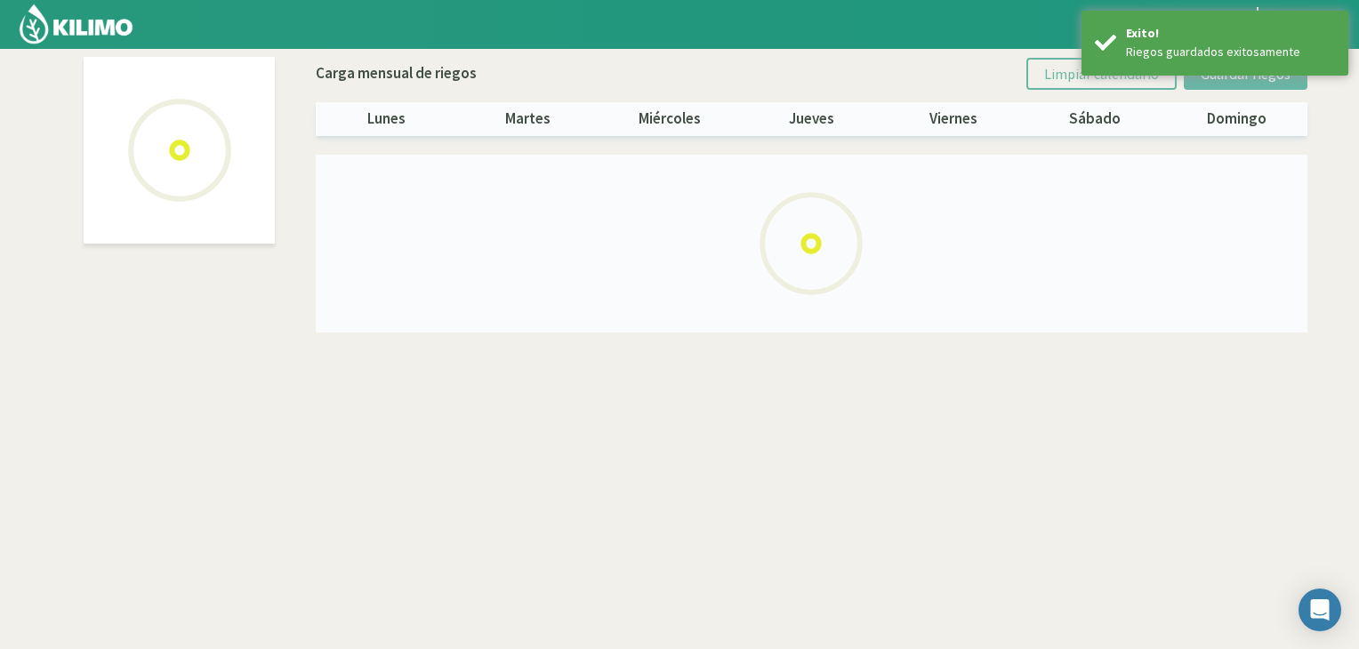
select select "1: Object"
select select "3: Object"
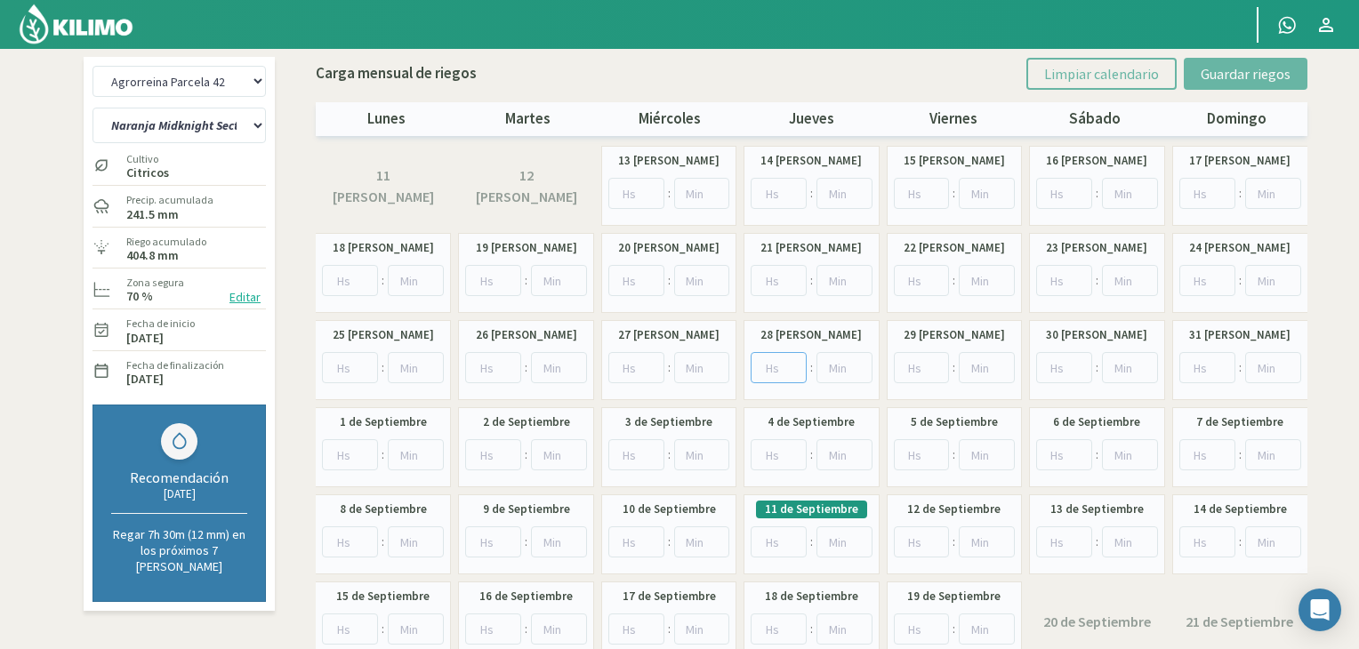
click at [768, 362] on input "number" at bounding box center [779, 367] width 56 height 31
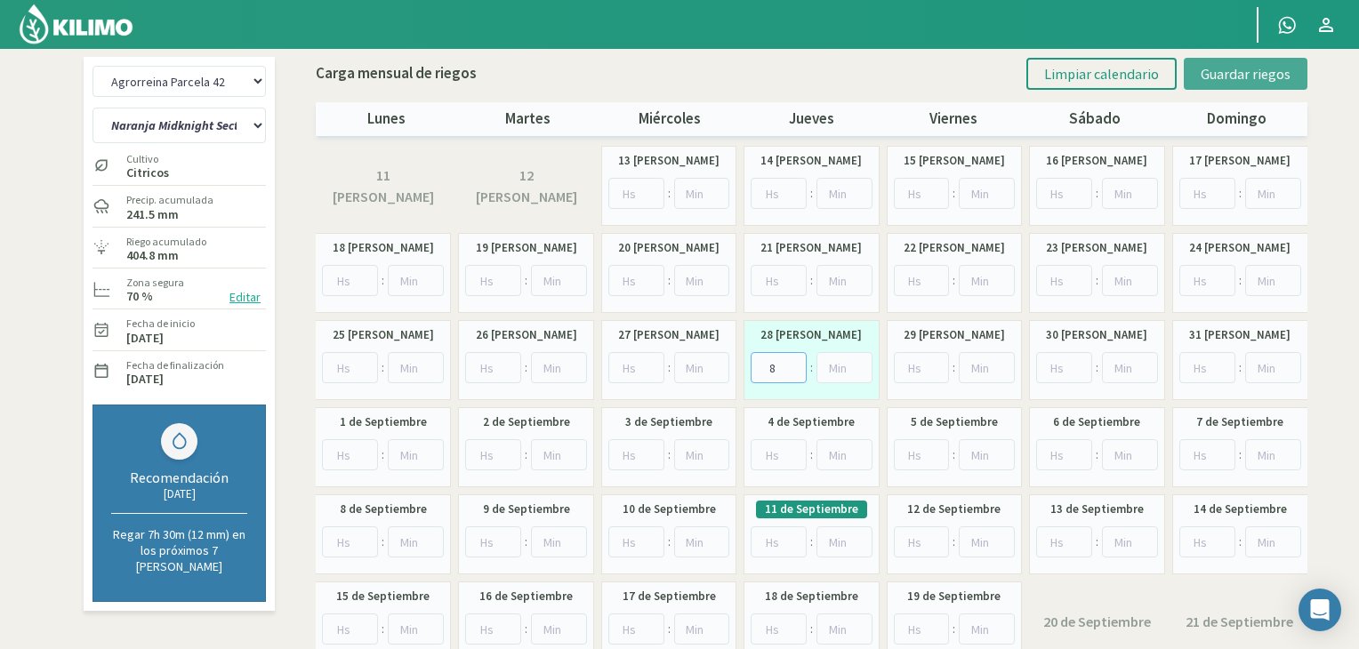
type input "8"
click at [1200, 76] on button "Guardar riegos" at bounding box center [1246, 74] width 124 height 32
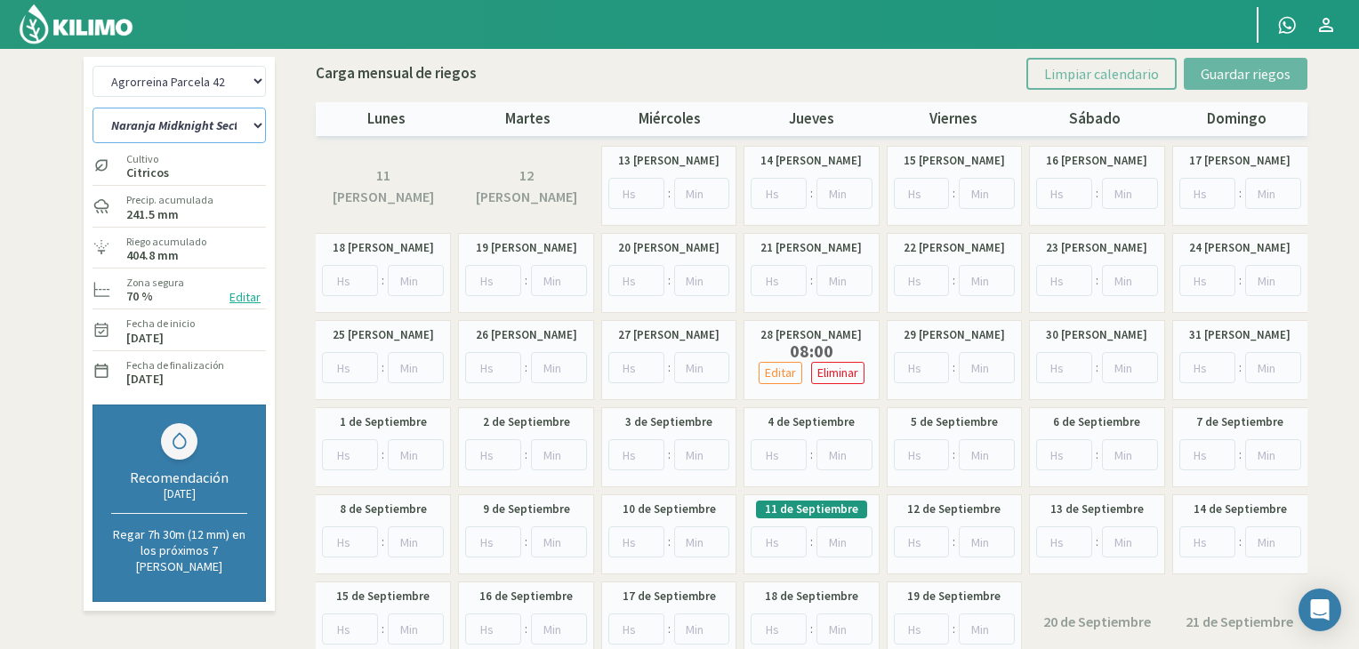
click at [255, 118] on select "[PERSON_NAME] Sutil Sector 1-3 [GEOGRAPHIC_DATA][PERSON_NAME] [GEOGRAPHIC_DATA]…" at bounding box center [179, 126] width 173 height 36
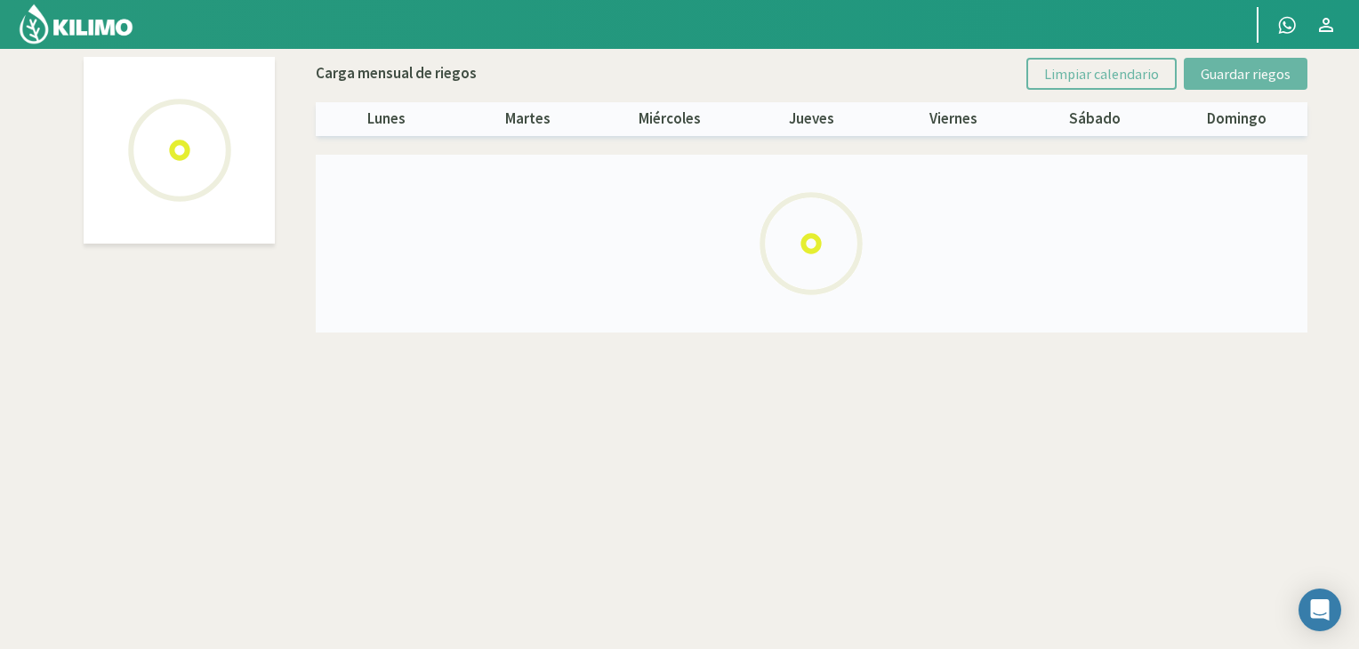
select select "1: Object"
select select "4: Object"
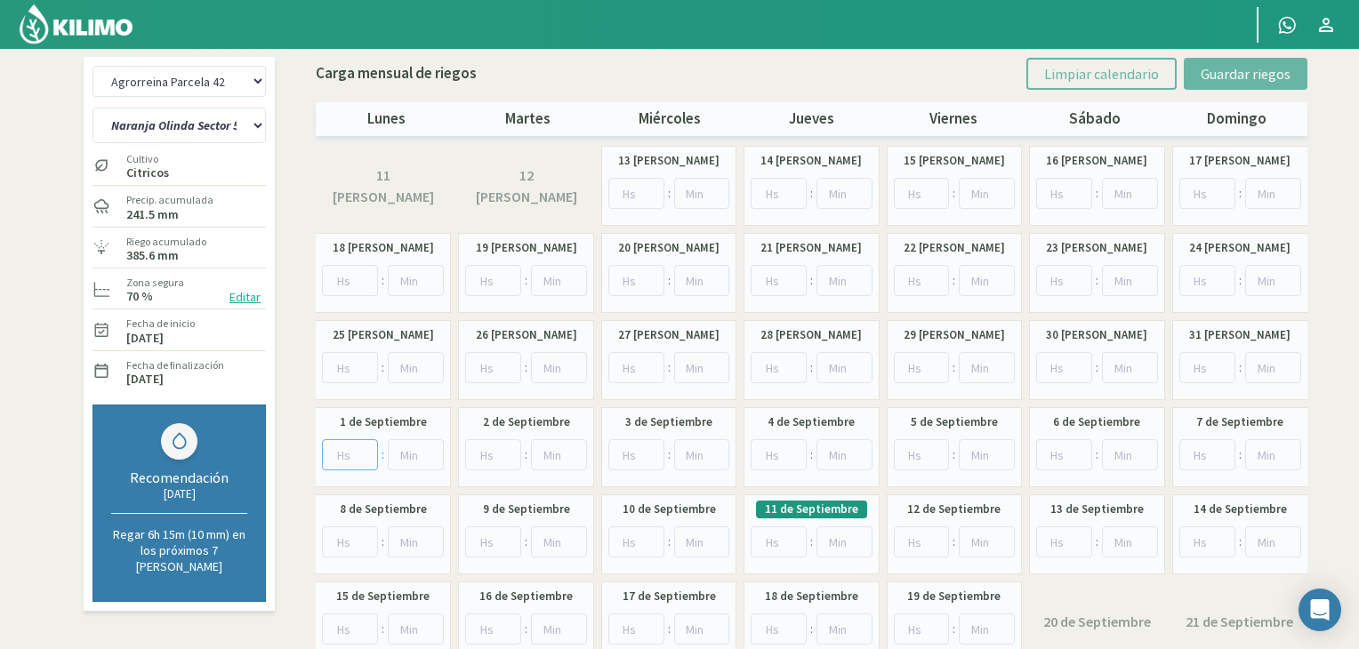
click at [345, 451] on input "number" at bounding box center [350, 455] width 56 height 31
click at [340, 457] on input "number" at bounding box center [350, 455] width 56 height 31
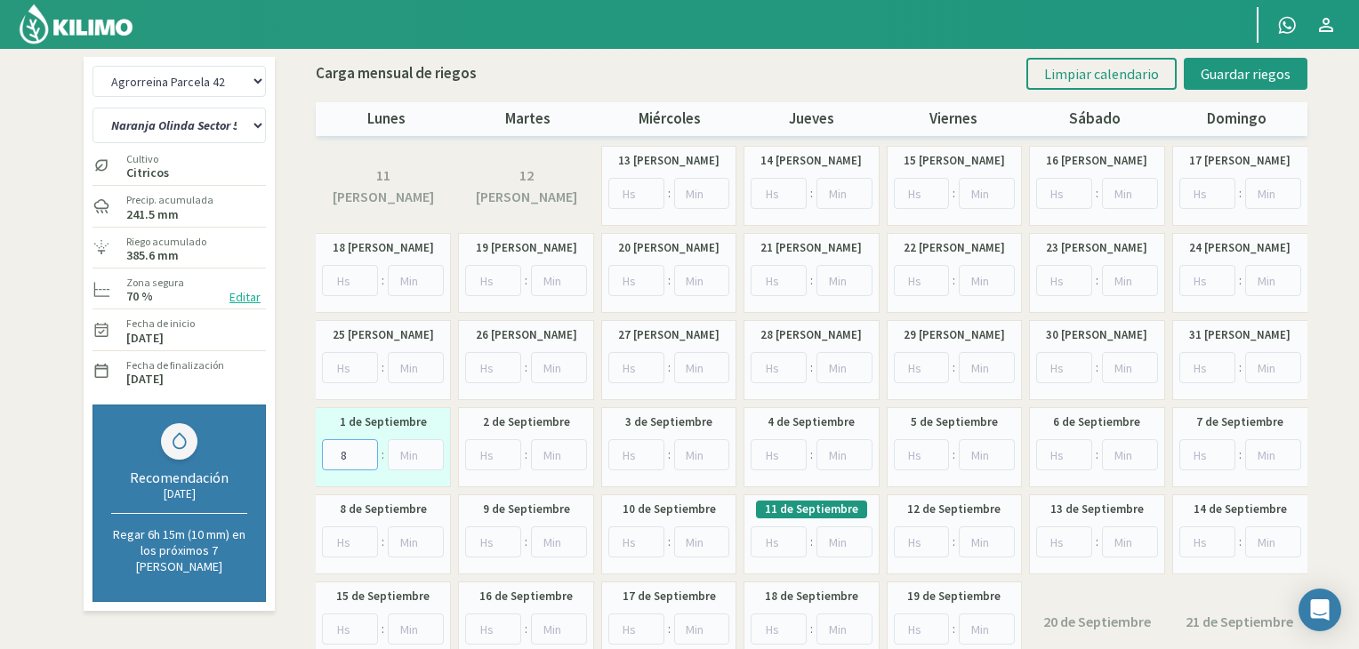
type input "8"
click at [493, 537] on input "number" at bounding box center [493, 542] width 56 height 31
type input "6"
click at [351, 364] on input "number" at bounding box center [350, 367] width 56 height 31
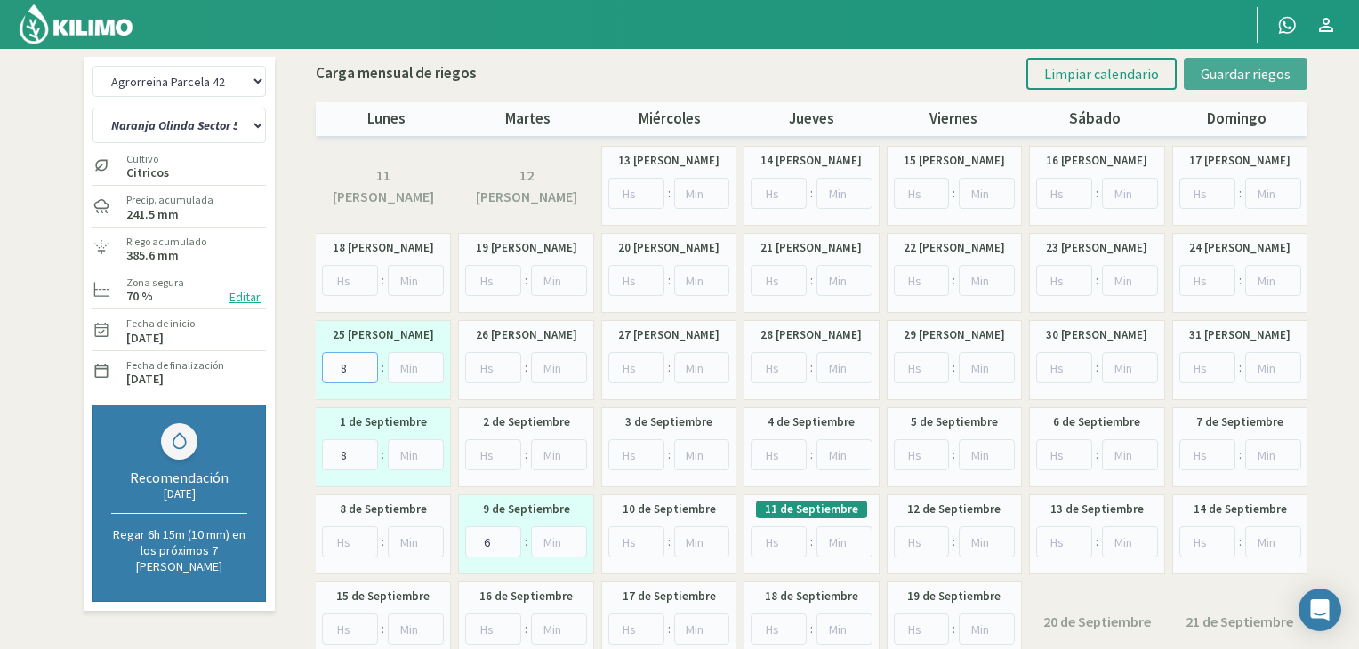
type input "8"
click at [1259, 66] on span "Guardar riegos" at bounding box center [1246, 74] width 90 height 18
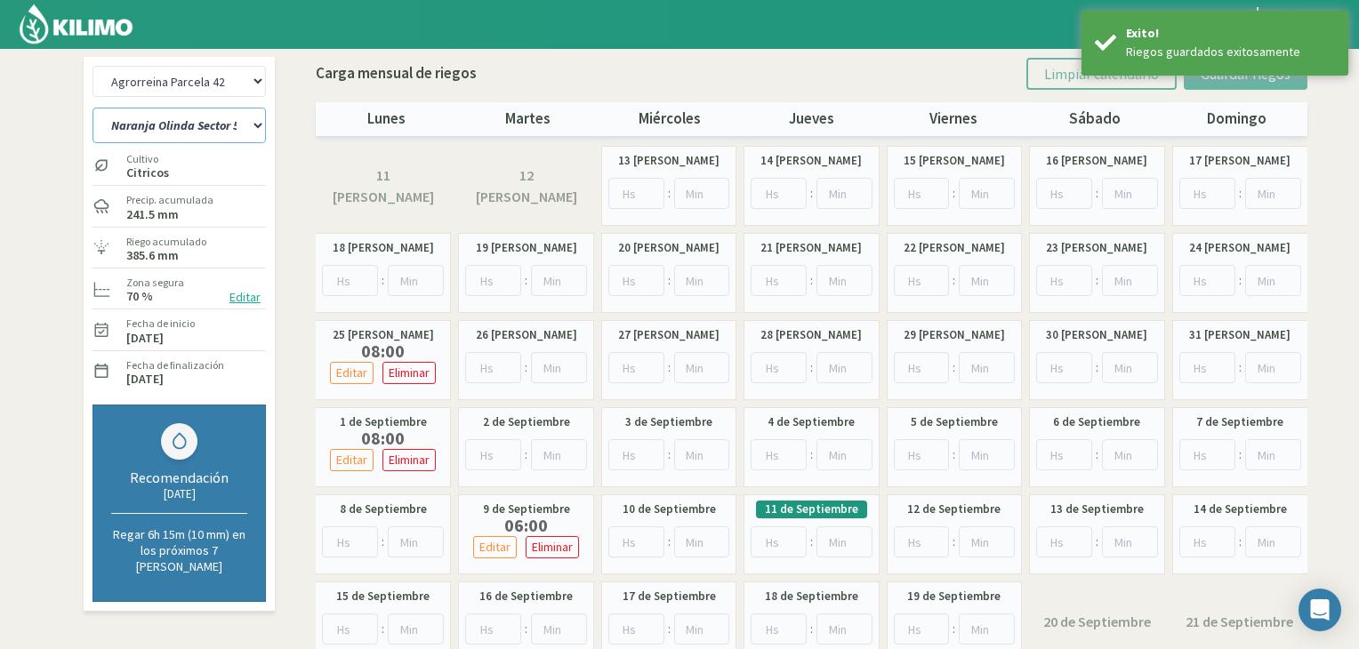
click at [249, 125] on select "[PERSON_NAME] Sutil Sector 1-3 [GEOGRAPHIC_DATA][PERSON_NAME] [GEOGRAPHIC_DATA]…" at bounding box center [179, 126] width 173 height 36
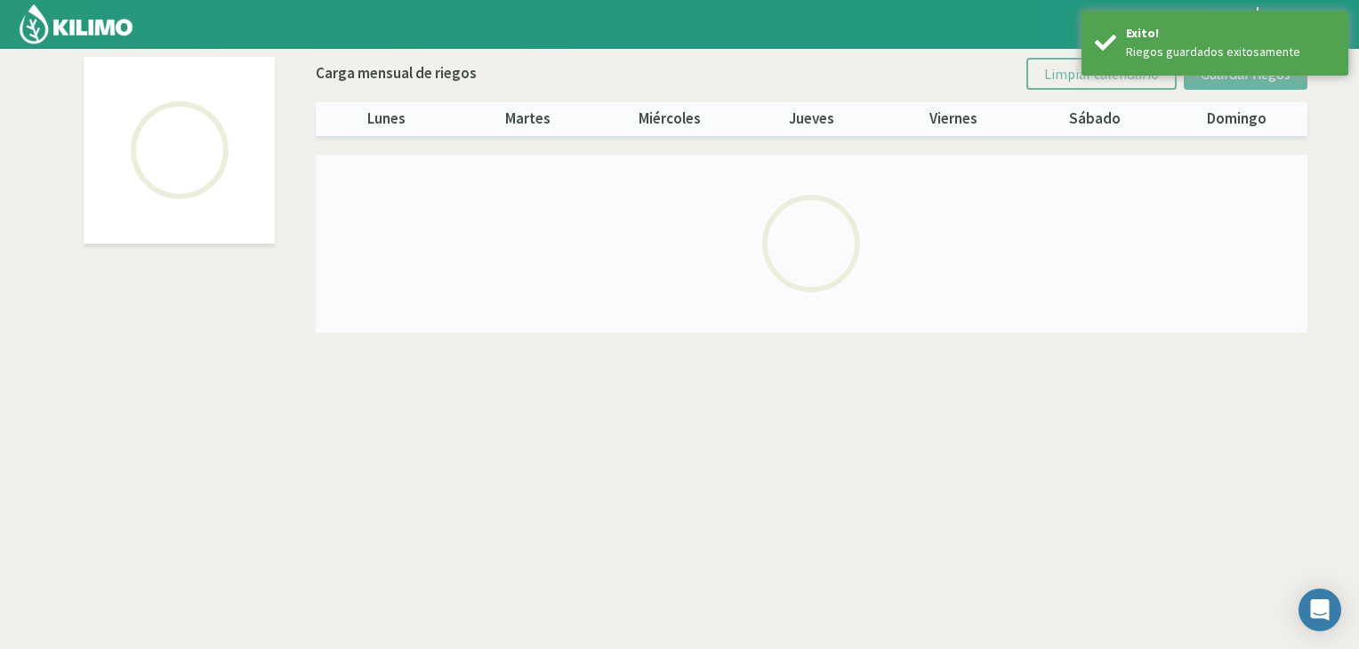
select select "1: Object"
select select "5: Object"
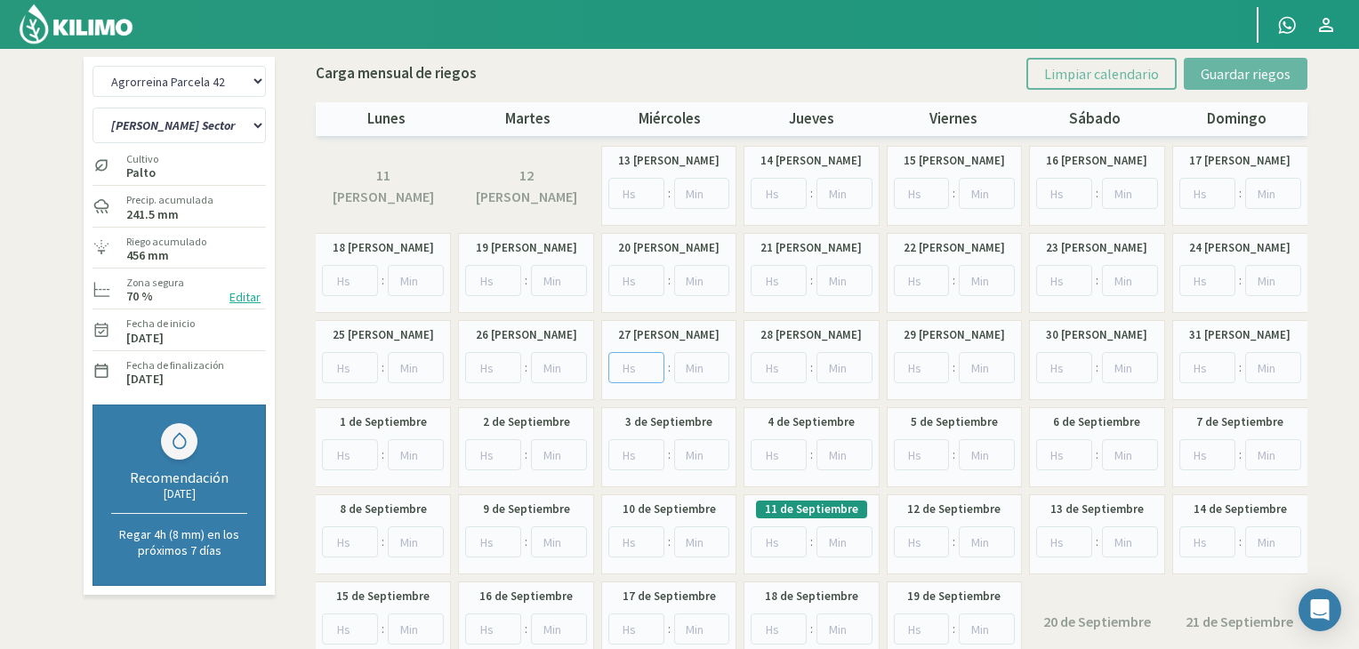
click at [631, 368] on input "number" at bounding box center [637, 367] width 56 height 31
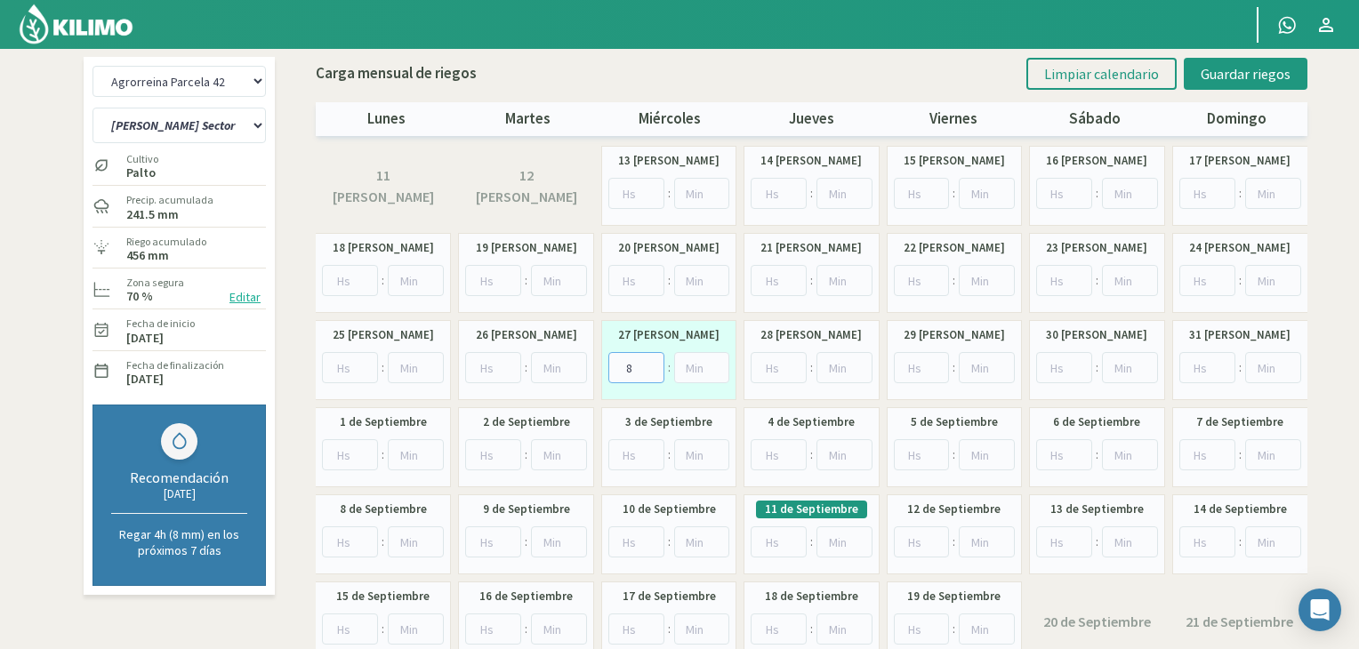
type input "8"
click at [781, 540] on input "number" at bounding box center [779, 542] width 56 height 31
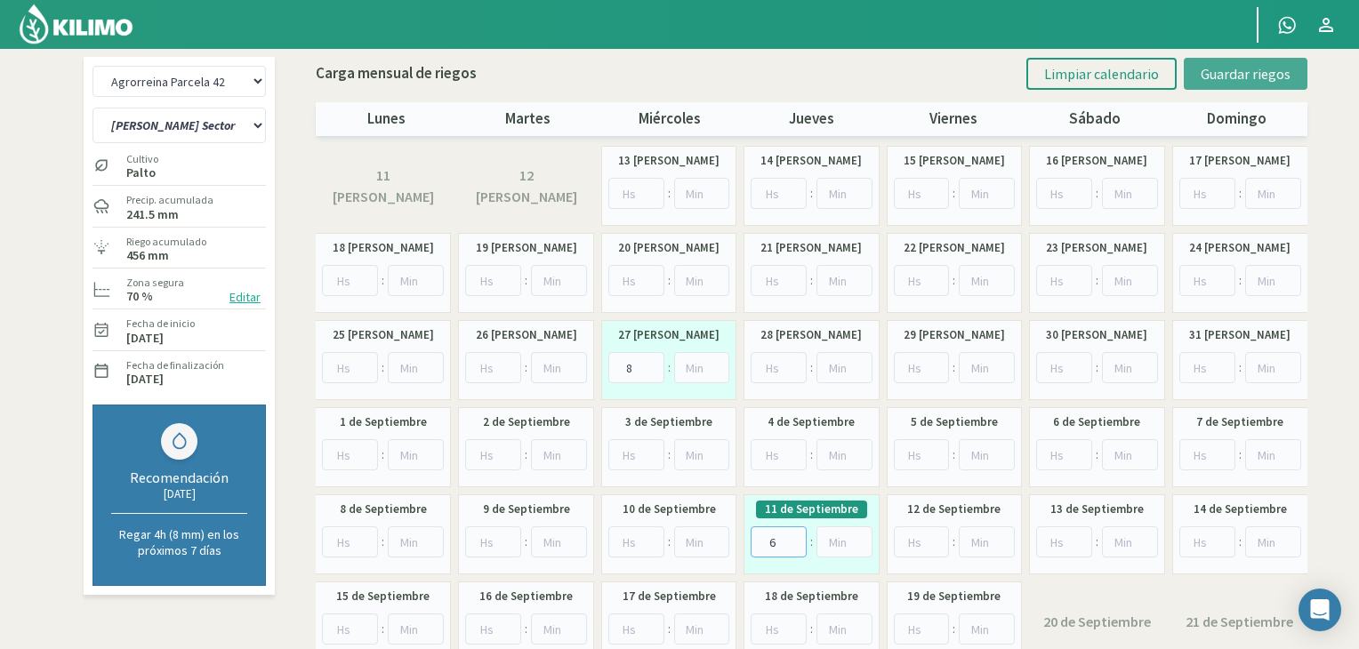
type input "6"
click at [1217, 83] on button "Guardar riegos" at bounding box center [1246, 74] width 124 height 32
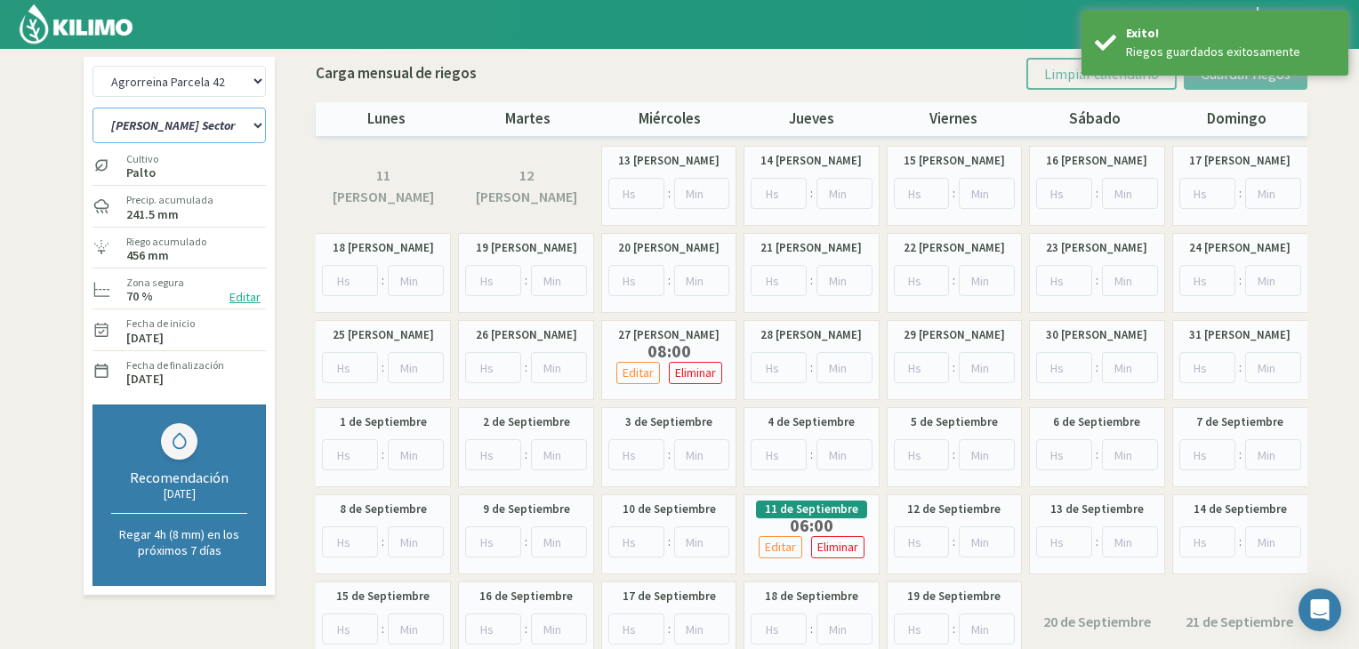
click at [249, 118] on select "[PERSON_NAME] Sutil Sector 1-3 [GEOGRAPHIC_DATA][PERSON_NAME] [GEOGRAPHIC_DATA]…" at bounding box center [179, 126] width 173 height 36
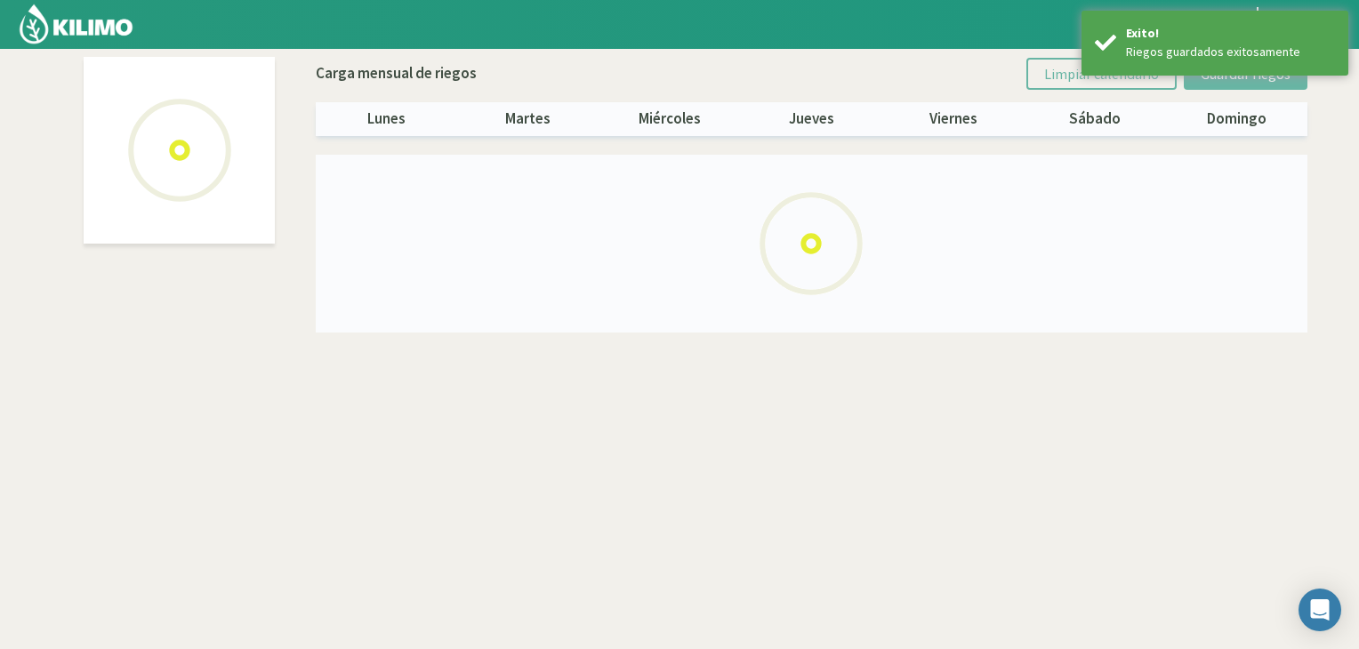
select select "1: Object"
select select "6: Object"
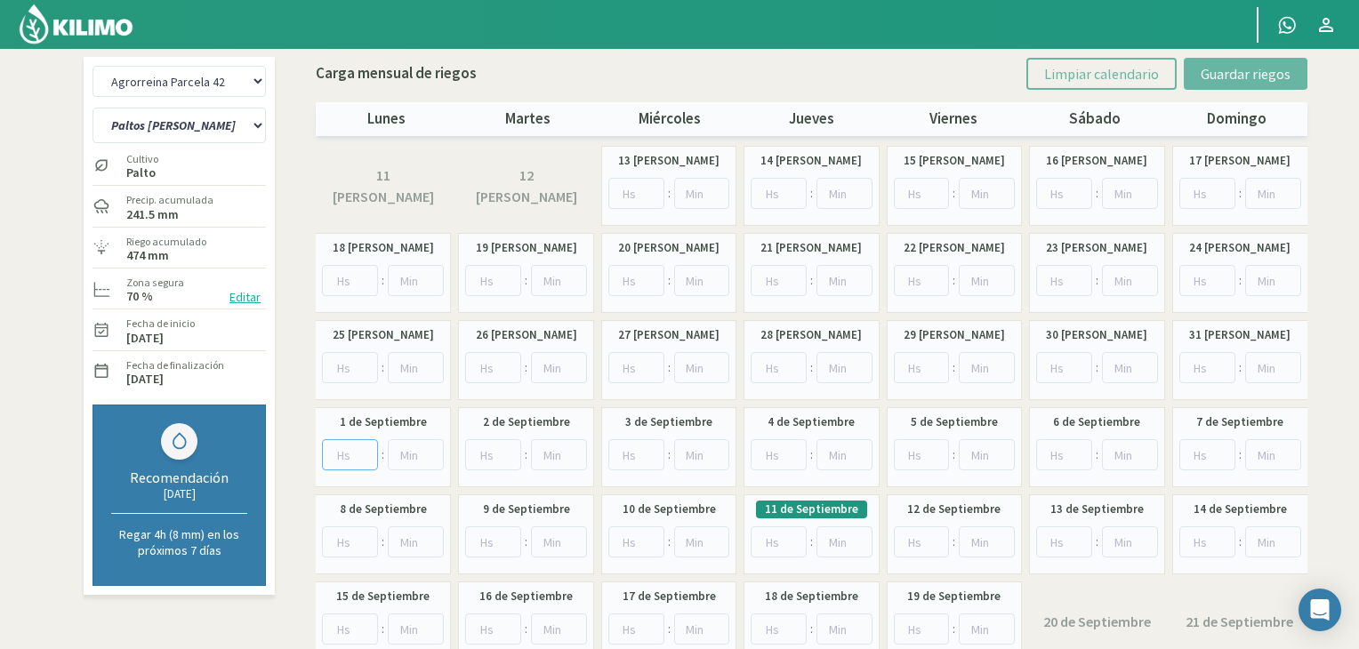
click at [344, 456] on input "number" at bounding box center [350, 455] width 56 height 31
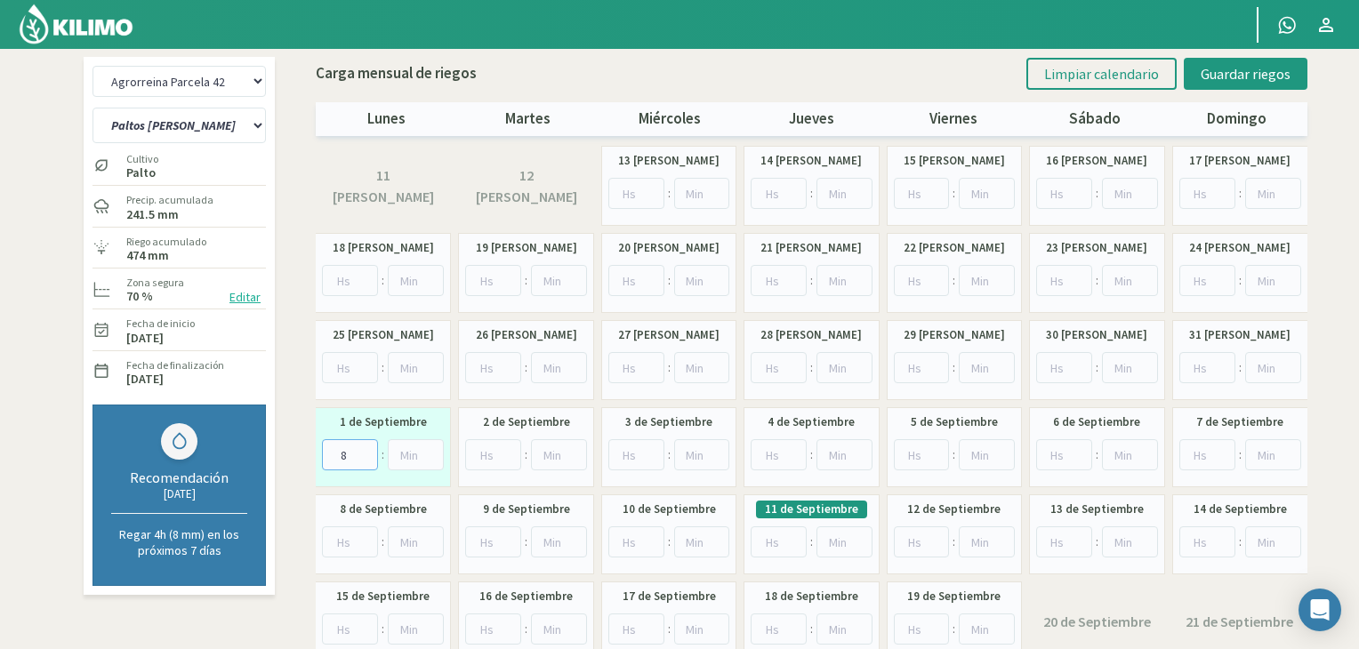
type input "8"
click at [493, 542] on input "number" at bounding box center [493, 542] width 56 height 31
type input "6"
click at [356, 361] on input "number" at bounding box center [350, 367] width 56 height 31
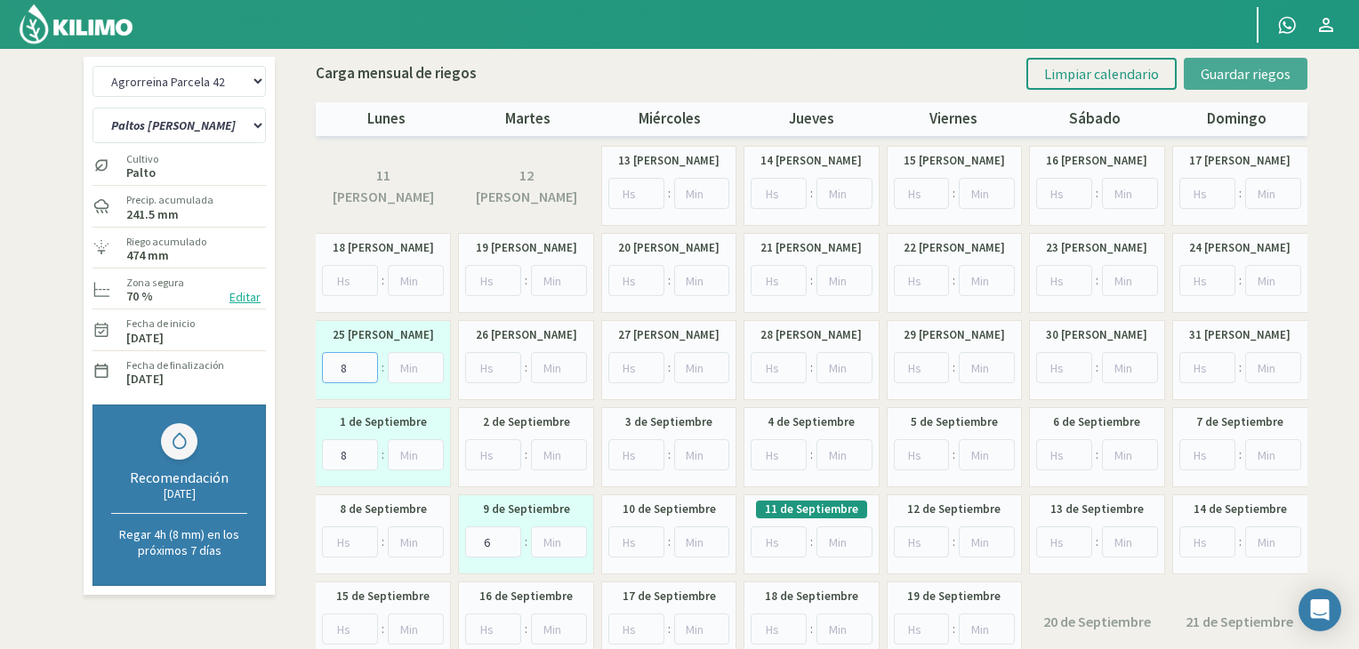
type input "8"
click at [1242, 84] on button "Guardar riegos" at bounding box center [1246, 74] width 124 height 32
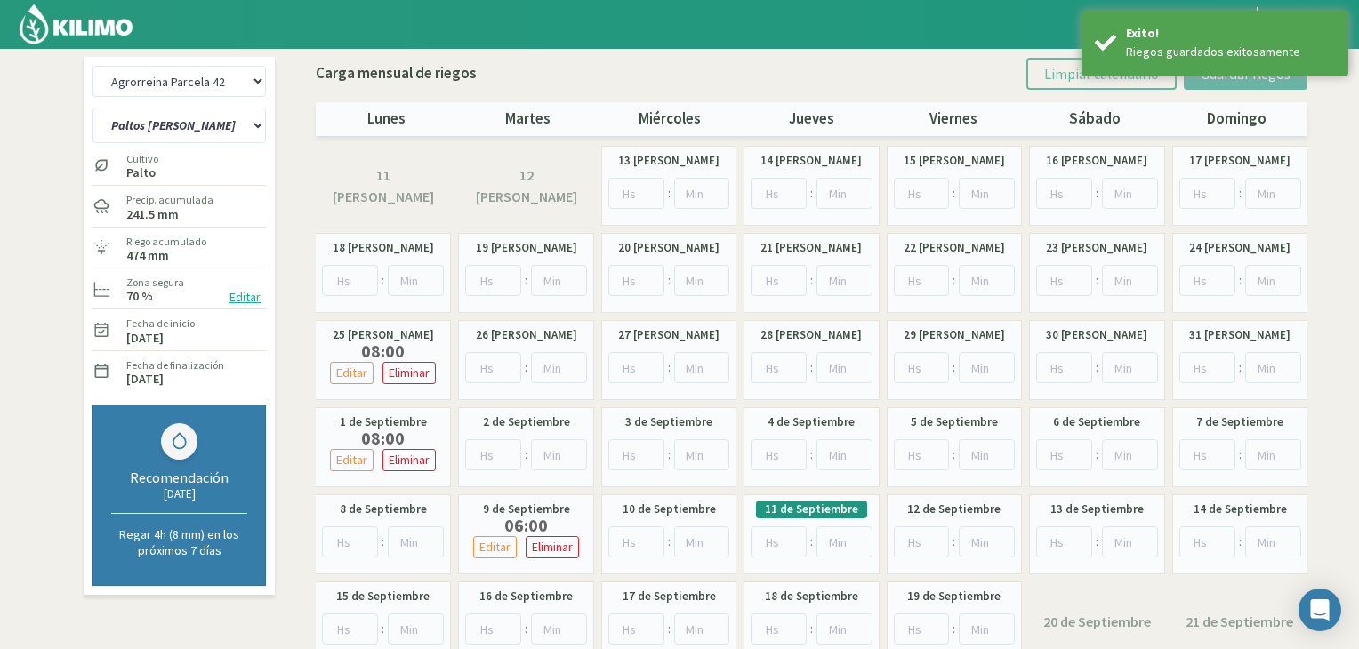
click at [94, 8] on img at bounding box center [76, 24] width 117 height 43
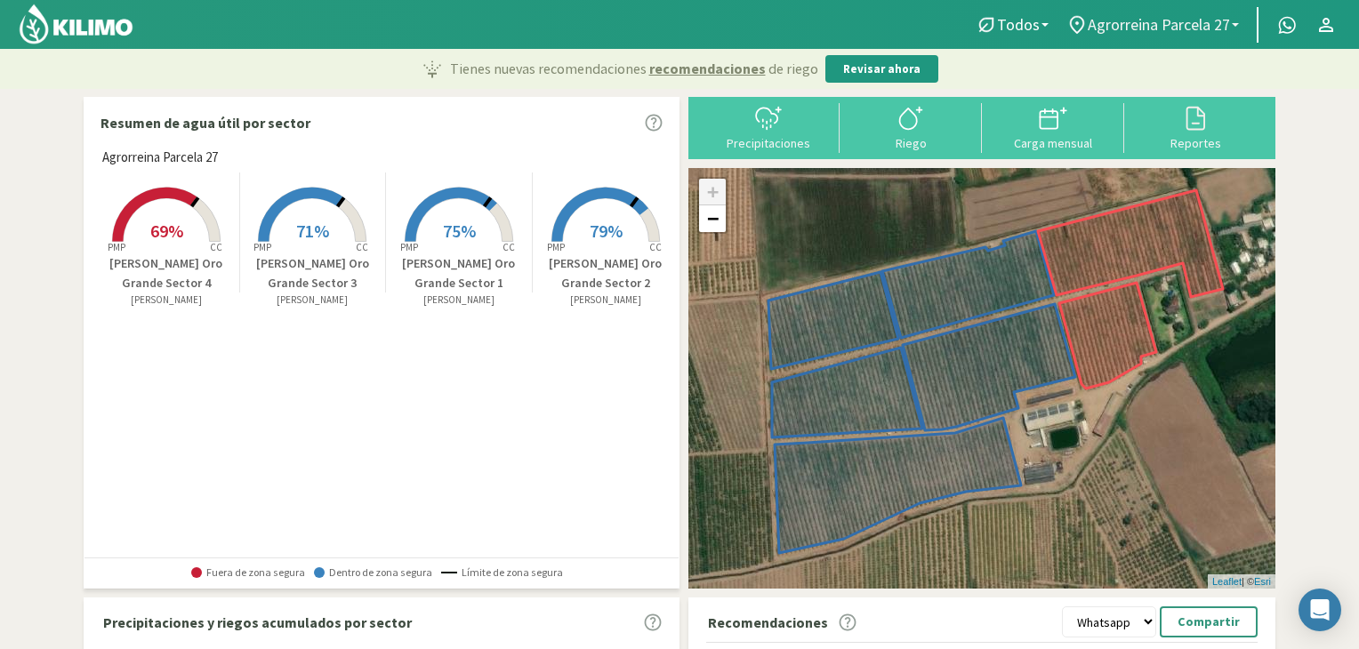
click at [1109, 32] on span "Agrorreina Parcela 27" at bounding box center [1159, 24] width 142 height 19
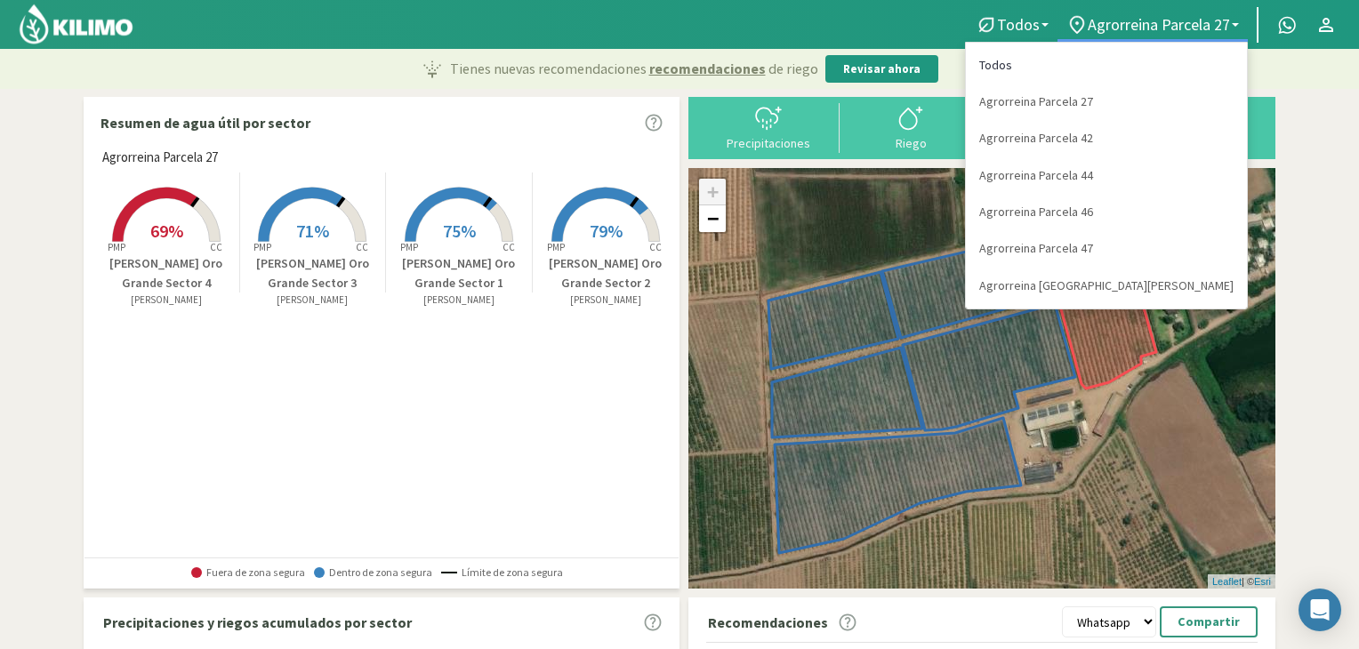
click at [1121, 69] on link "Todos" at bounding box center [1106, 65] width 281 height 36
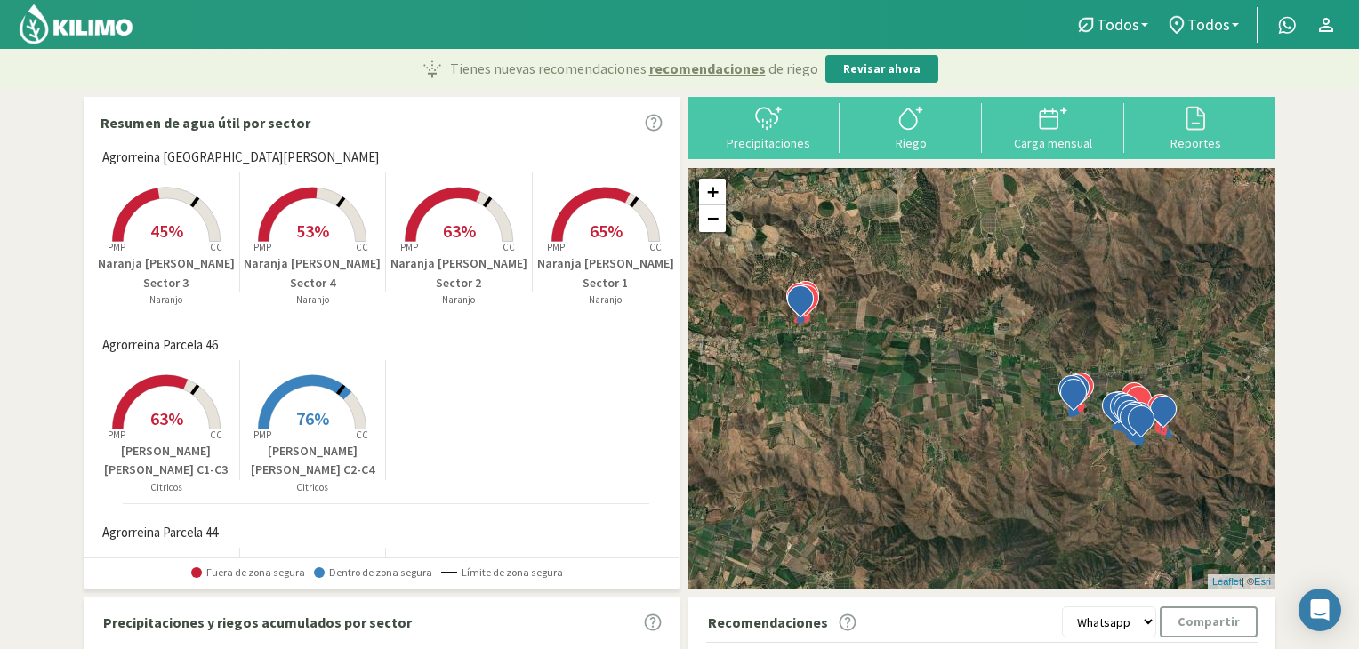
click at [28, 93] on section "Resumen de agua útil por sector Agrorreina San [PERSON_NAME] Created with Highc…" at bounding box center [679, 568] width 1359 height 958
